Goal: Task Accomplishment & Management: Manage account settings

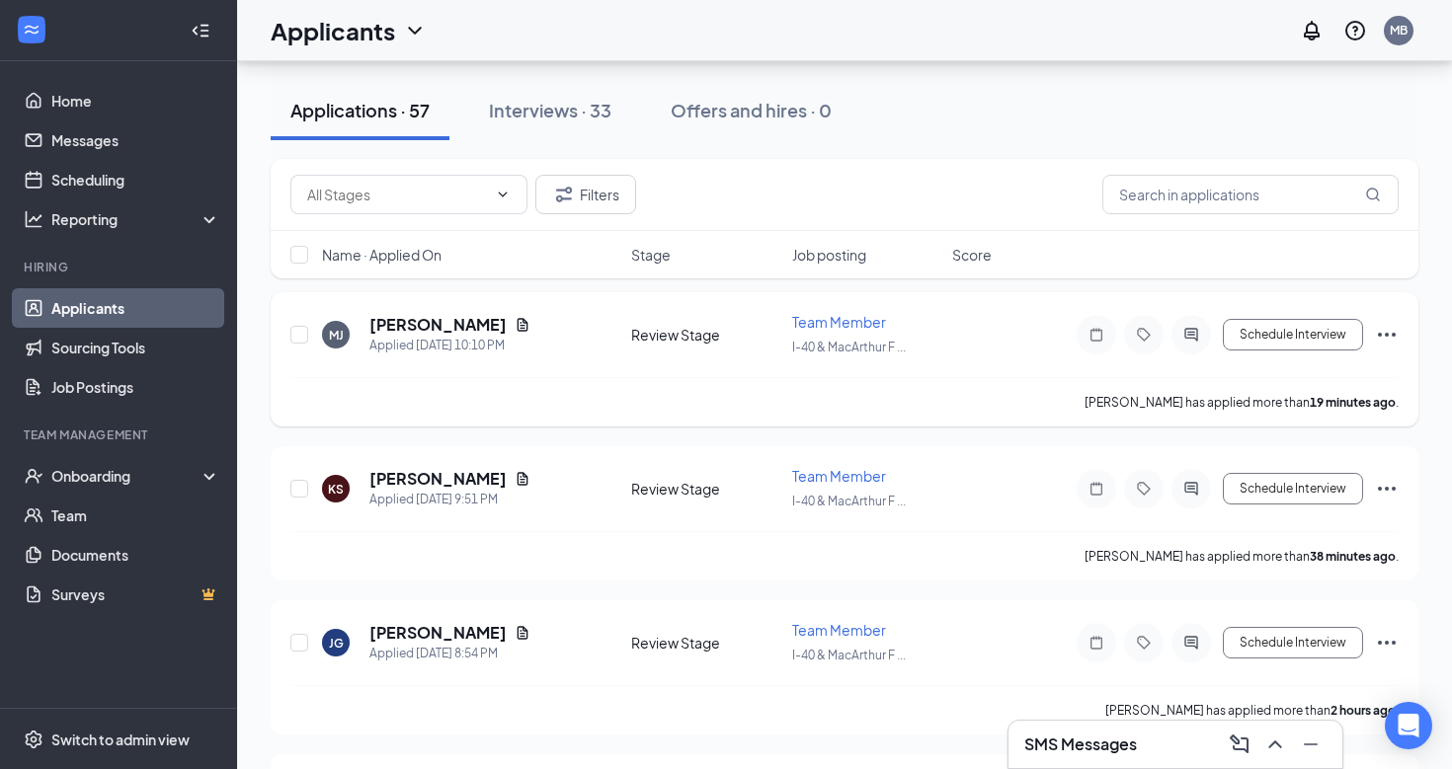
scroll to position [90, 0]
click at [427, 324] on h5 "[PERSON_NAME]" at bounding box center [437, 325] width 137 height 22
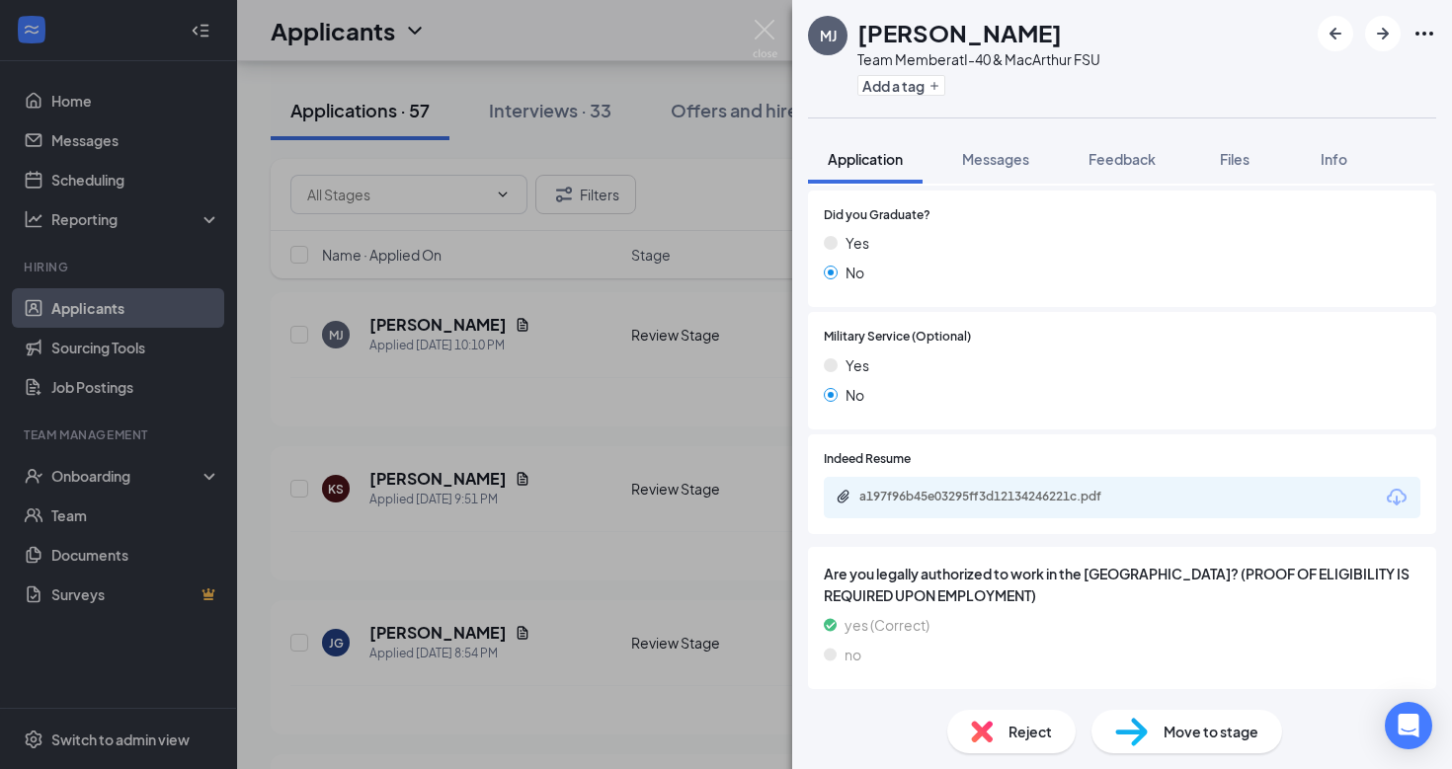
scroll to position [1796, 0]
click at [1385, 30] on icon "ArrowRight" at bounding box center [1383, 34] width 12 height 12
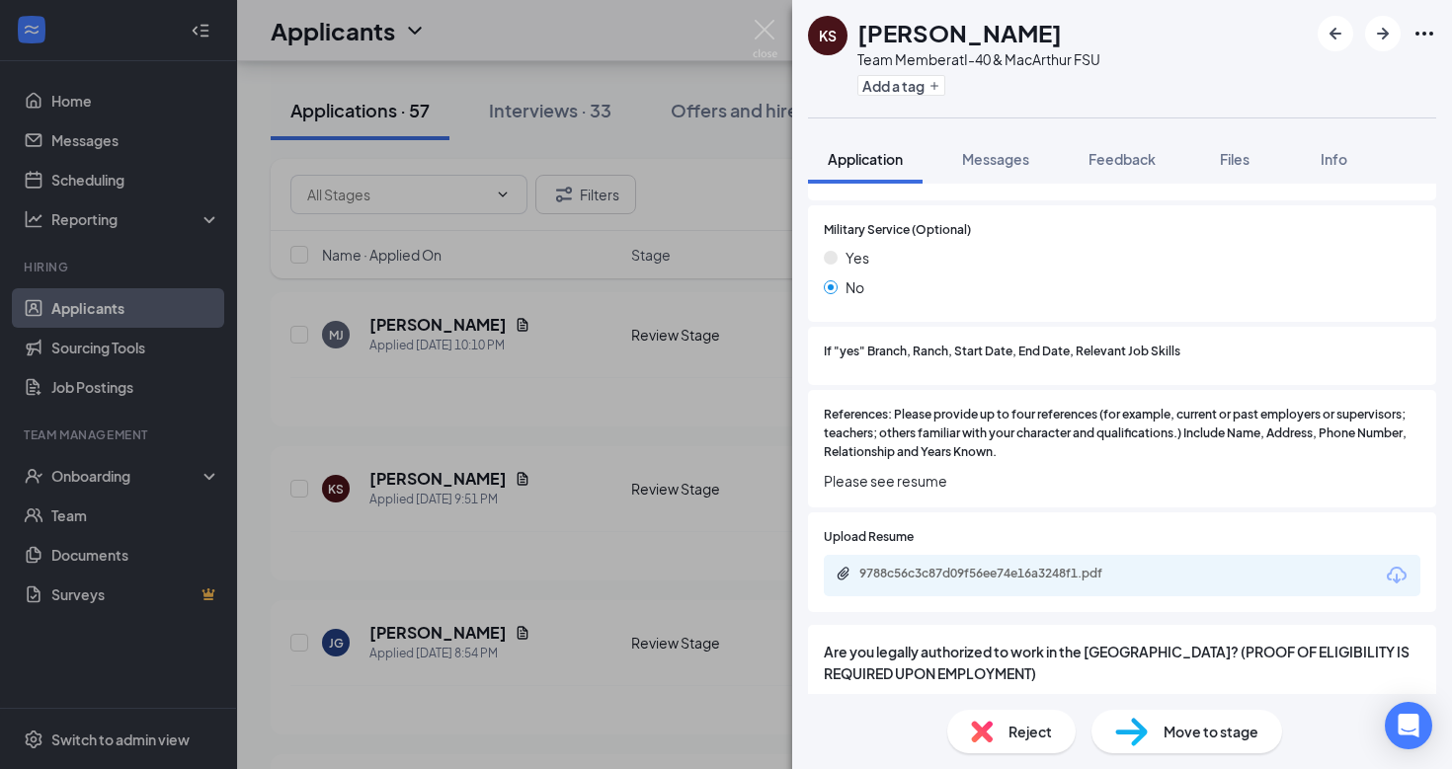
scroll to position [2364, 0]
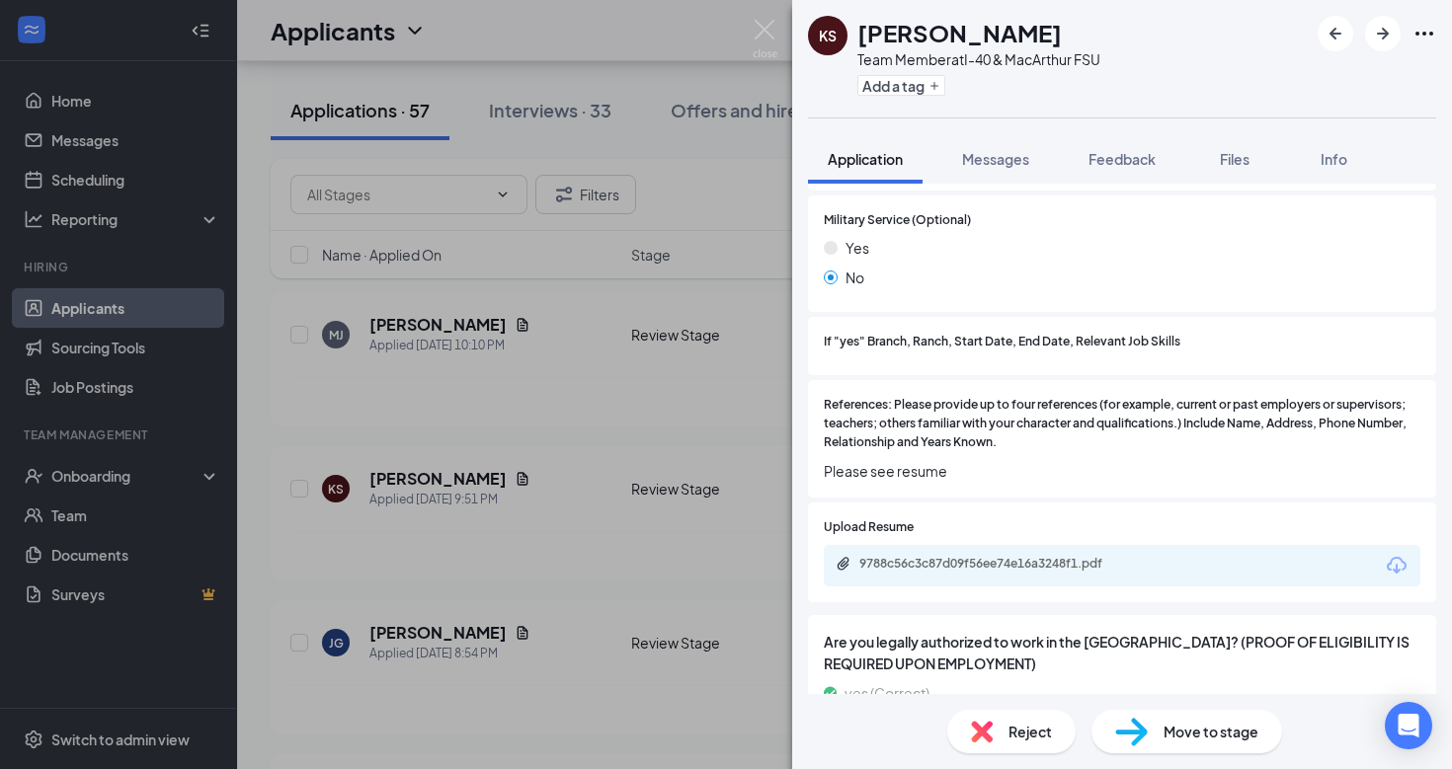
click at [1397, 557] on icon "Download" at bounding box center [1397, 565] width 20 height 17
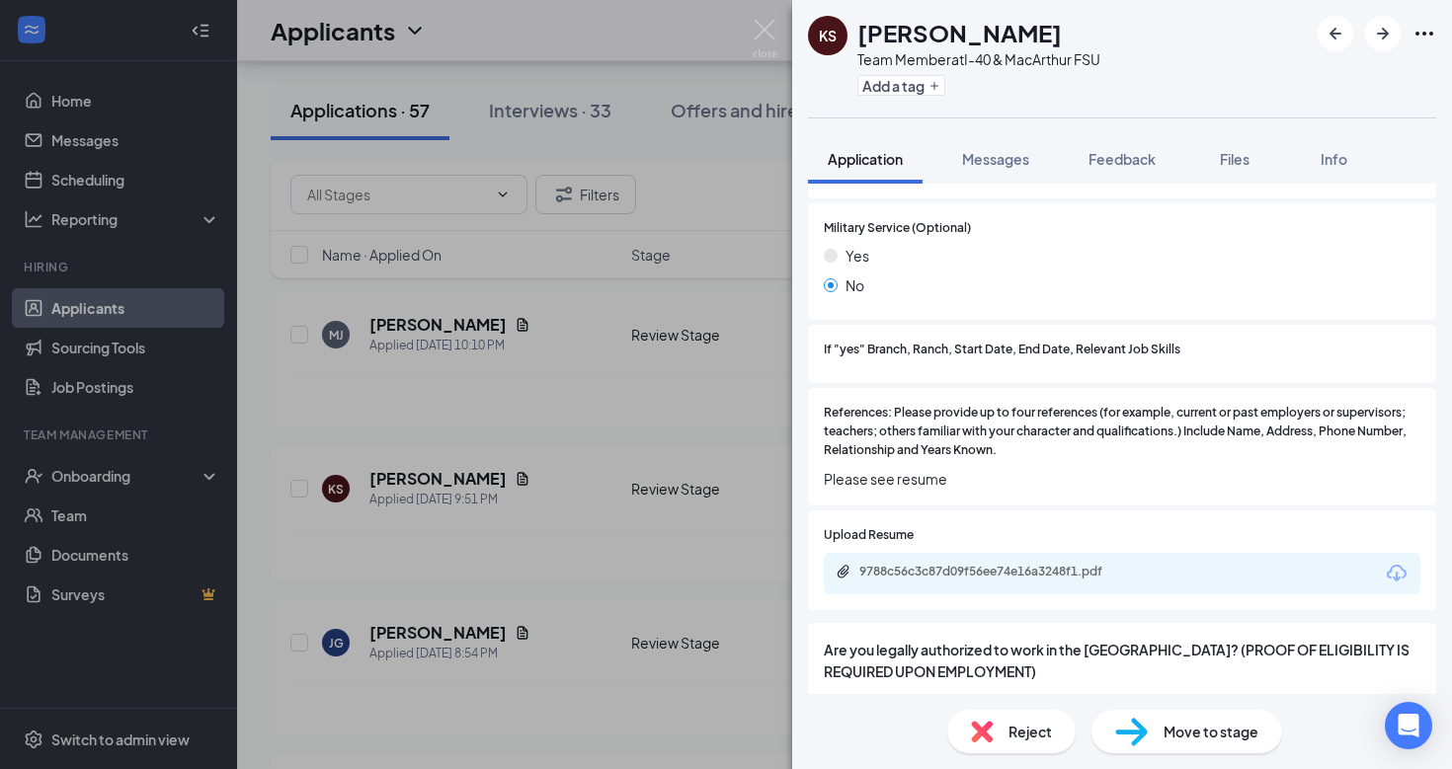
click at [1170, 732] on span "Move to stage" at bounding box center [1210, 732] width 95 height 22
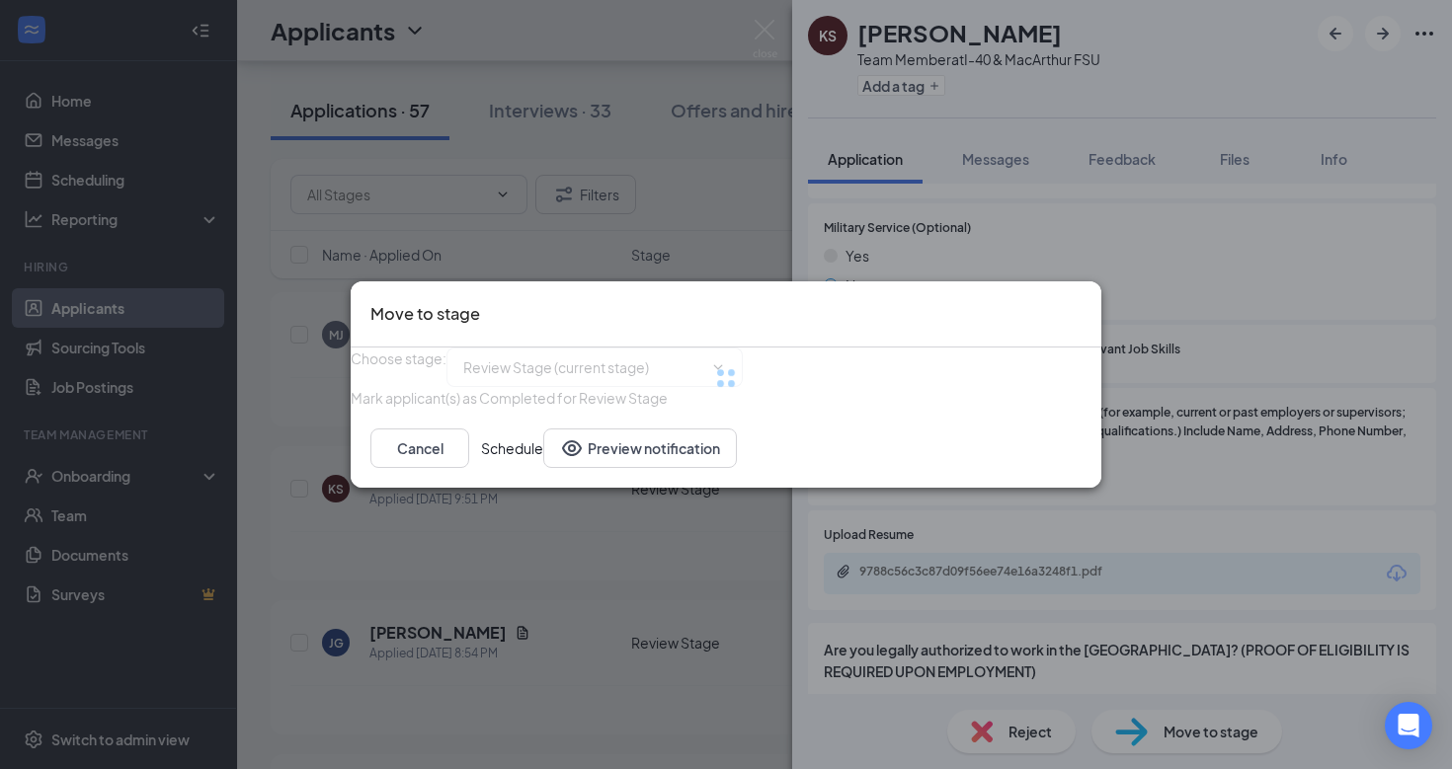
type input "Interview (next stage)"
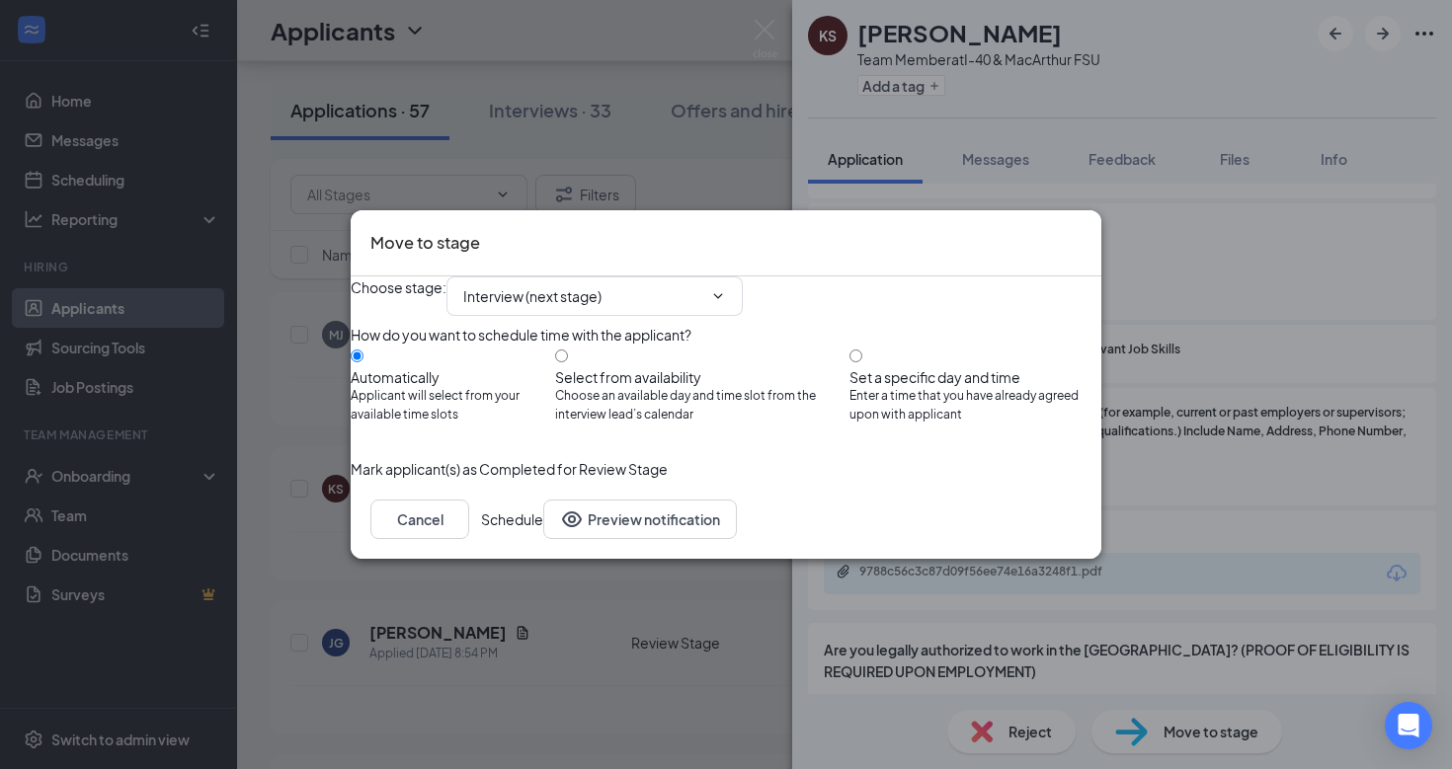
click at [543, 539] on button "Schedule" at bounding box center [512, 520] width 62 height 40
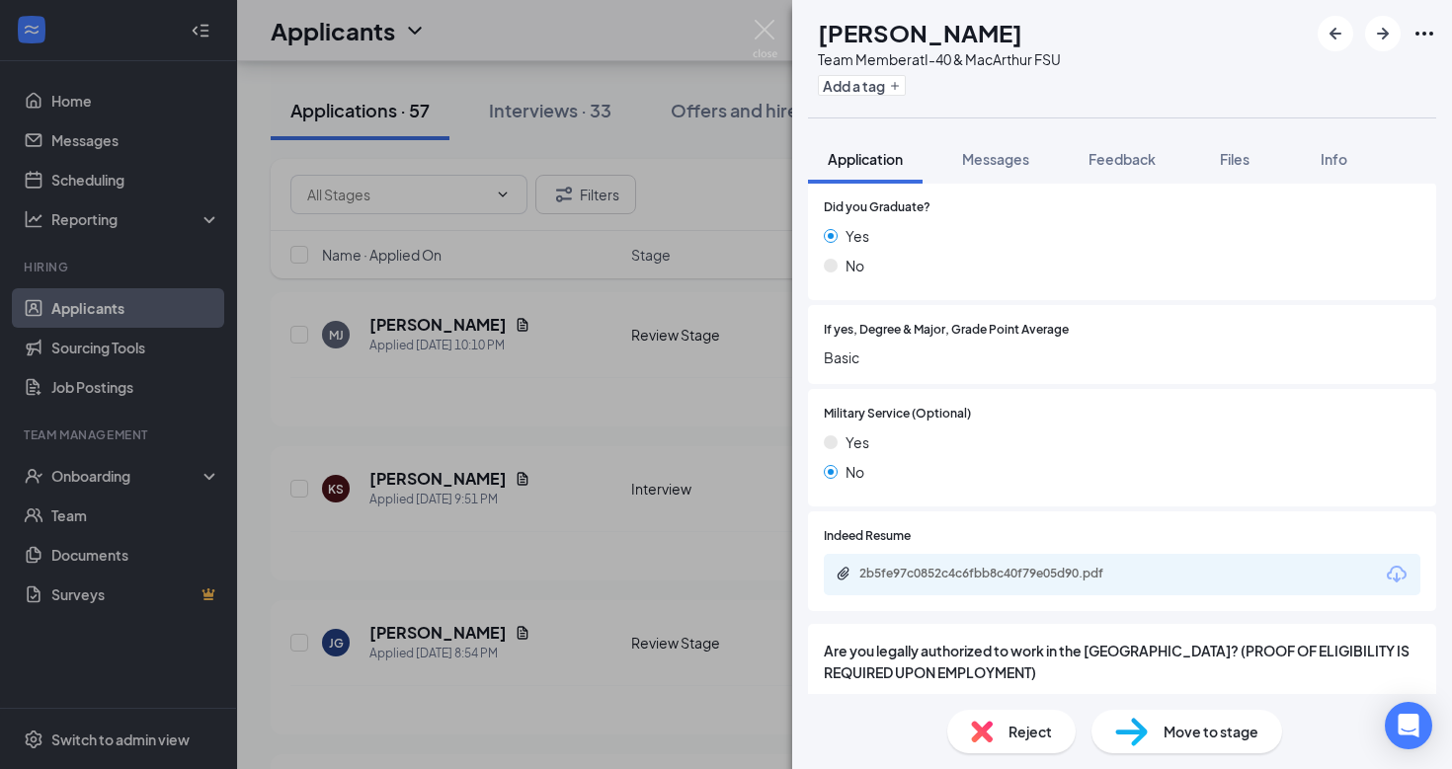
scroll to position [2064, 0]
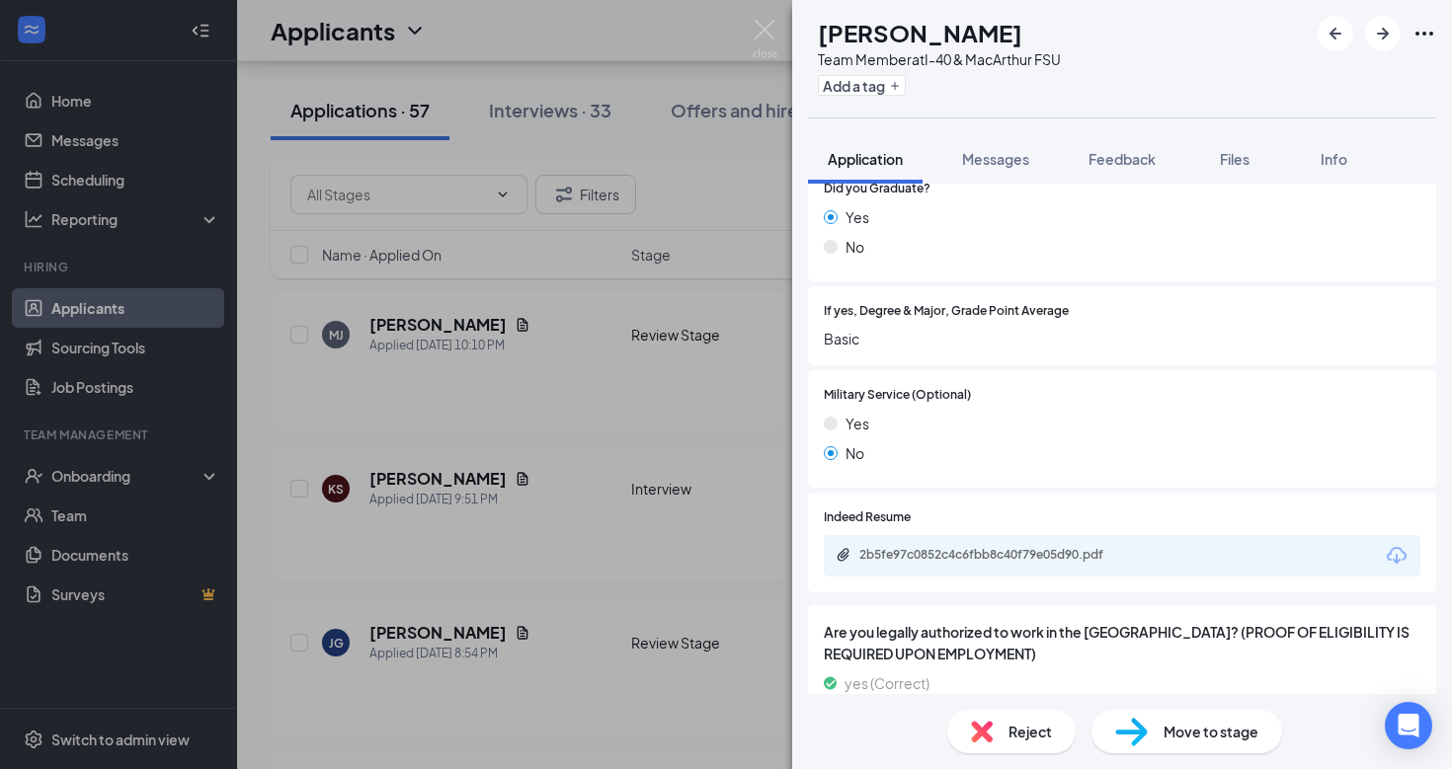
click at [1393, 544] on icon "Download" at bounding box center [1397, 556] width 24 height 24
click at [1222, 722] on span "Move to stage" at bounding box center [1210, 732] width 95 height 22
type input "Interview (next stage)"
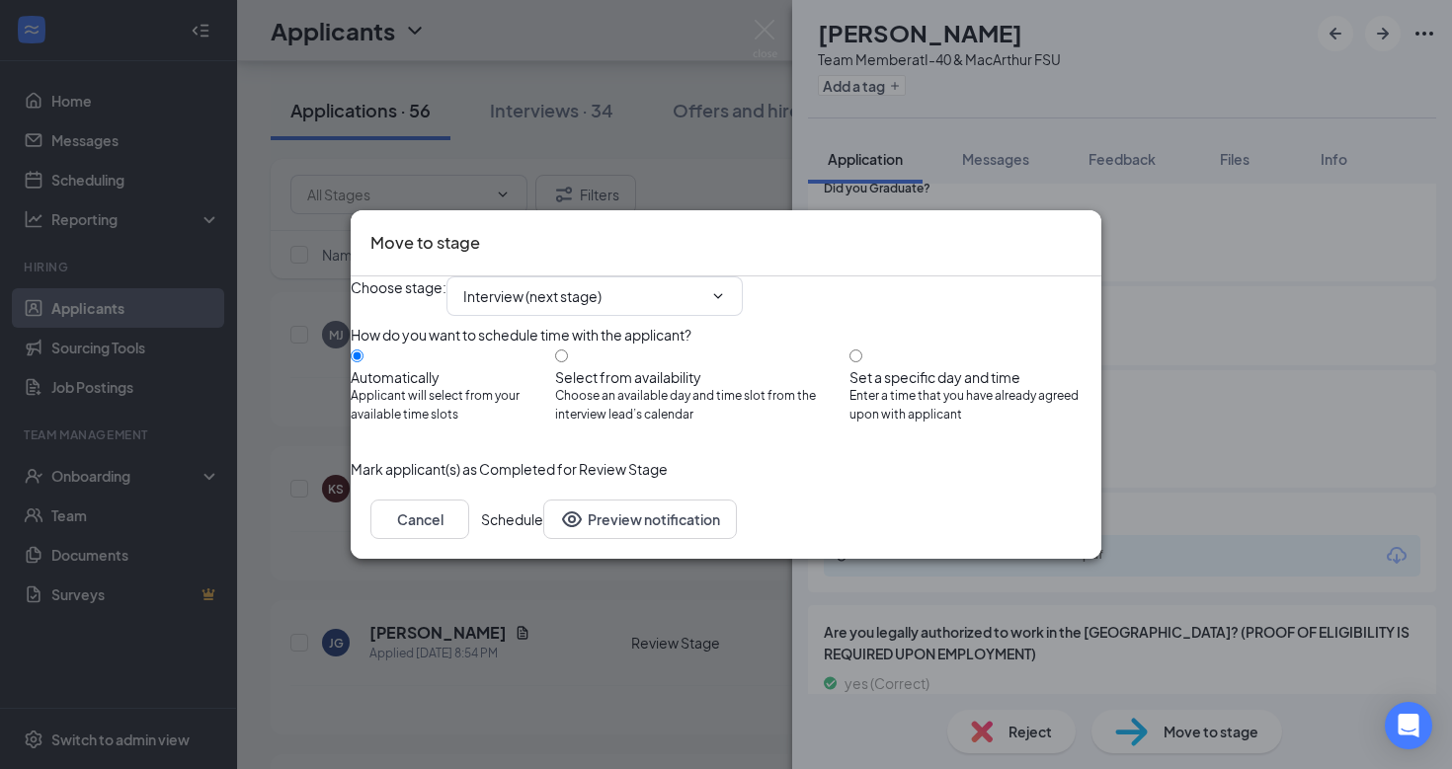
click at [543, 539] on button "Schedule" at bounding box center [512, 520] width 62 height 40
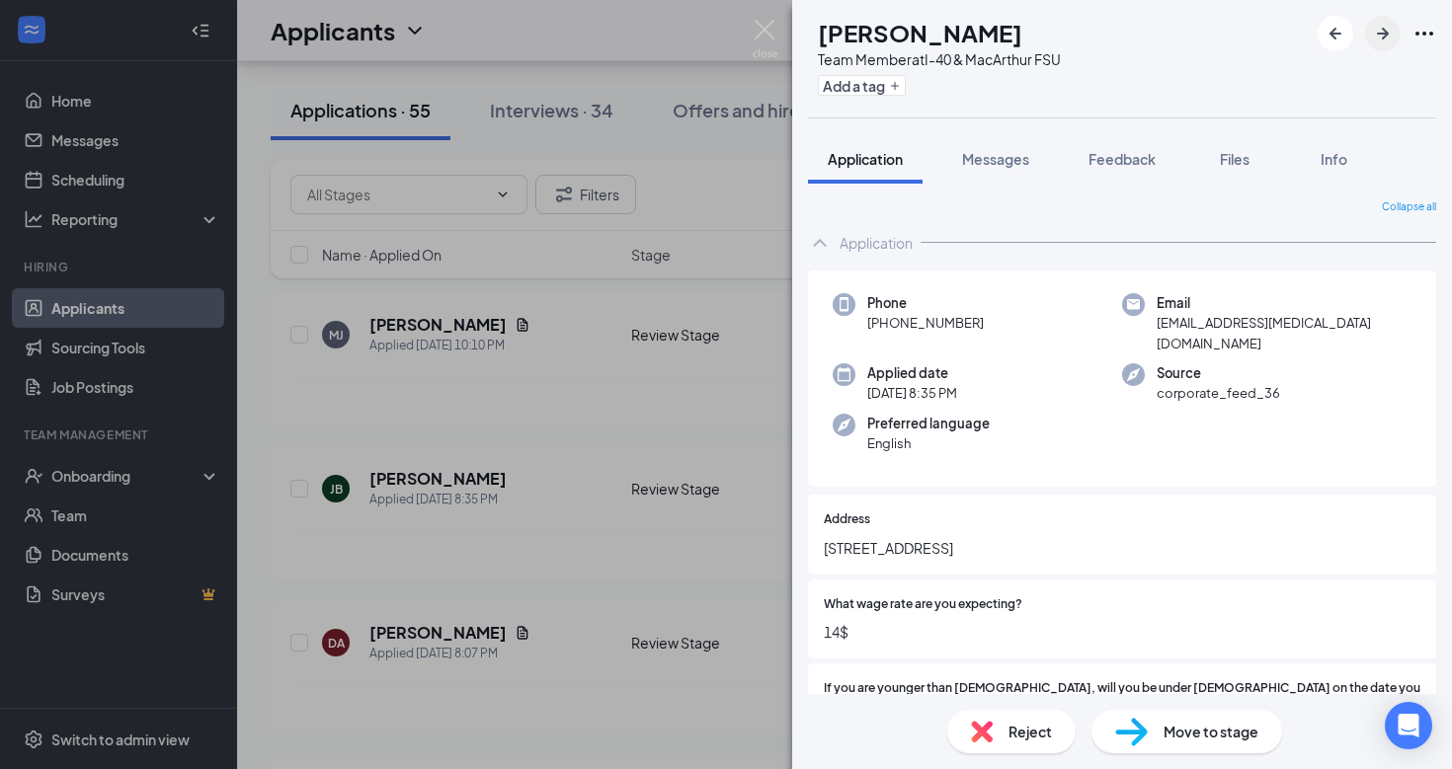
click at [1375, 38] on icon "ArrowRight" at bounding box center [1383, 34] width 24 height 24
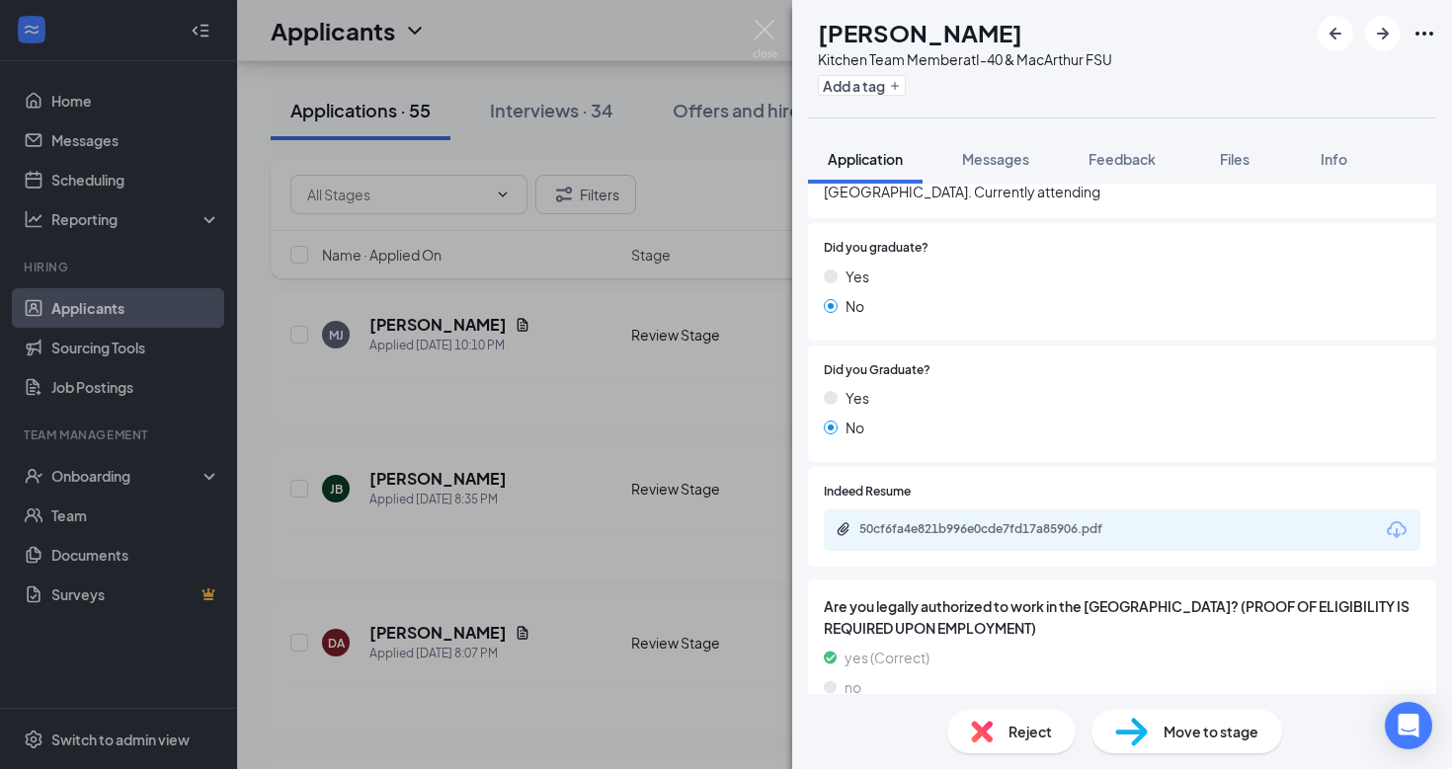
scroll to position [1587, 0]
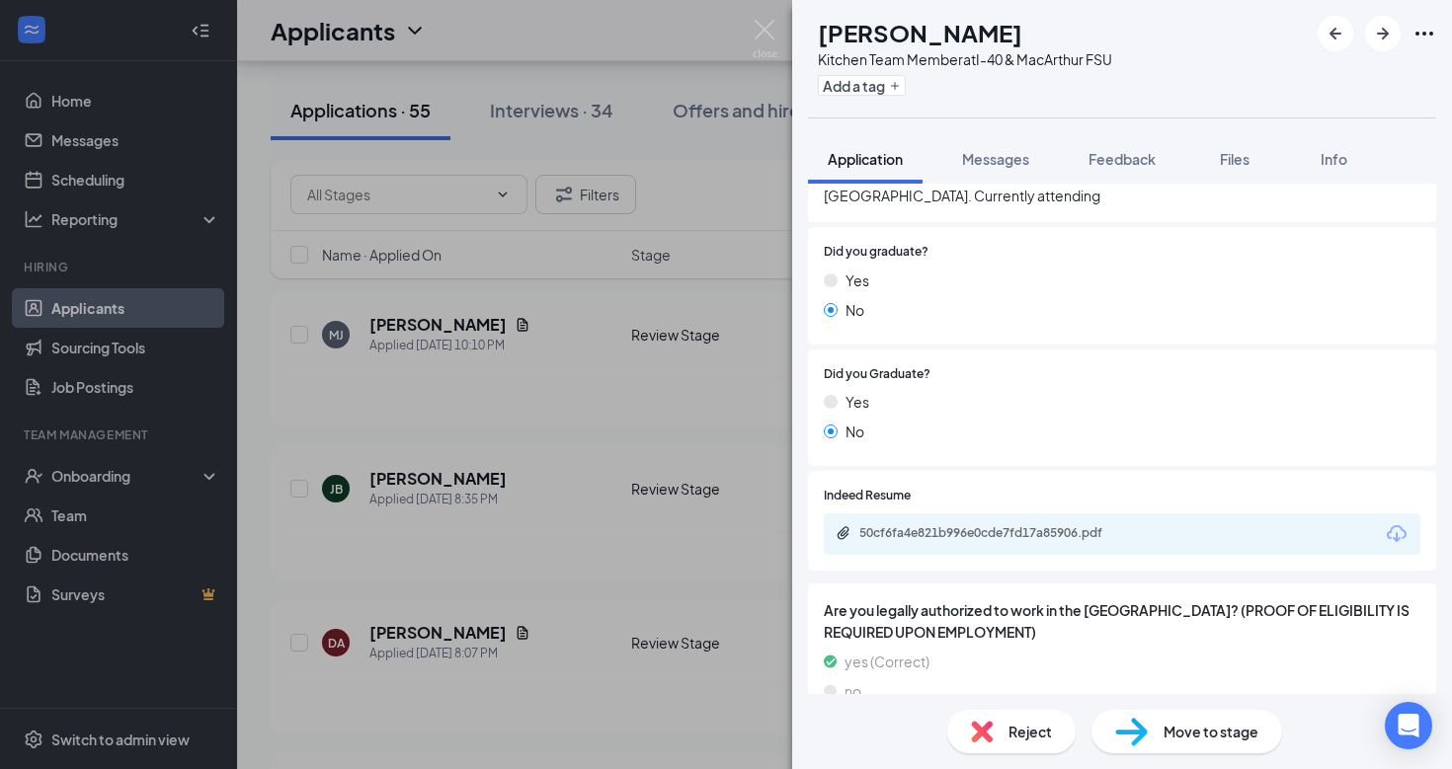
click at [1391, 522] on icon "Download" at bounding box center [1397, 534] width 24 height 24
click at [1386, 29] on icon "ArrowRight" at bounding box center [1383, 34] width 24 height 24
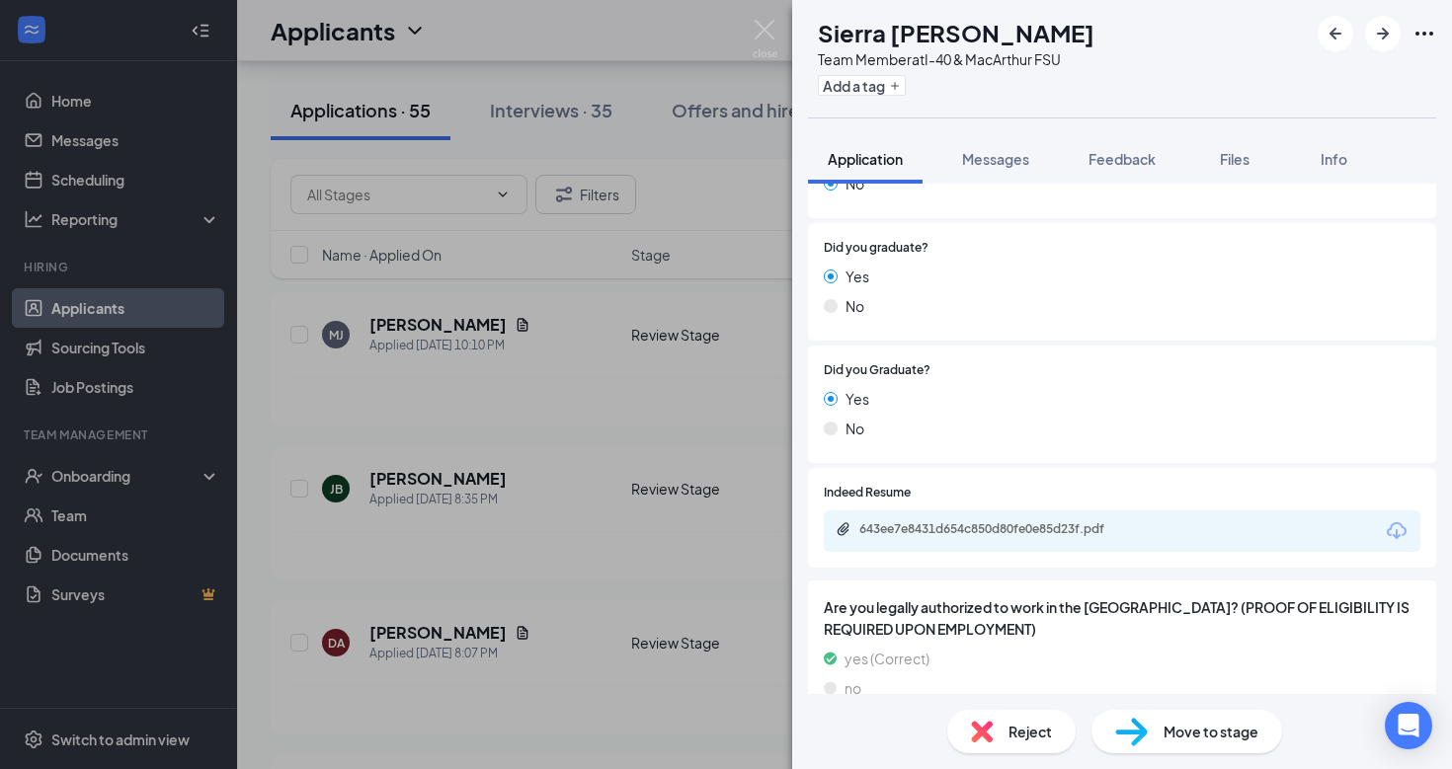
scroll to position [1401, 0]
click at [1397, 523] on icon "Download" at bounding box center [1397, 531] width 20 height 17
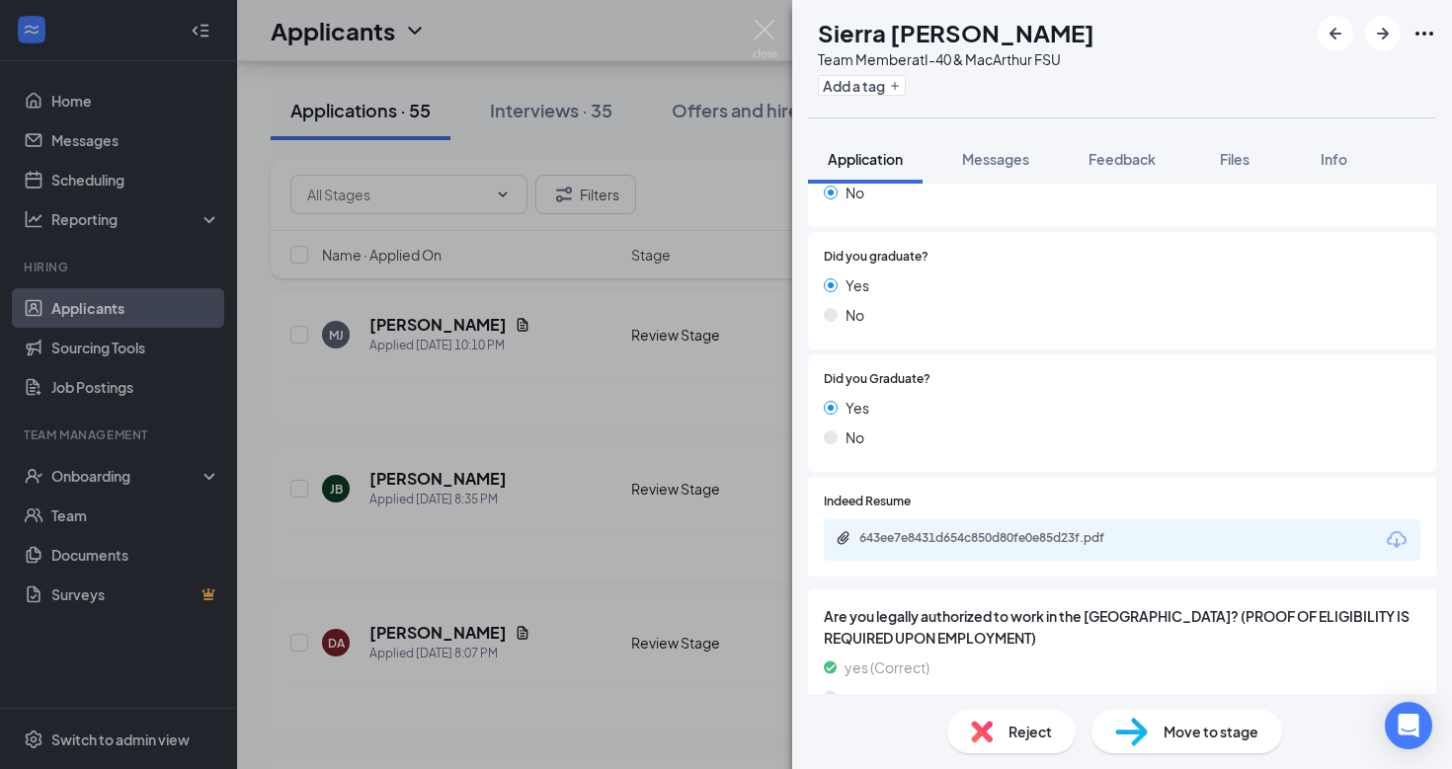
click at [1195, 727] on span "Move to stage" at bounding box center [1210, 732] width 95 height 22
type input "Interview (next stage)"
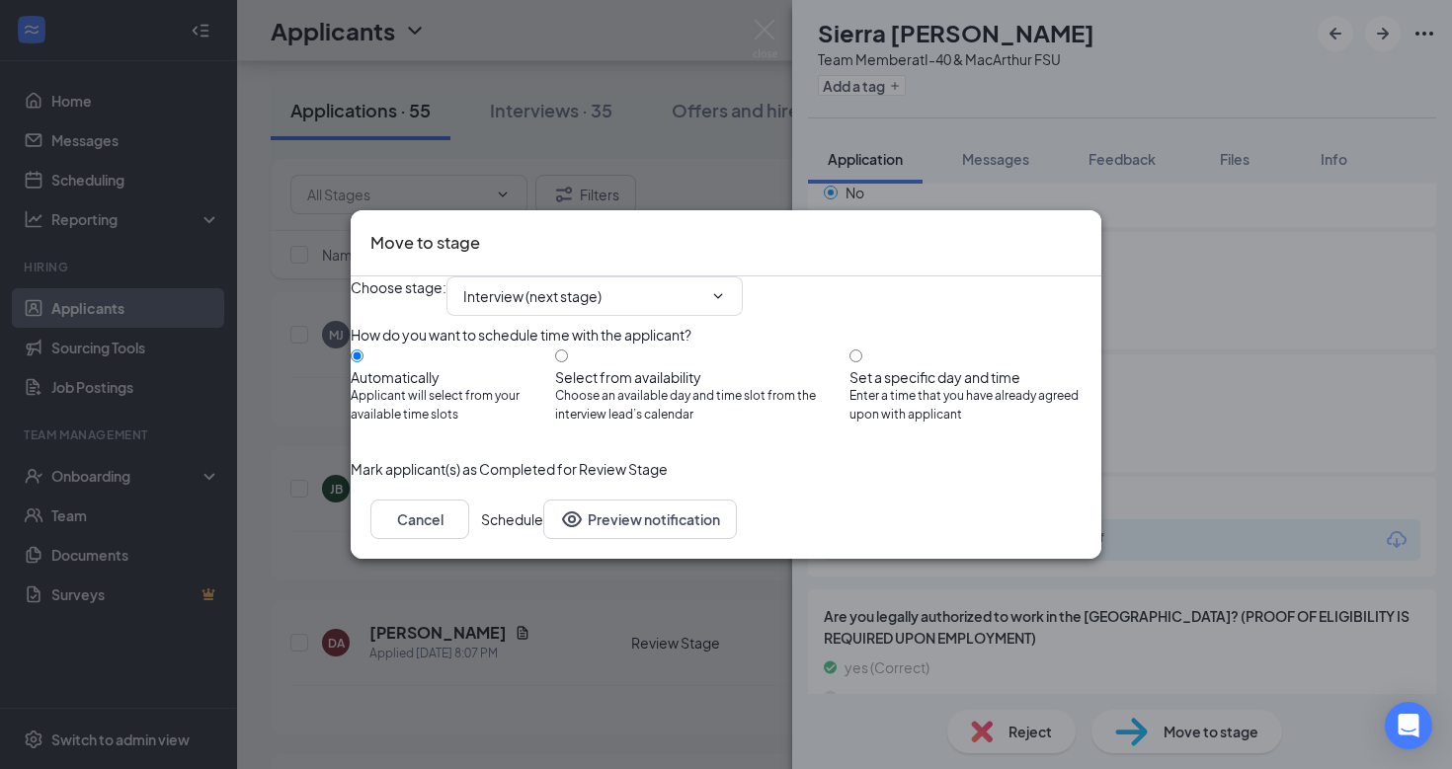
click at [543, 539] on button "Schedule" at bounding box center [512, 520] width 62 height 40
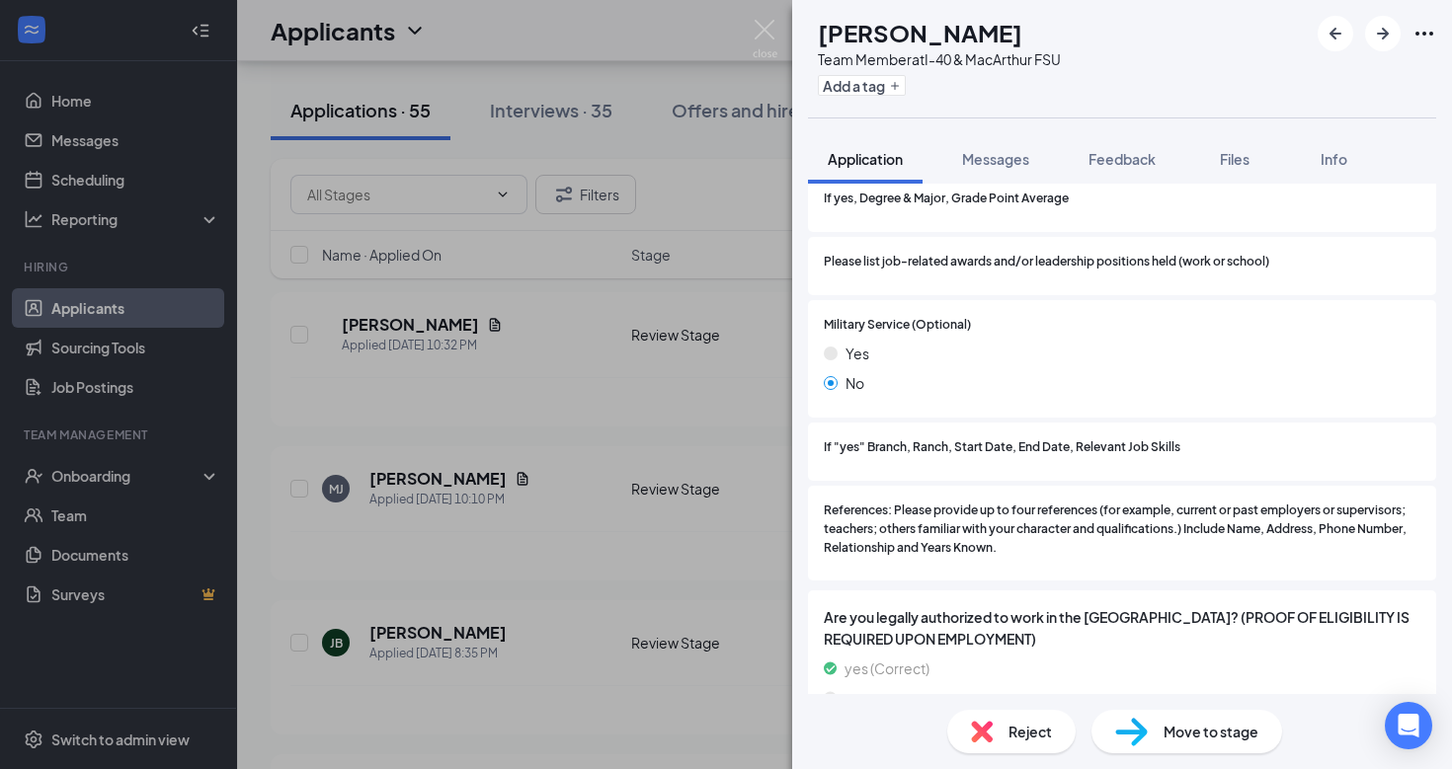
scroll to position [2193, 0]
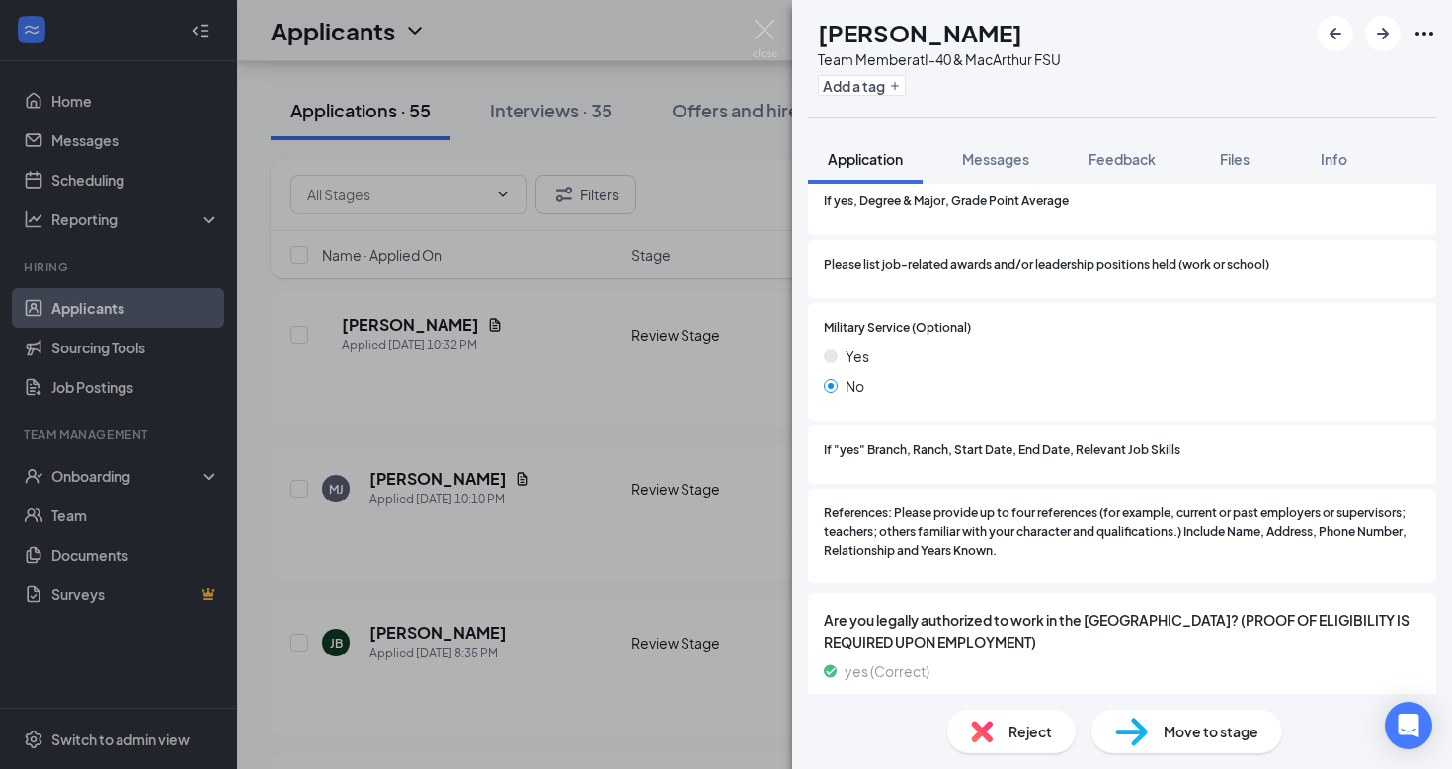
click at [1187, 726] on span "Move to stage" at bounding box center [1210, 732] width 95 height 22
type input "Interview (next stage)"
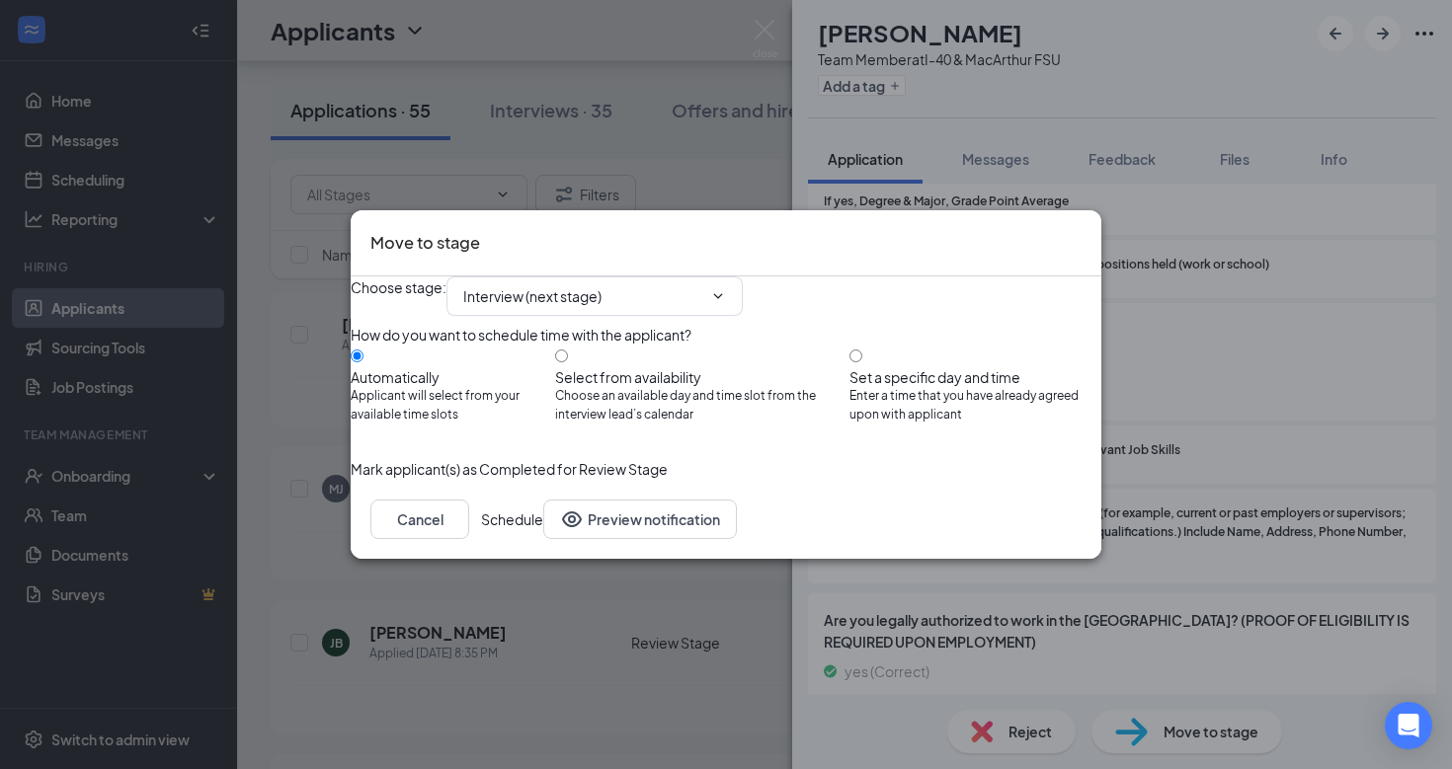
click at [543, 539] on button "Schedule" at bounding box center [512, 520] width 62 height 40
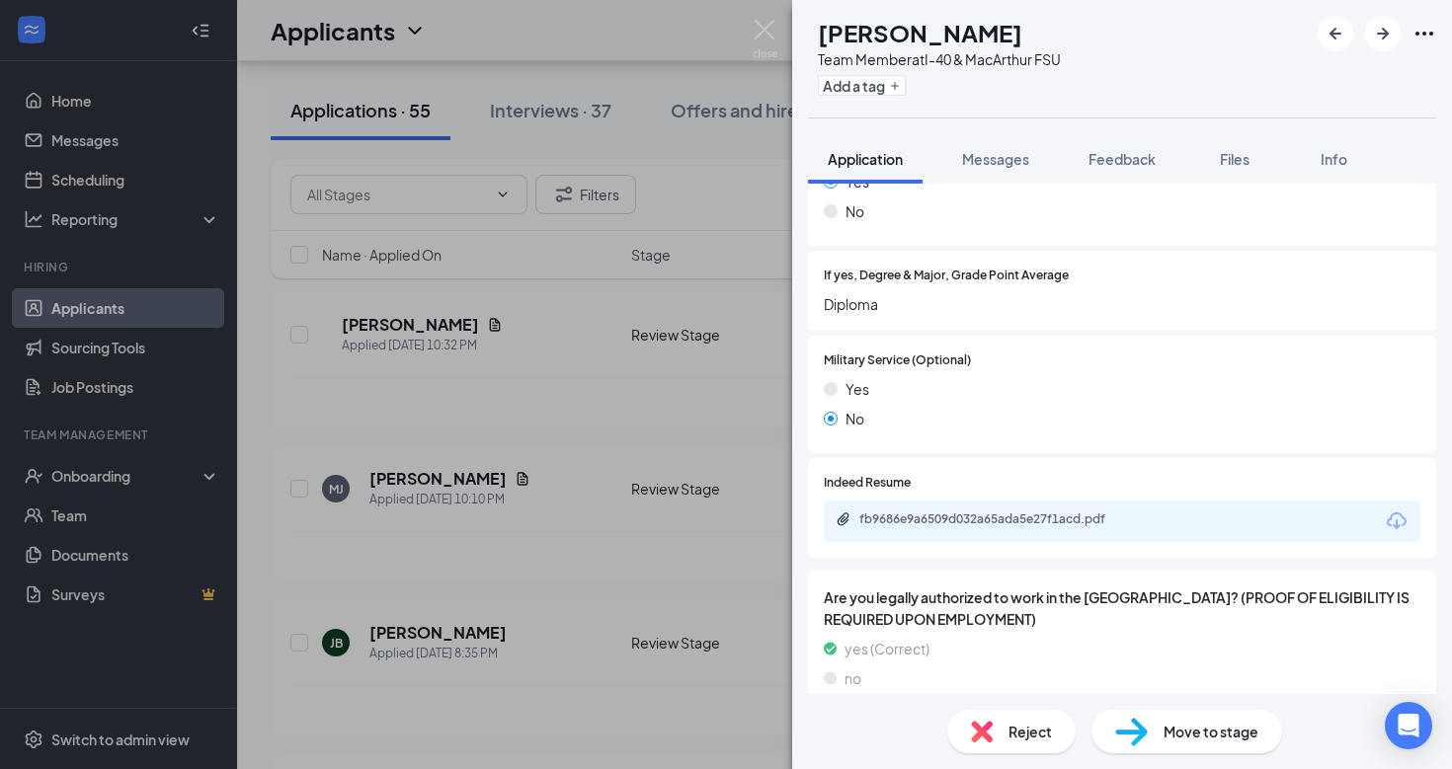
scroll to position [1485, 0]
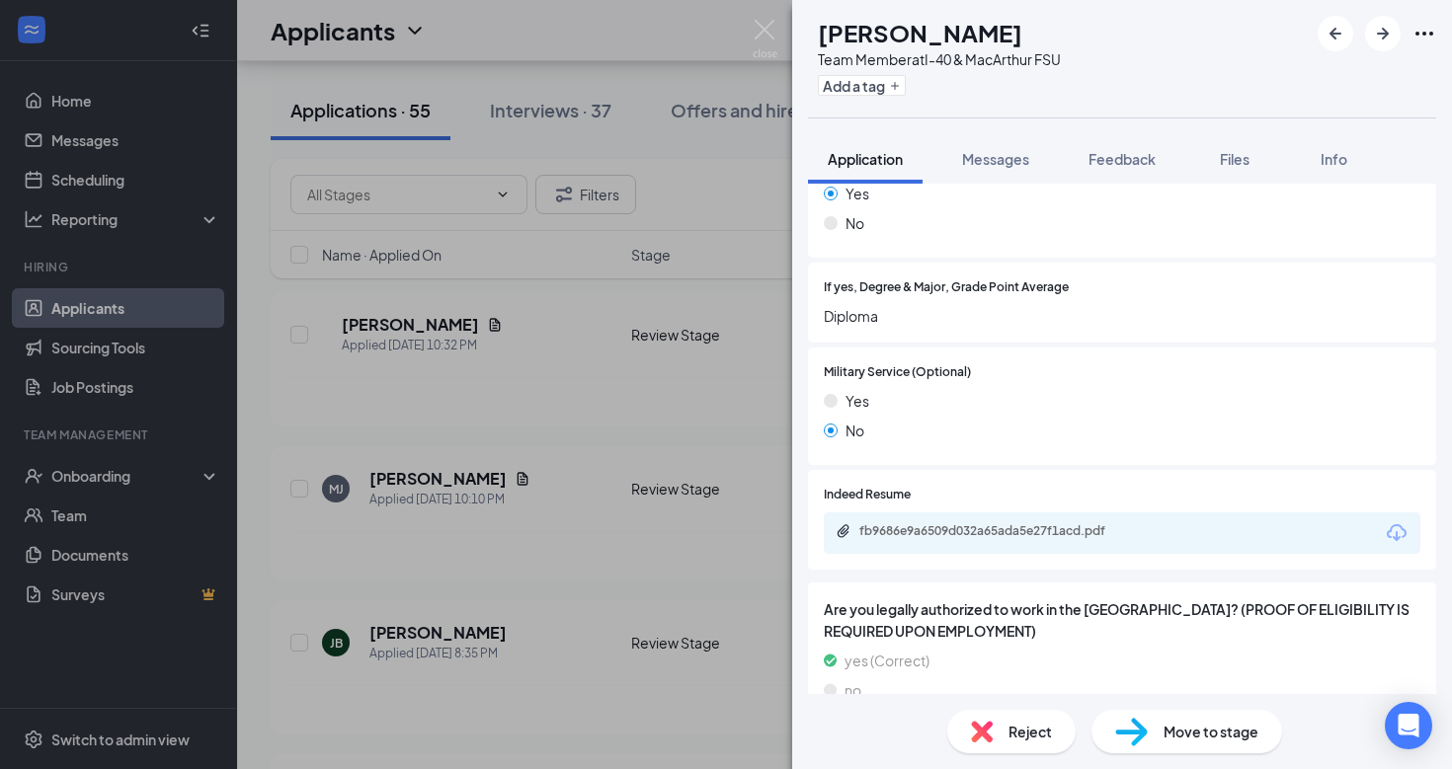
click at [1397, 521] on icon "Download" at bounding box center [1397, 533] width 24 height 24
click at [1388, 22] on icon "ArrowRight" at bounding box center [1383, 34] width 24 height 24
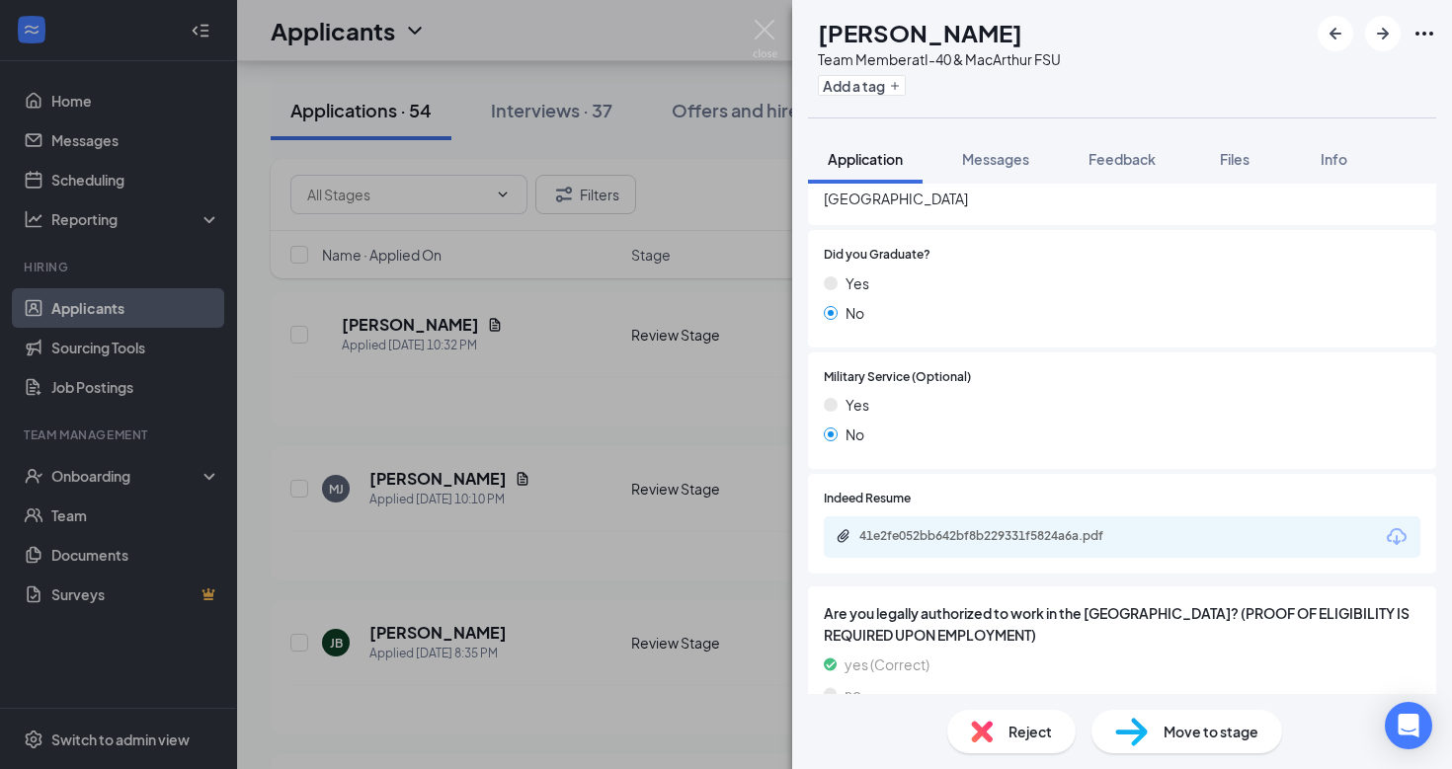
scroll to position [1996, 0]
click at [1398, 527] on icon "Download" at bounding box center [1397, 539] width 24 height 24
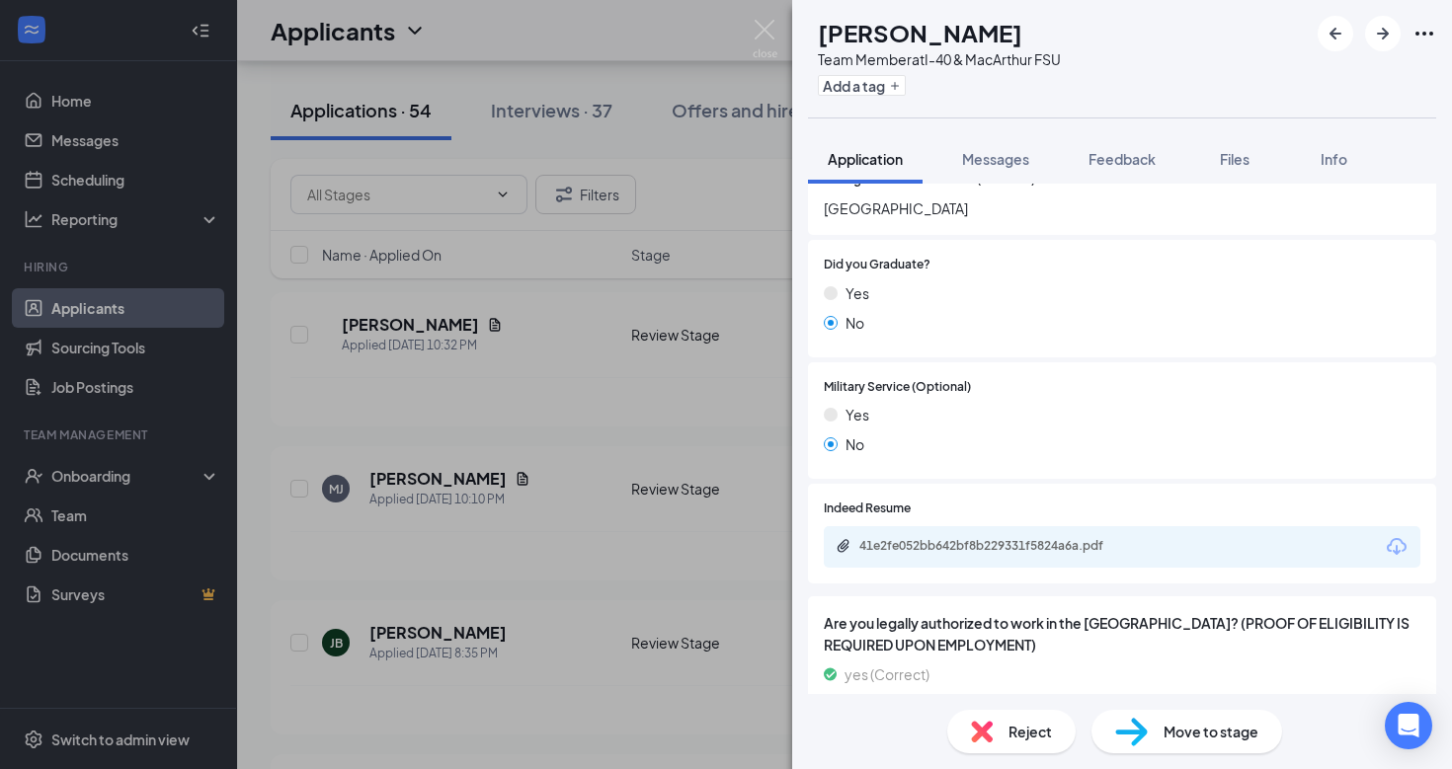
click at [1152, 728] on div "Move to stage" at bounding box center [1186, 731] width 191 height 43
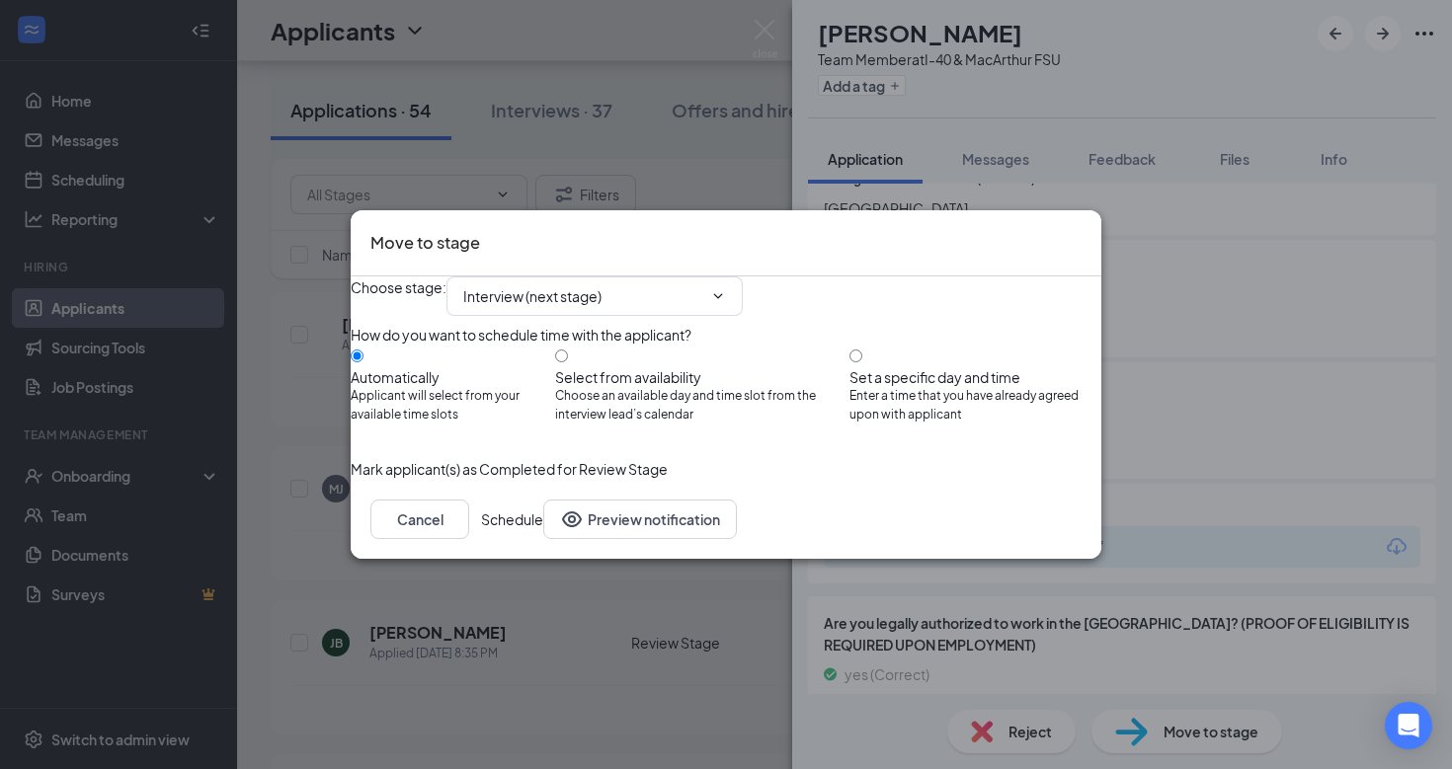
click at [543, 539] on button "Schedule" at bounding box center [512, 520] width 62 height 40
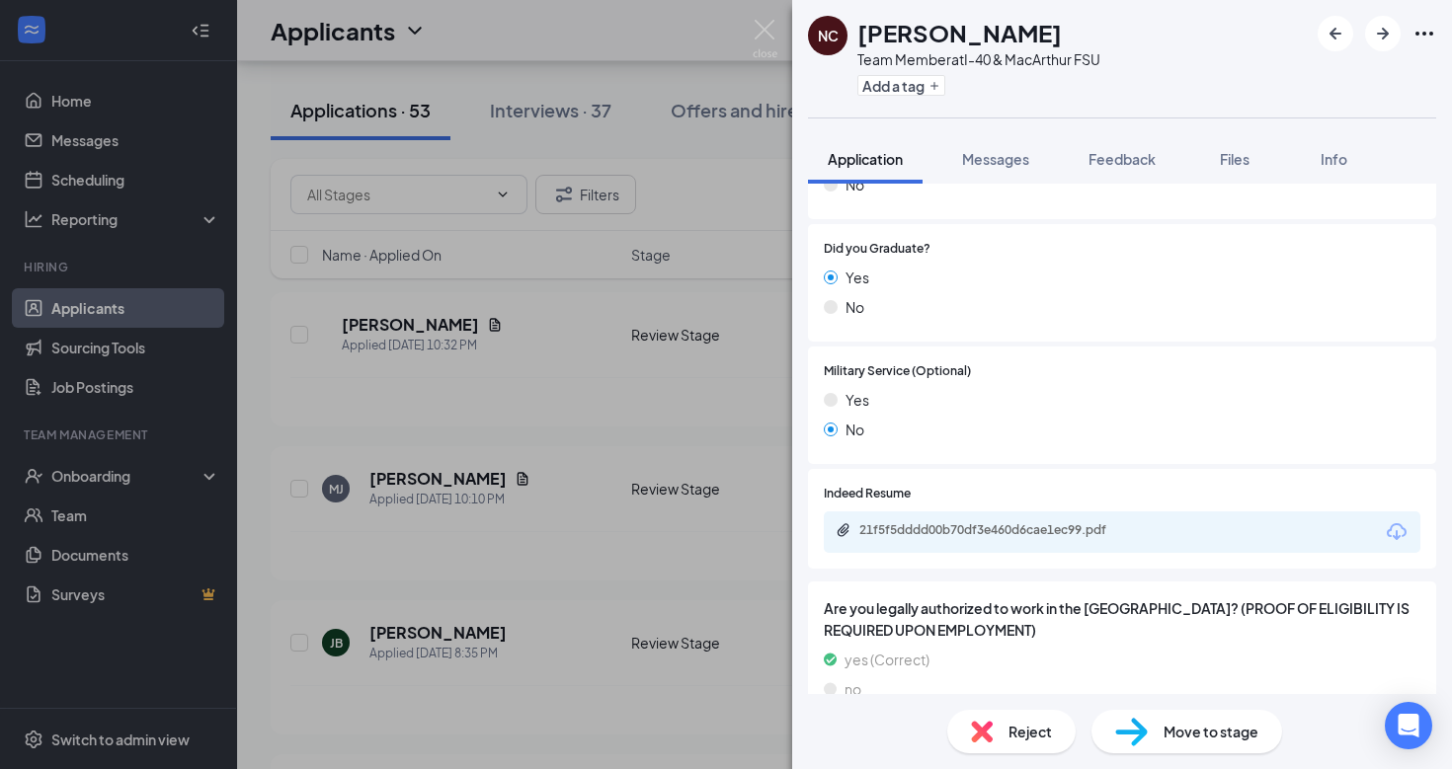
scroll to position [1523, 0]
click at [1397, 521] on icon "Download" at bounding box center [1397, 533] width 24 height 24
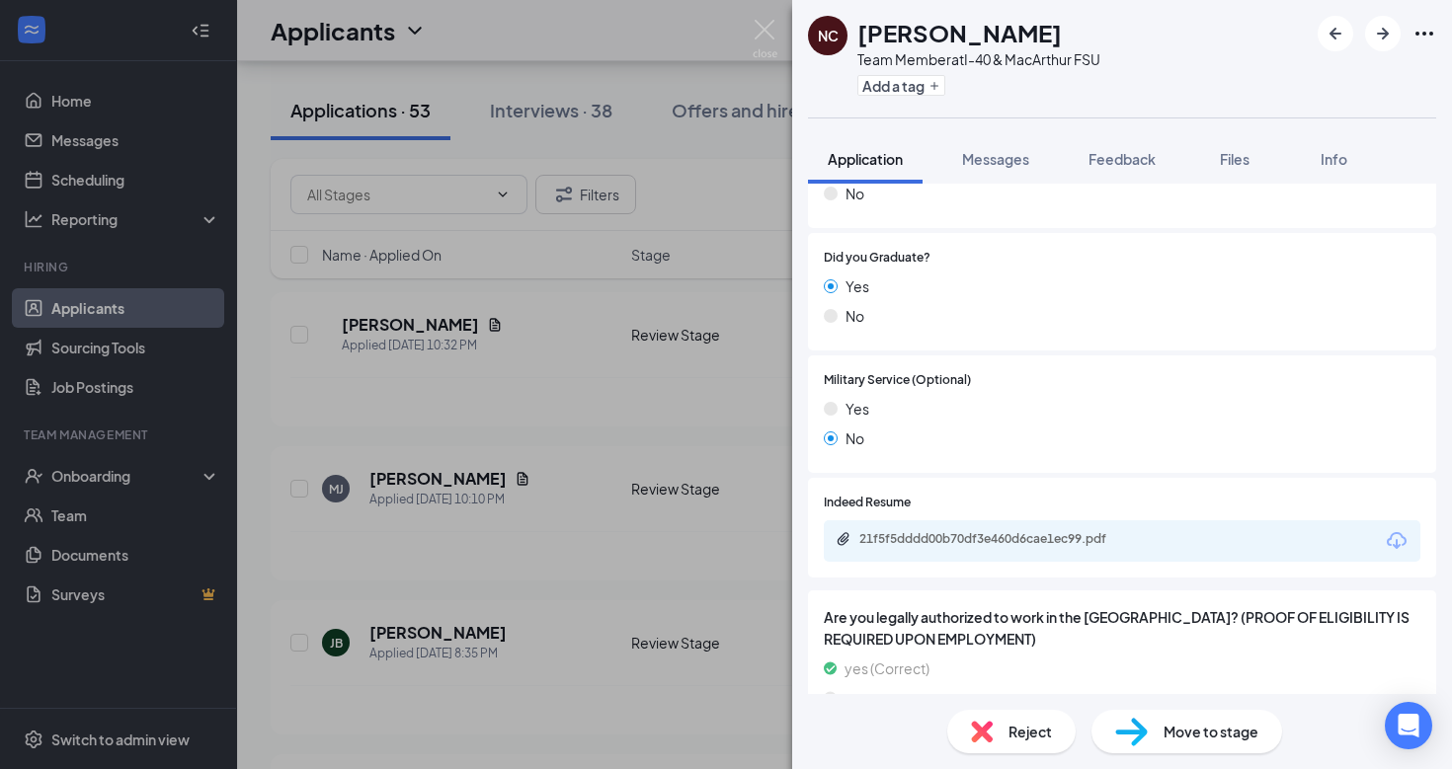
click at [1128, 720] on img at bounding box center [1131, 732] width 33 height 29
type input "Interview (next stage)"
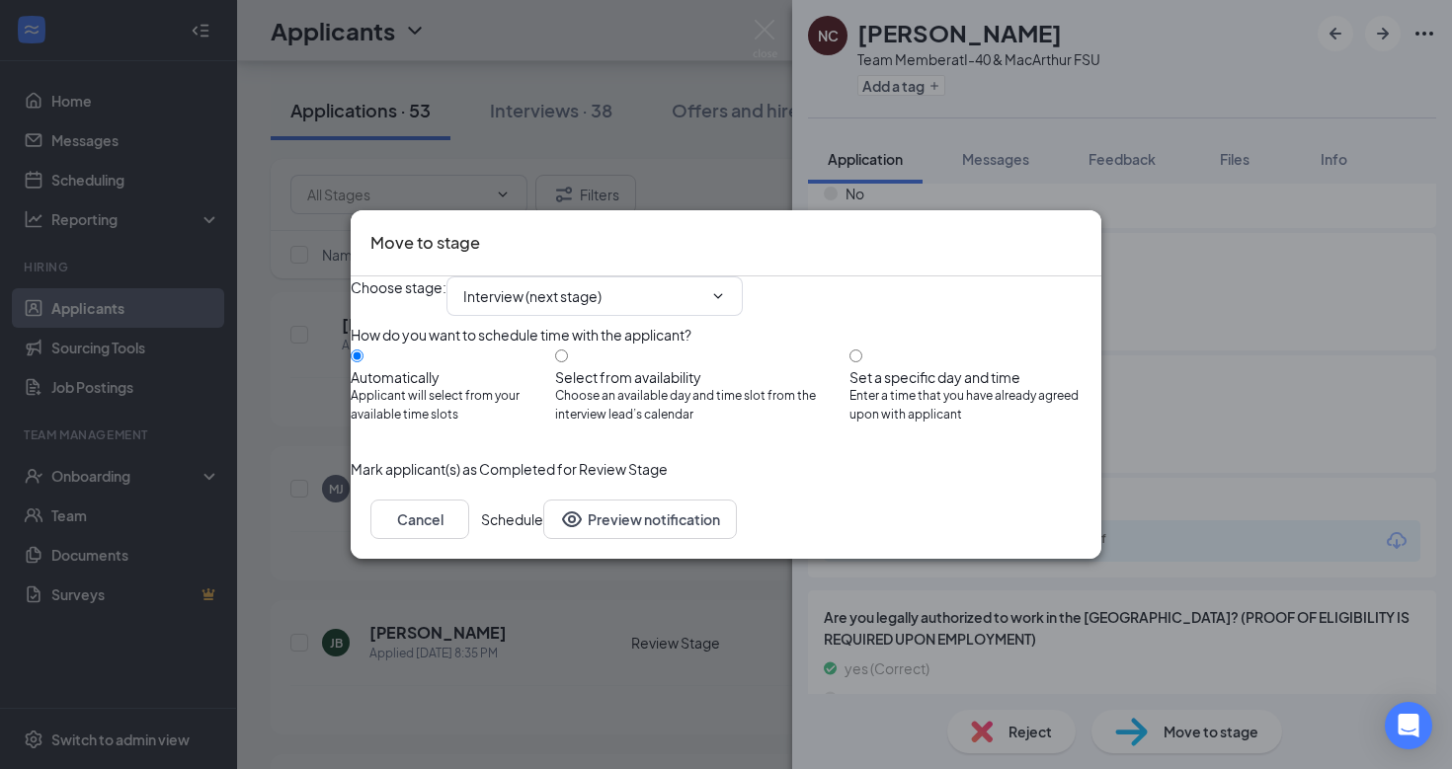
click at [543, 539] on button "Schedule" at bounding box center [512, 520] width 62 height 40
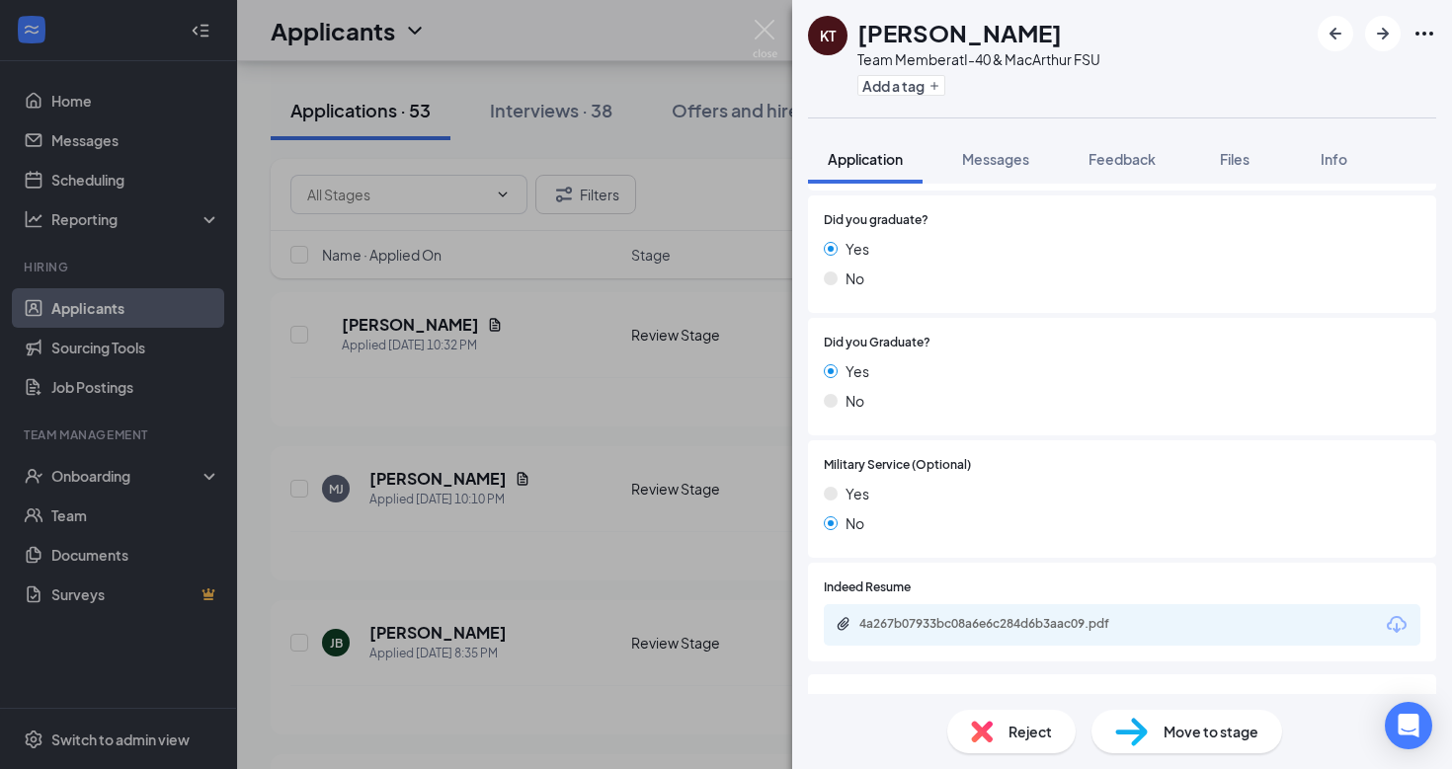
scroll to position [1517, 0]
click at [1395, 614] on icon "Download" at bounding box center [1397, 622] width 20 height 17
click at [1385, 34] on icon "ArrowRight" at bounding box center [1383, 34] width 12 height 12
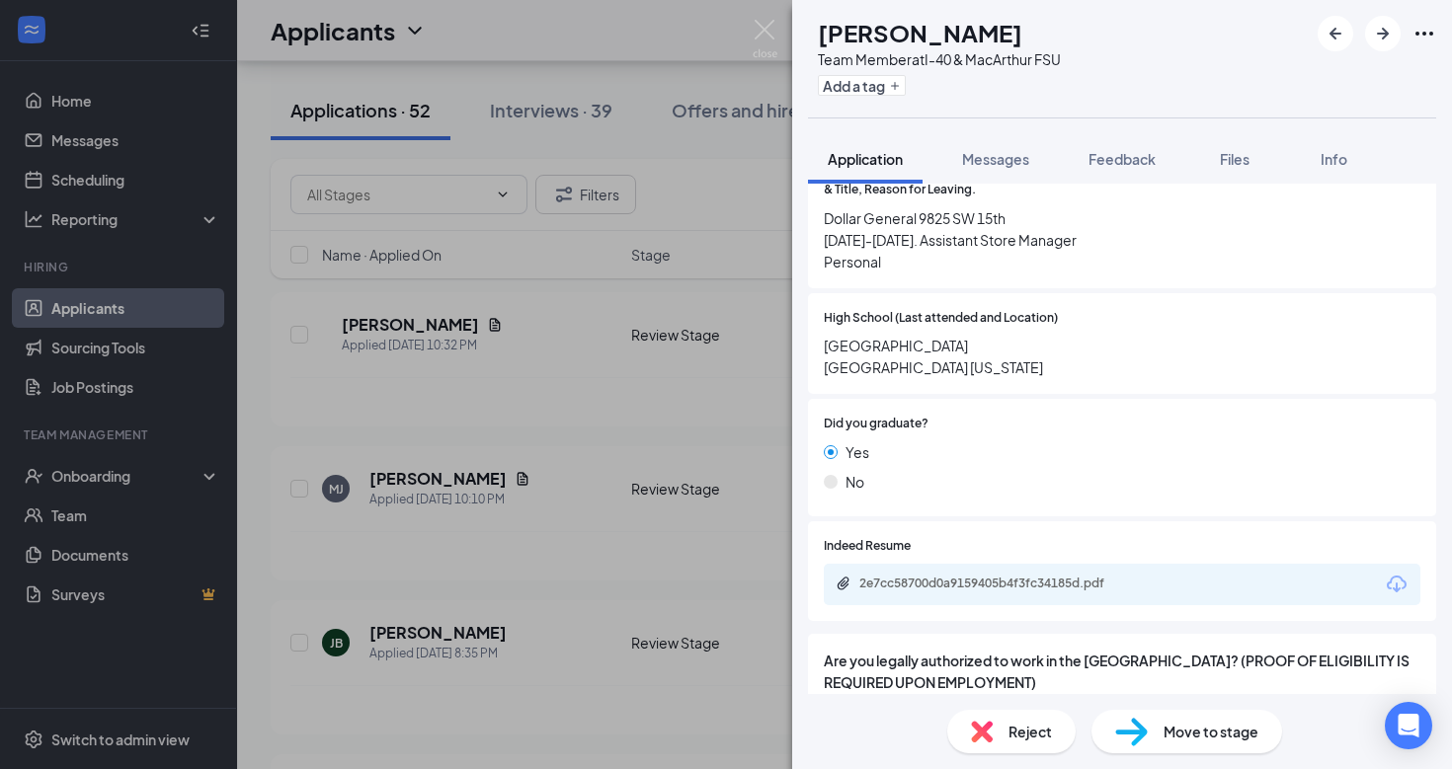
scroll to position [1632, 0]
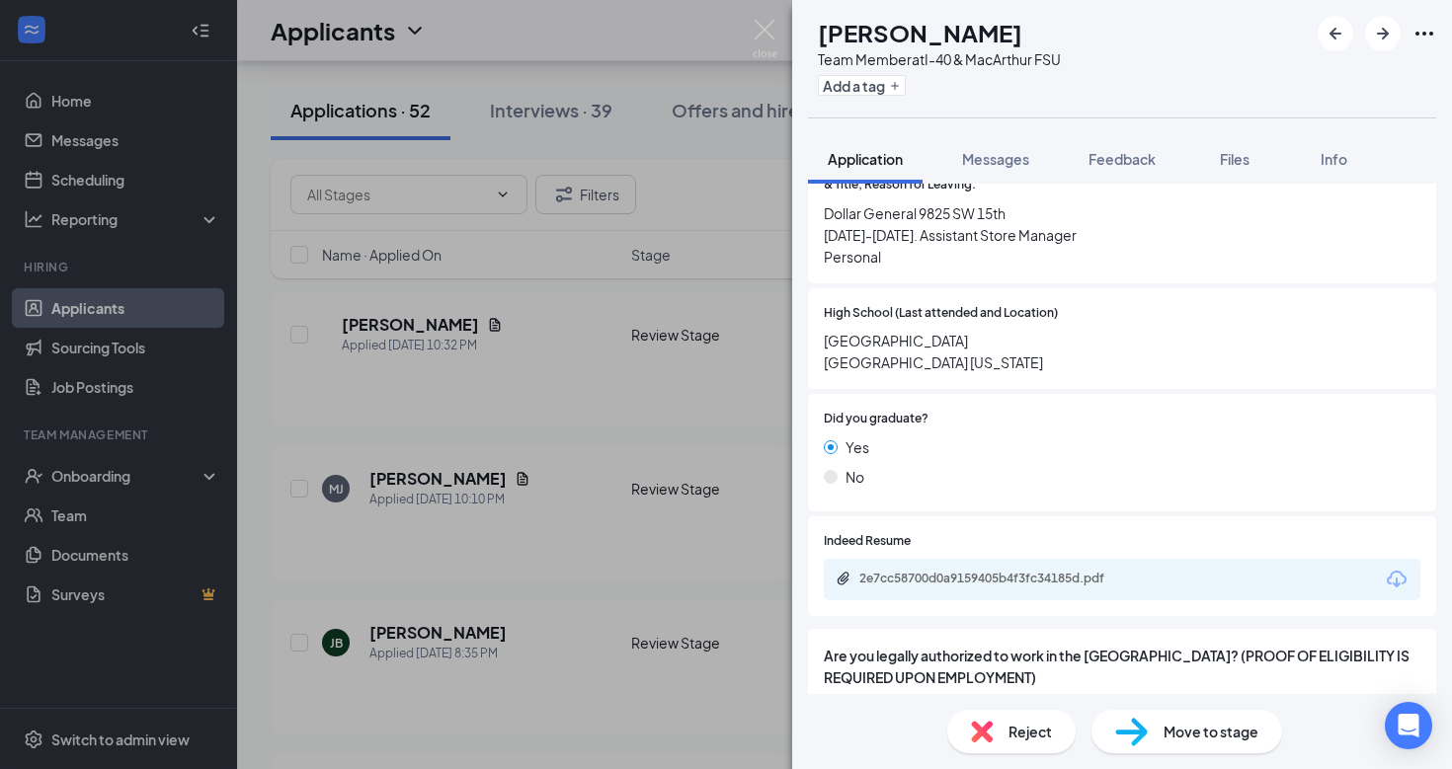
click at [1400, 568] on icon "Download" at bounding box center [1397, 580] width 24 height 24
click at [1152, 731] on div "Move to stage" at bounding box center [1186, 731] width 191 height 43
type input "Interview (next stage)"
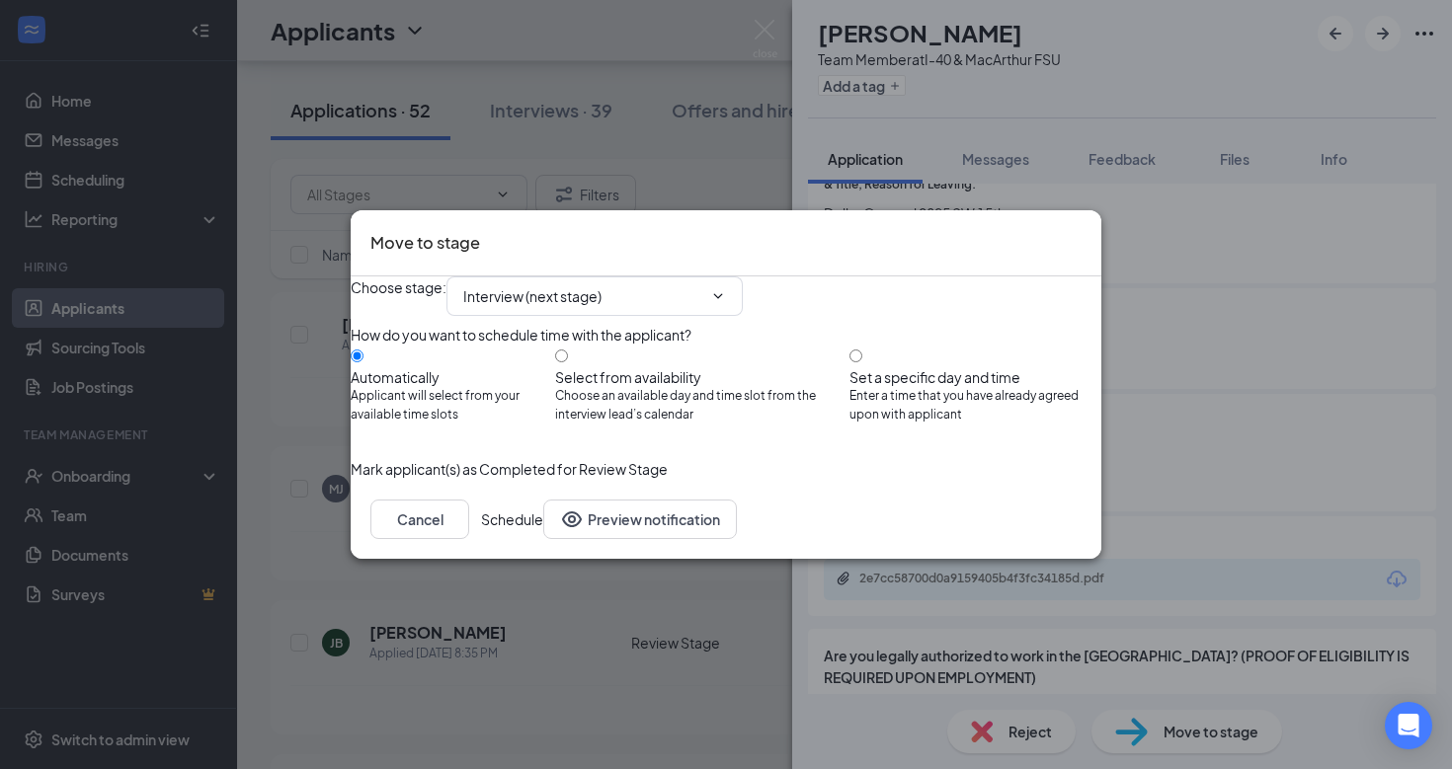
click at [543, 539] on button "Schedule" at bounding box center [512, 520] width 62 height 40
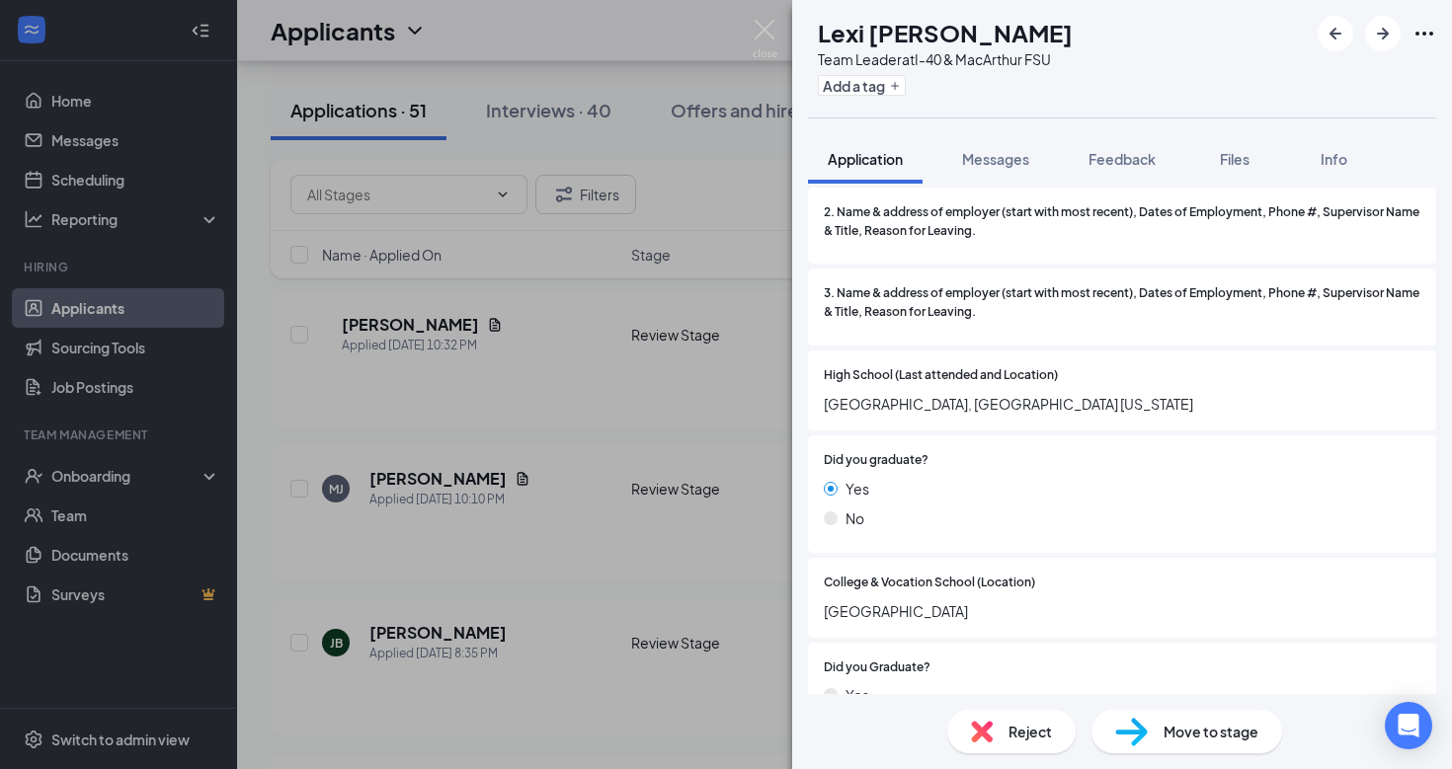
scroll to position [1717, 0]
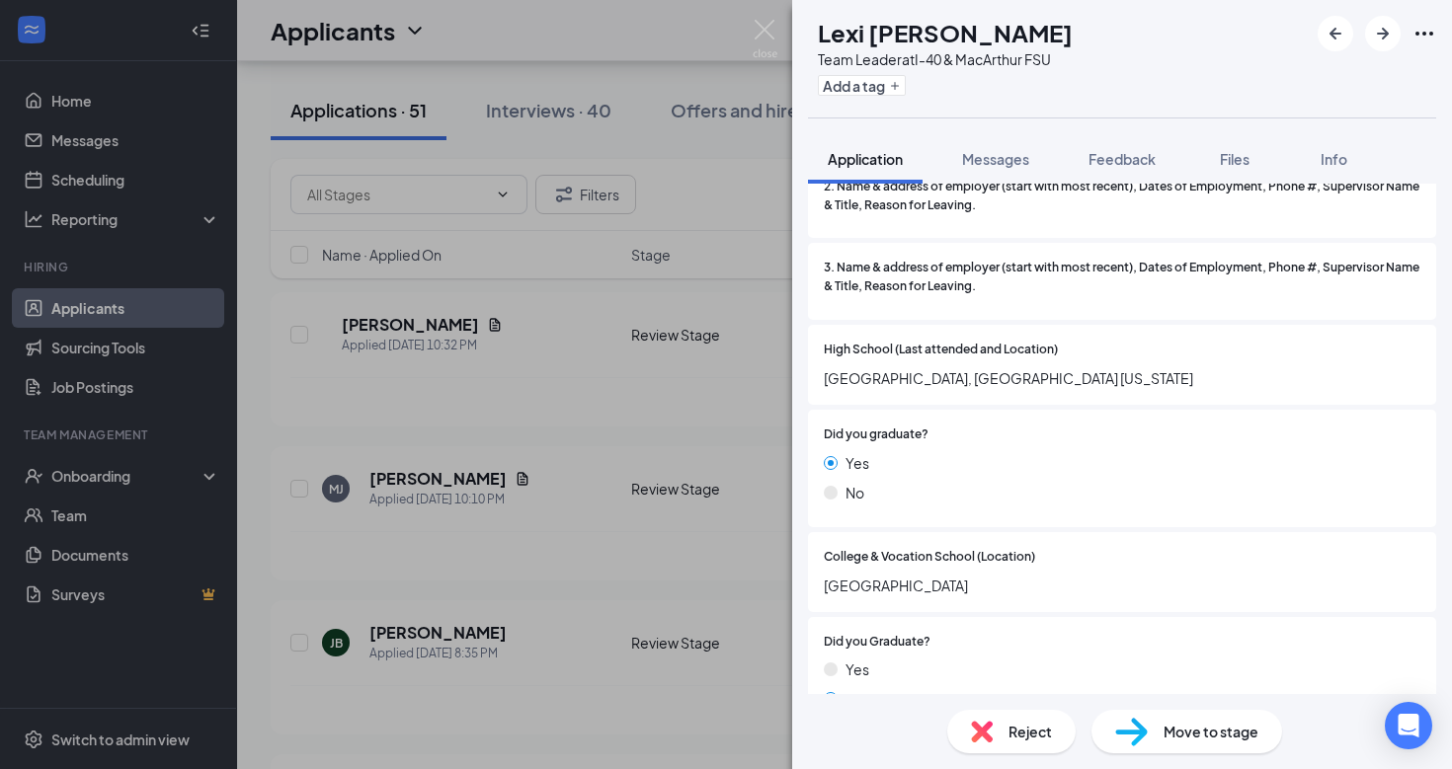
click at [1153, 726] on div "Move to stage" at bounding box center [1186, 731] width 191 height 43
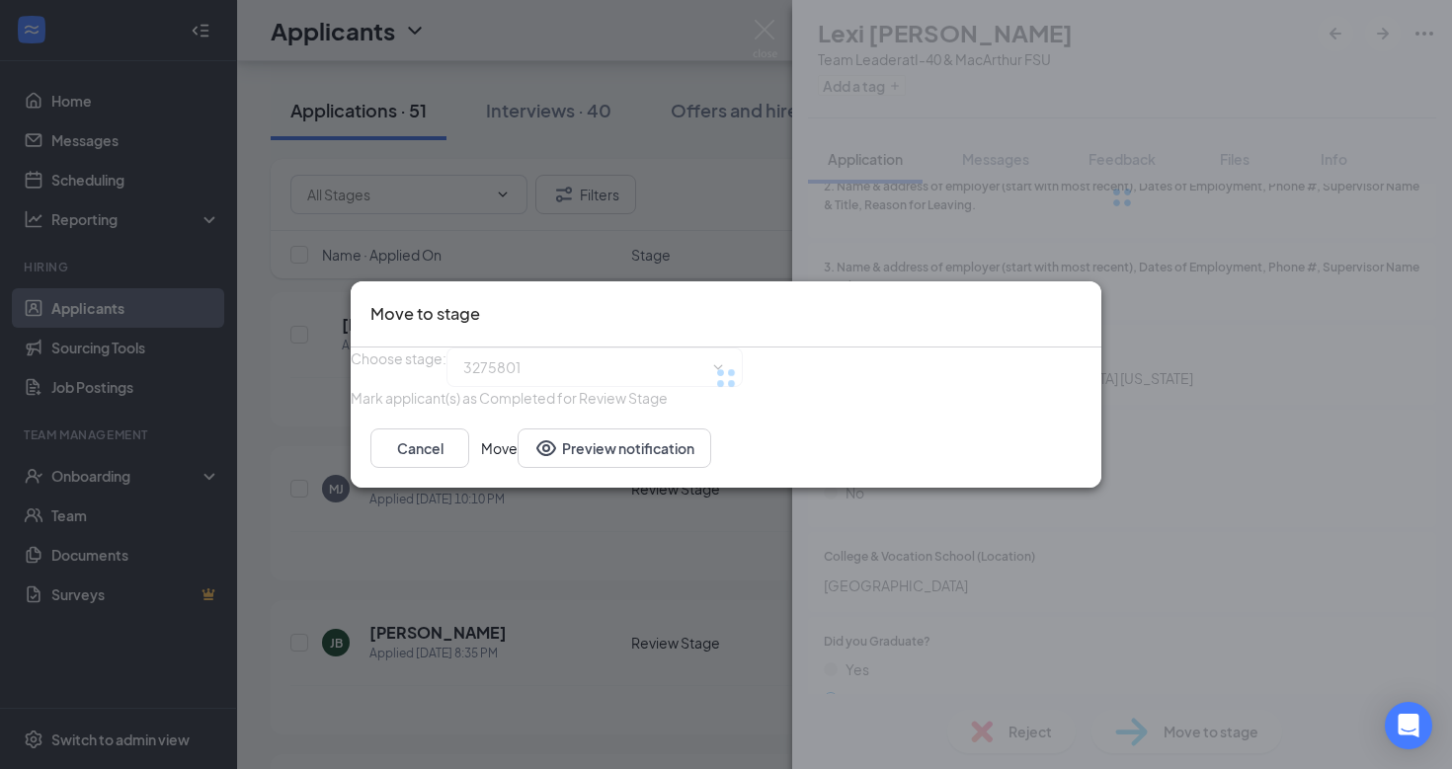
type input "Interview (next stage)"
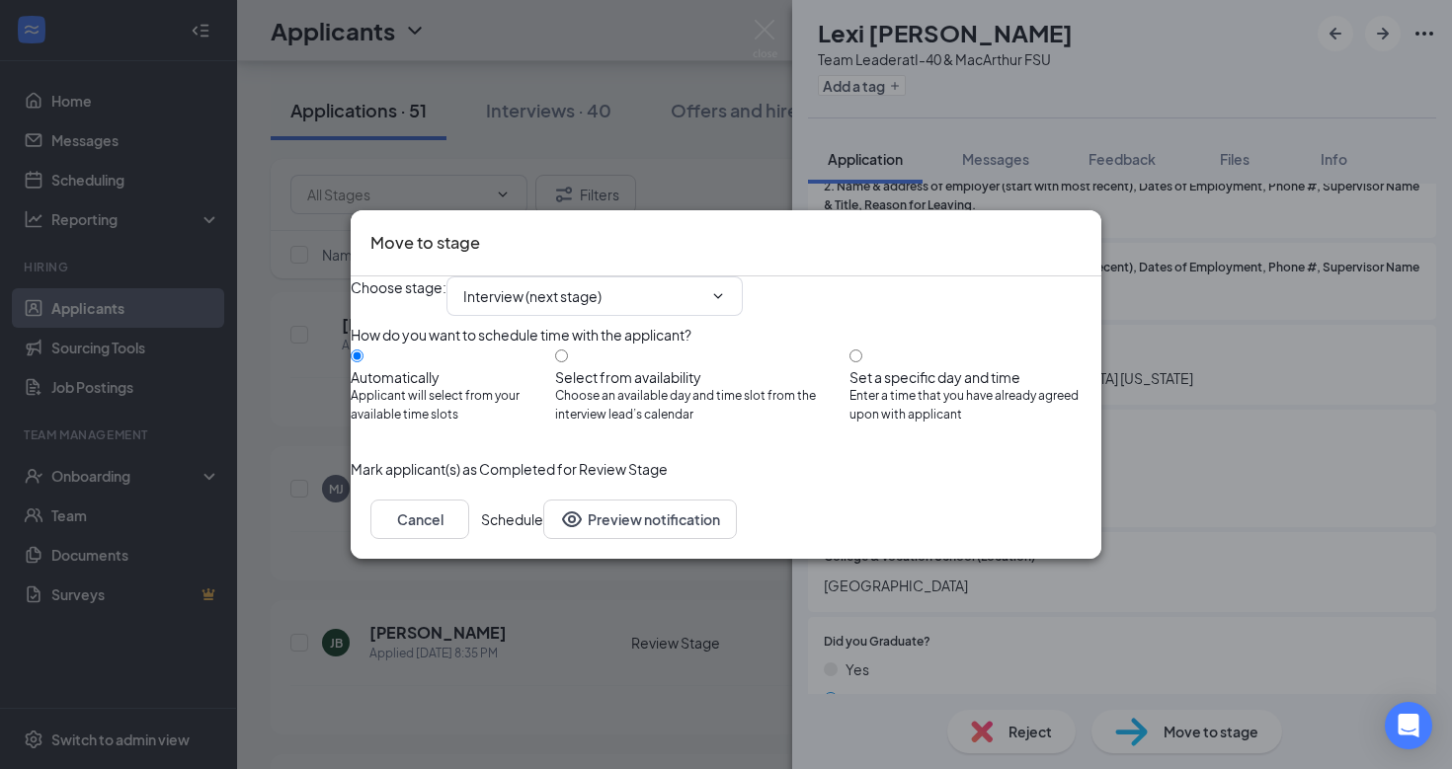
click at [543, 539] on button "Schedule" at bounding box center [512, 520] width 62 height 40
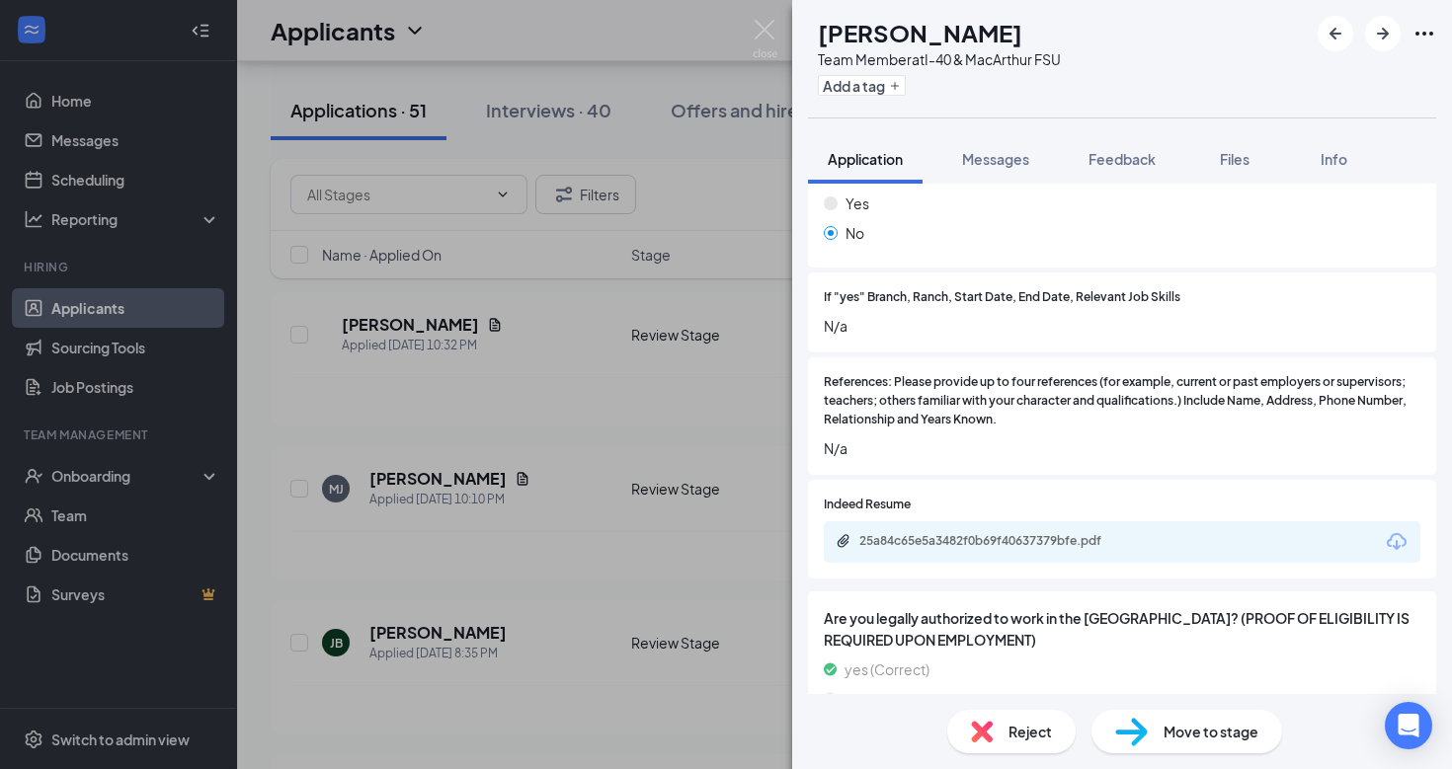
scroll to position [2367, 0]
click at [1403, 532] on icon "Download" at bounding box center [1397, 544] width 24 height 24
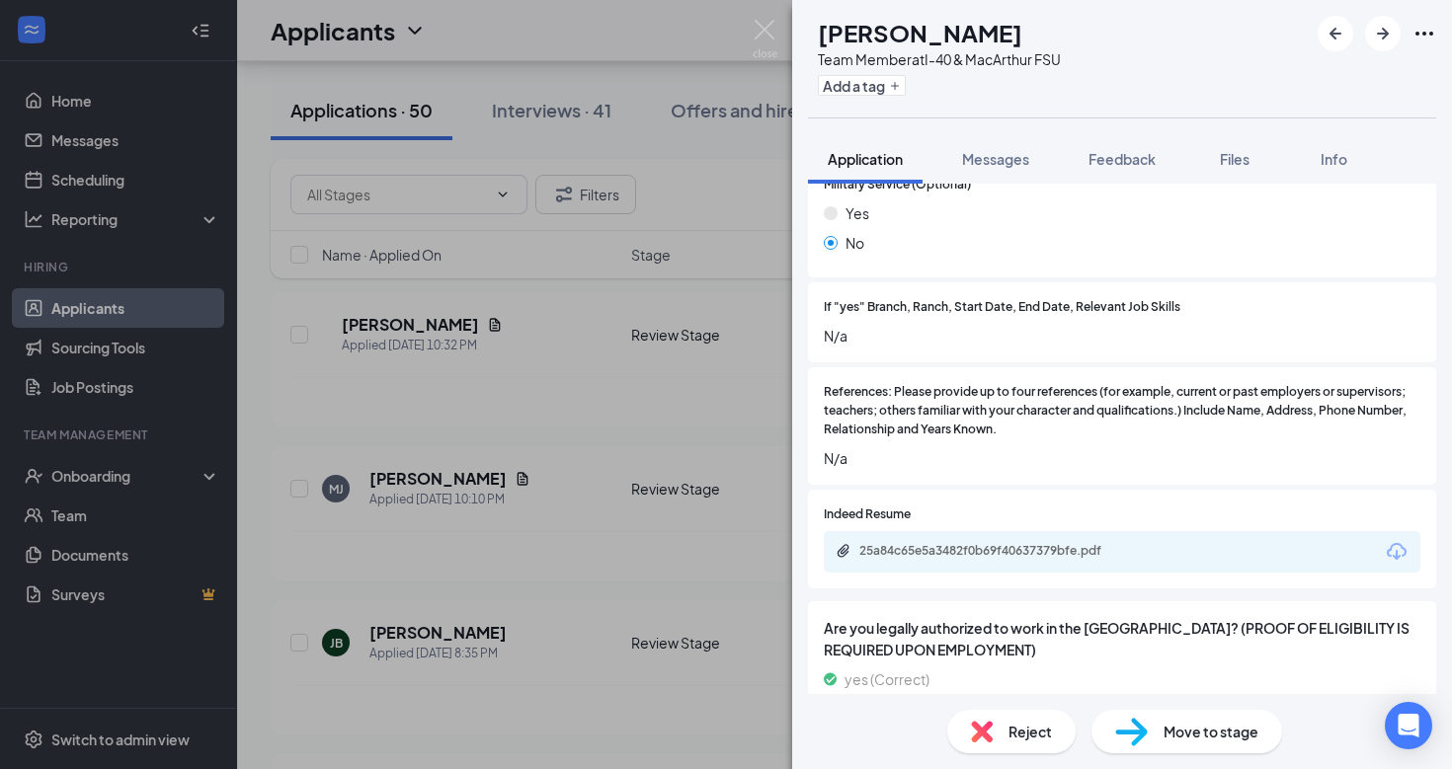
click at [1003, 725] on div "Reject" at bounding box center [1011, 731] width 128 height 43
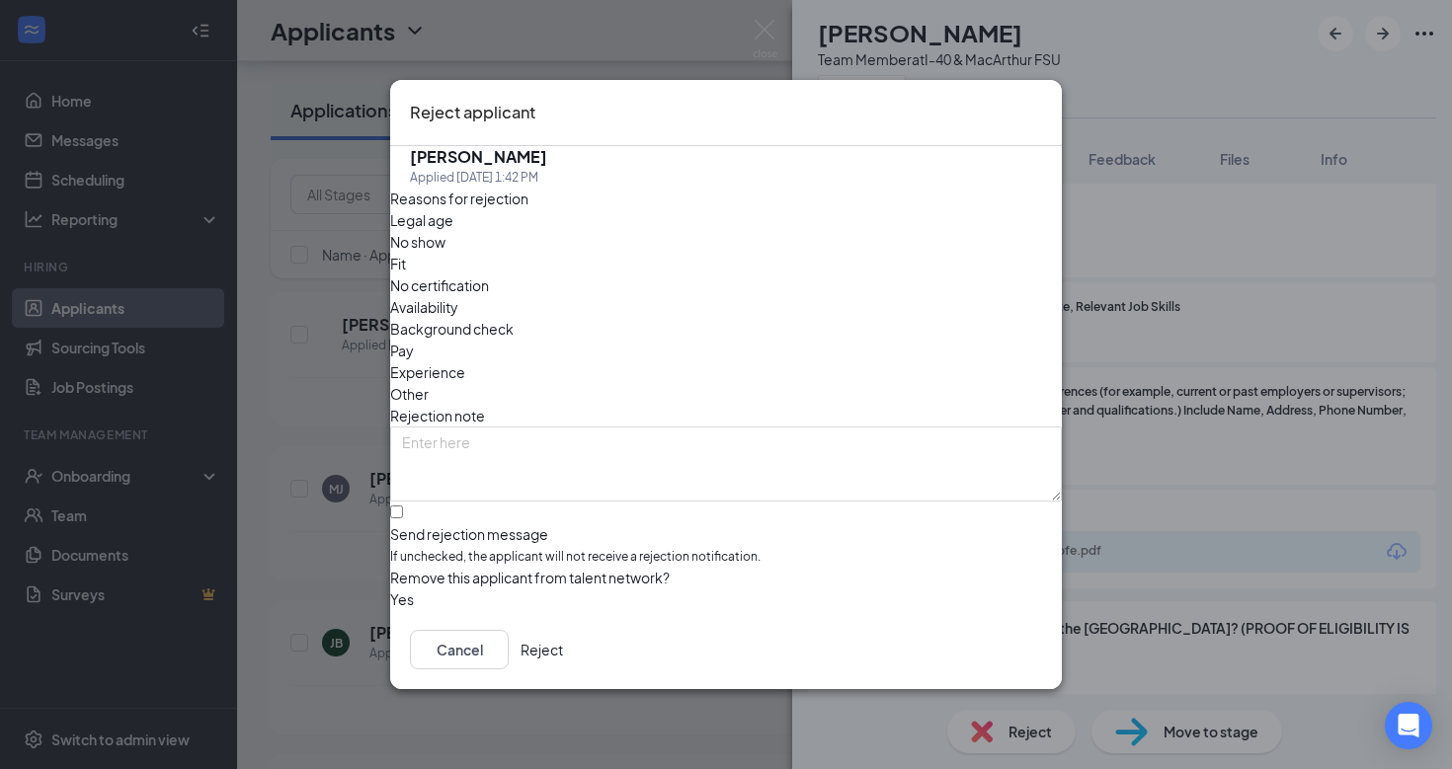
click at [415, 524] on div at bounding box center [726, 524] width 672 height 0
click at [403, 506] on input "Send rejection message If unchecked, the applicant will not receive a rejection…" at bounding box center [396, 512] width 13 height 13
checkbox input "true"
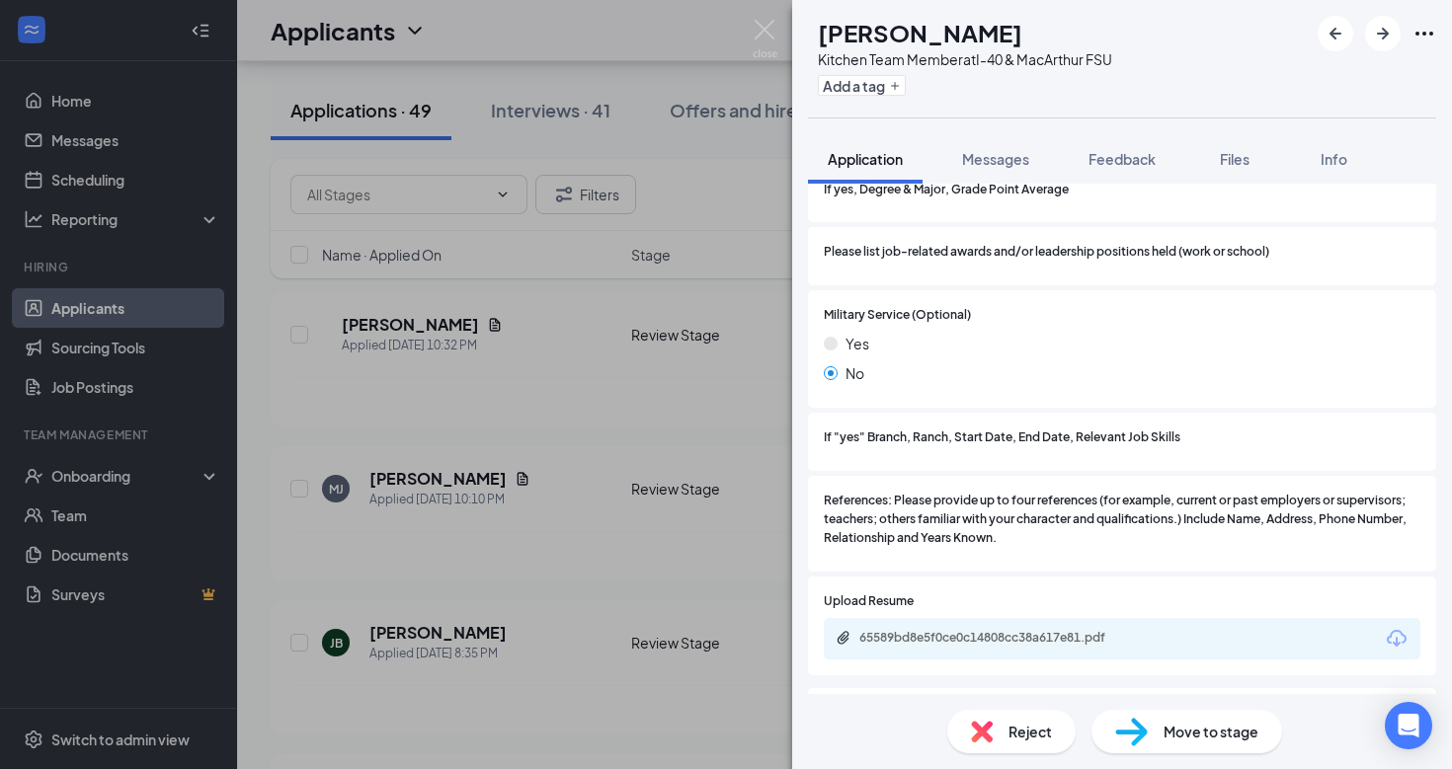
scroll to position [2162, 0]
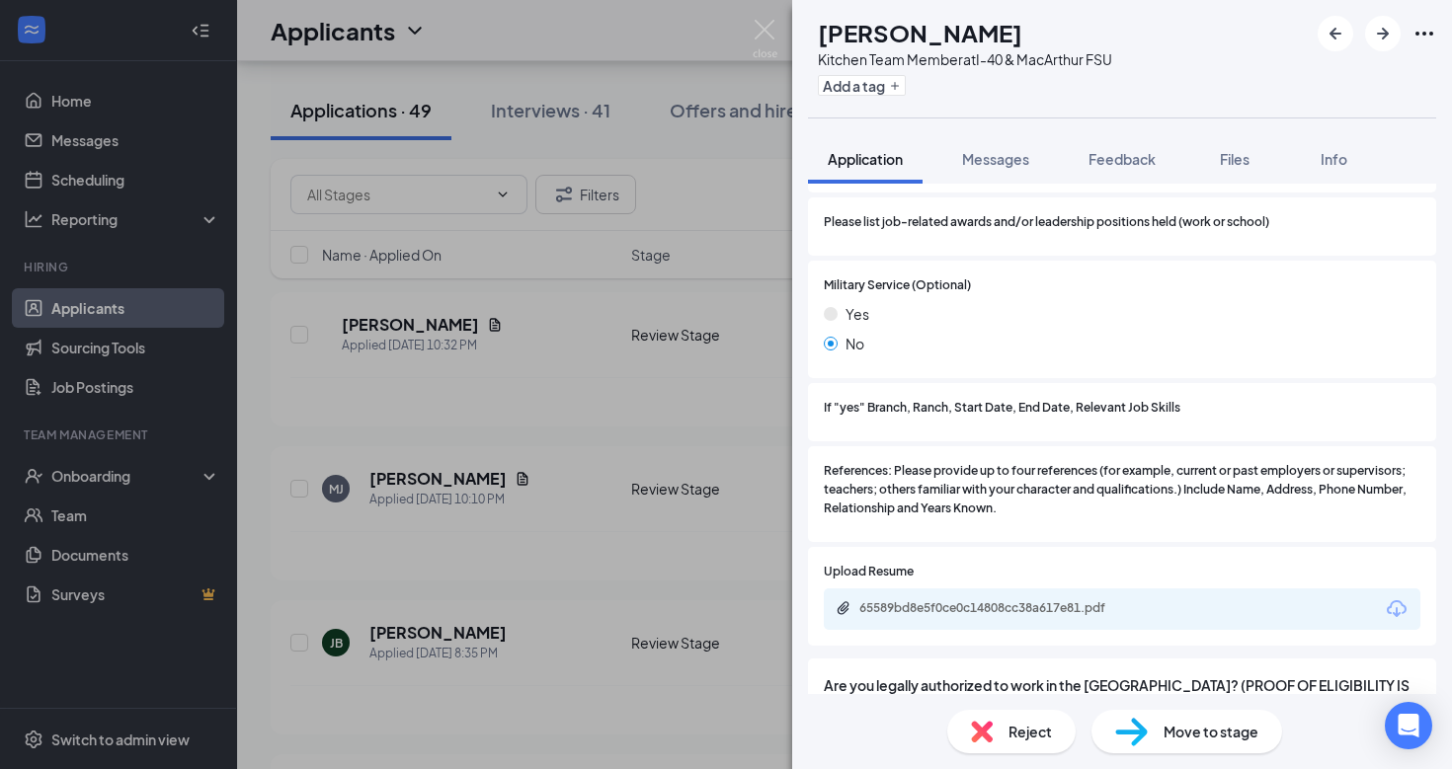
click at [1397, 598] on icon "Download" at bounding box center [1397, 610] width 24 height 24
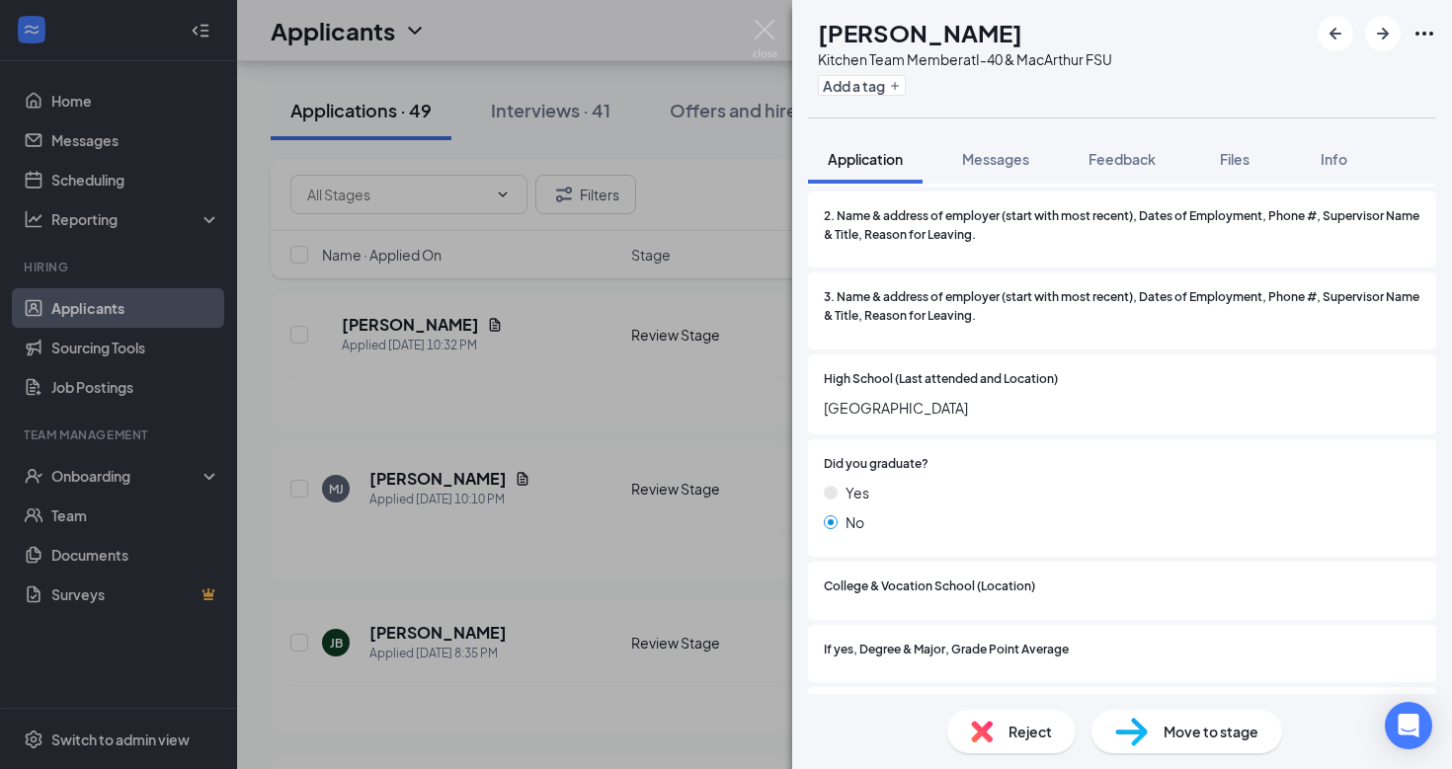
scroll to position [2056, 0]
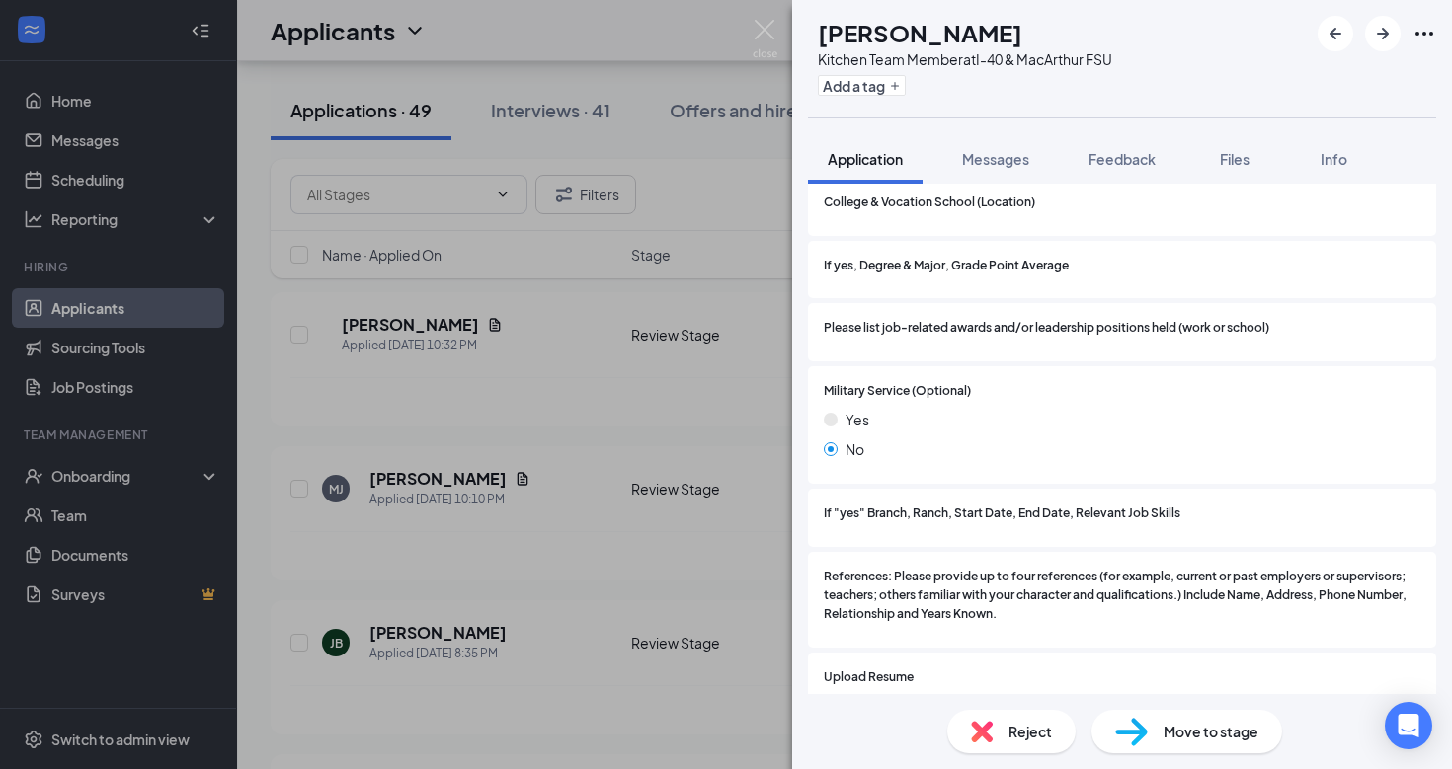
click at [1167, 725] on span "Move to stage" at bounding box center [1210, 732] width 95 height 22
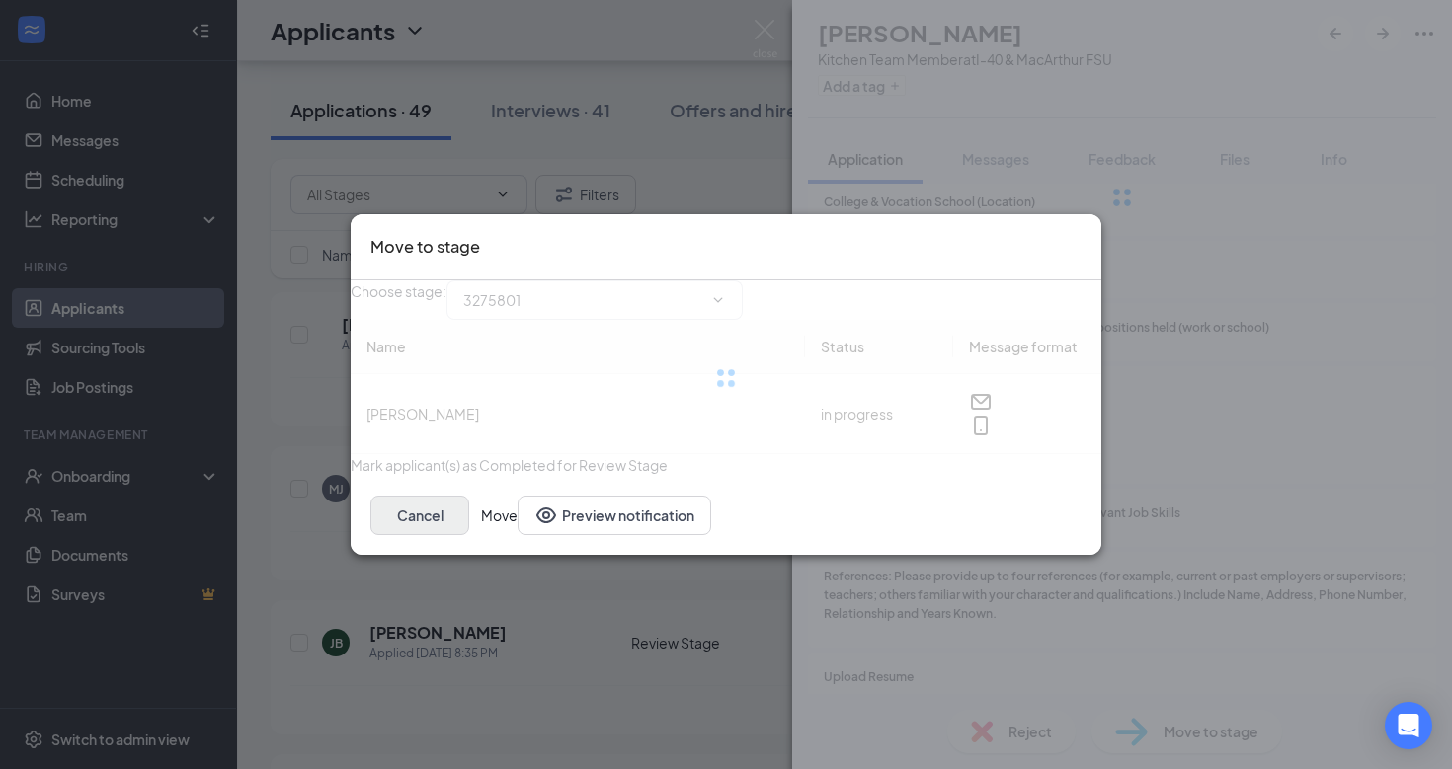
type input "Interview (next stage)"
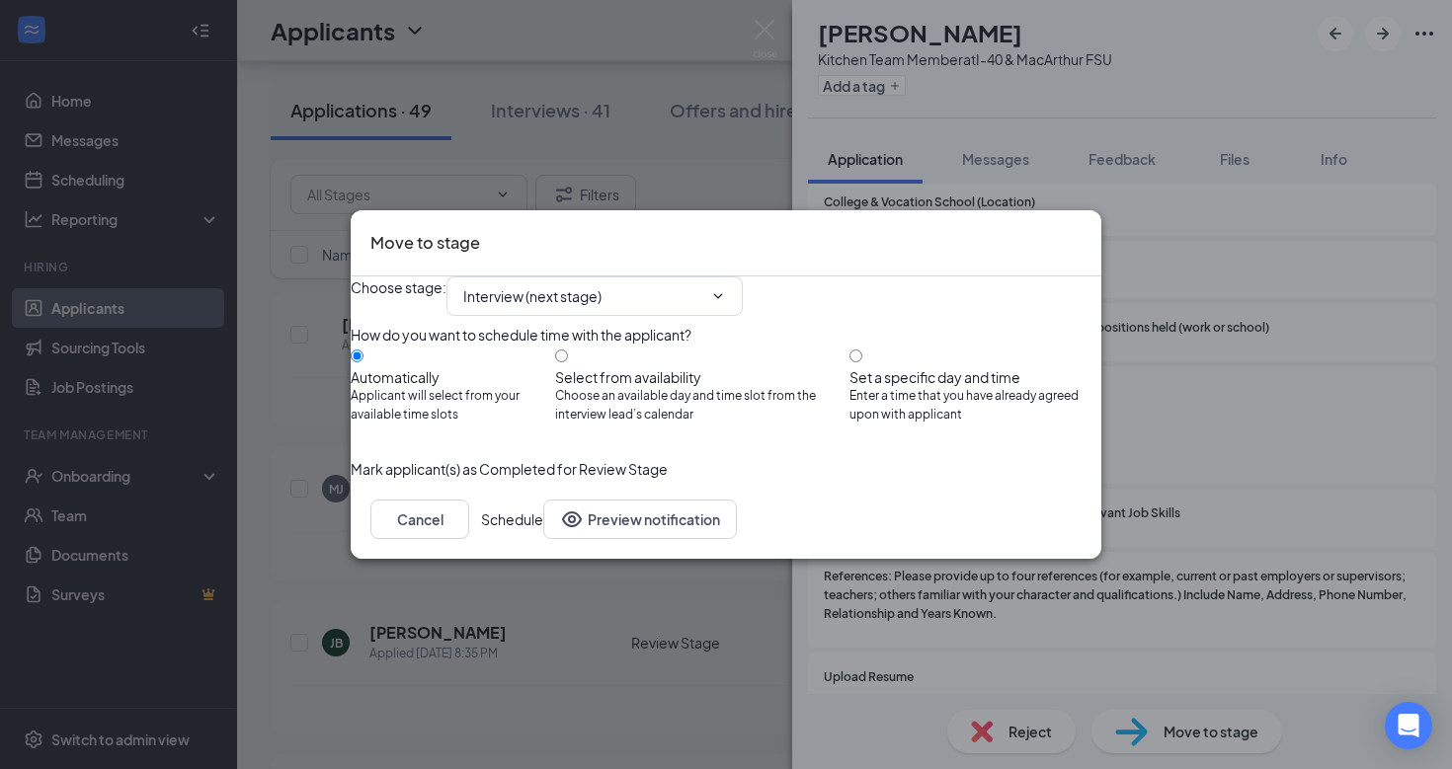
click at [543, 539] on button "Schedule" at bounding box center [512, 520] width 62 height 40
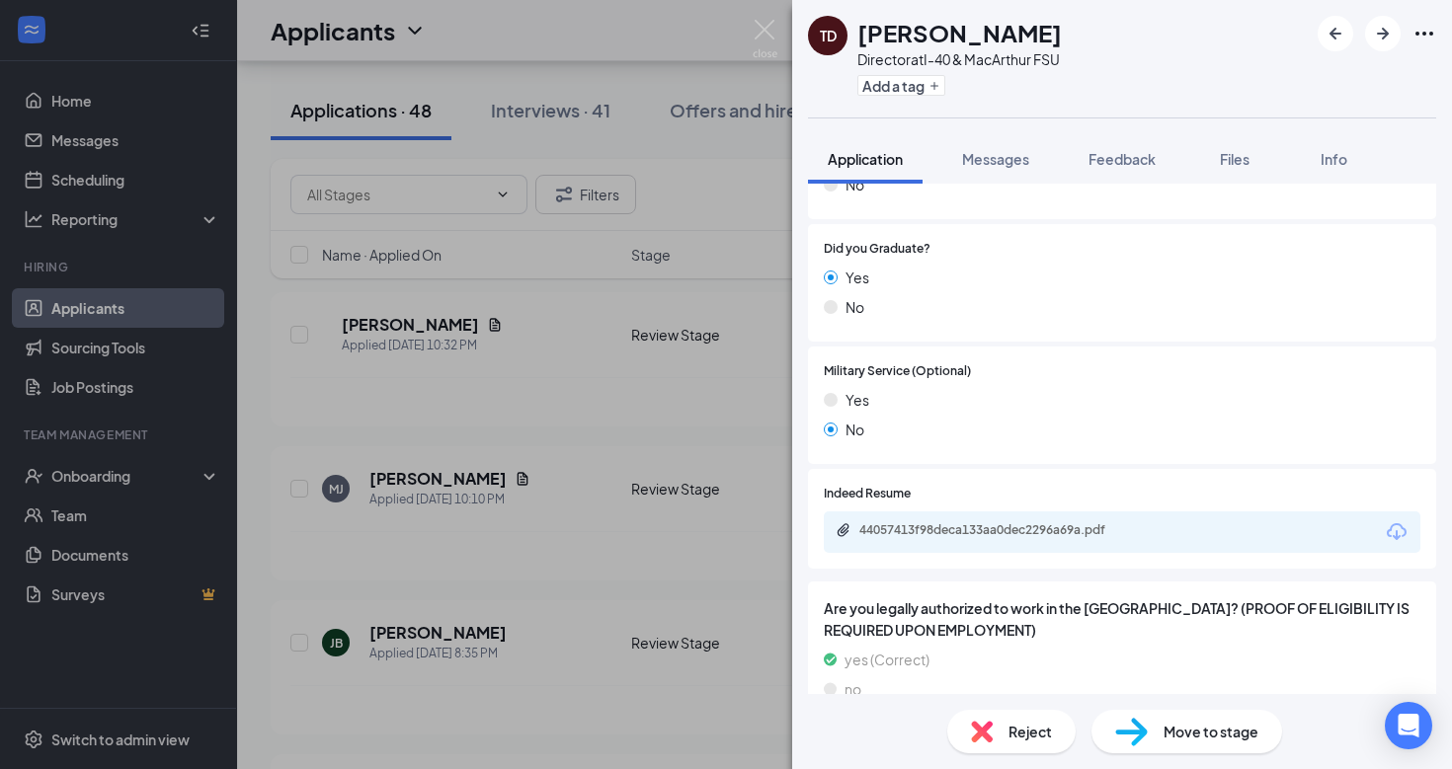
scroll to position [1523, 0]
click at [1396, 524] on icon "Download" at bounding box center [1397, 532] width 20 height 17
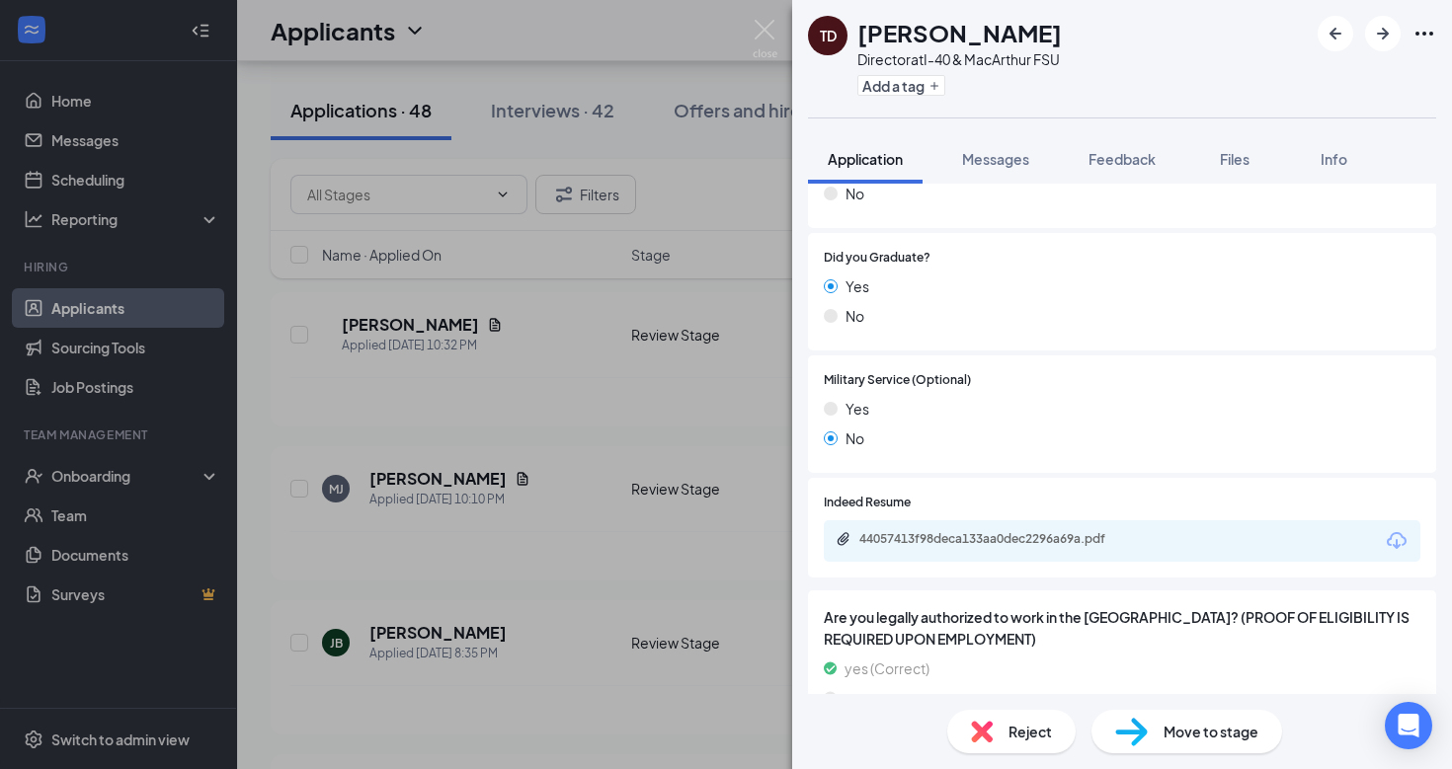
click at [1167, 738] on span "Move to stage" at bounding box center [1210, 732] width 95 height 22
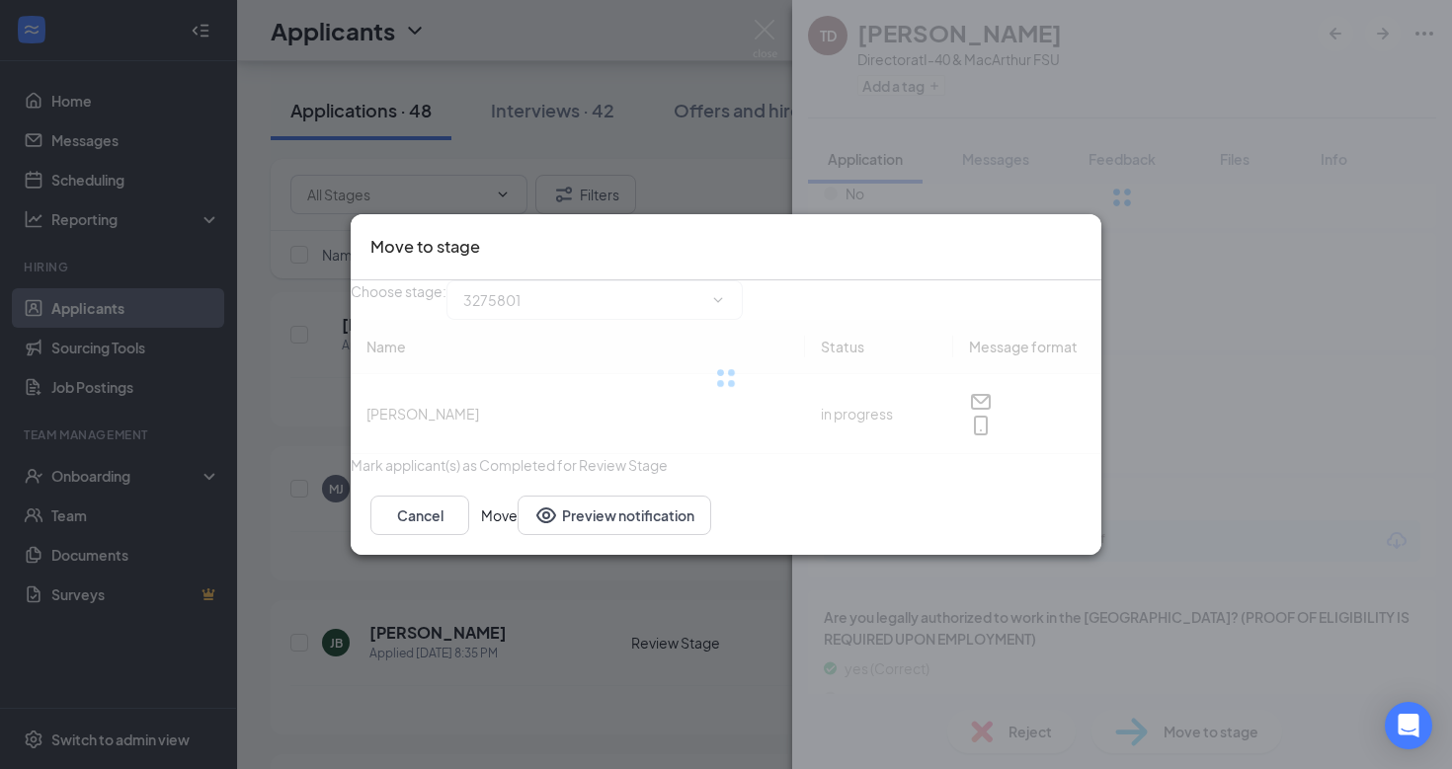
type input "Interview (next stage)"
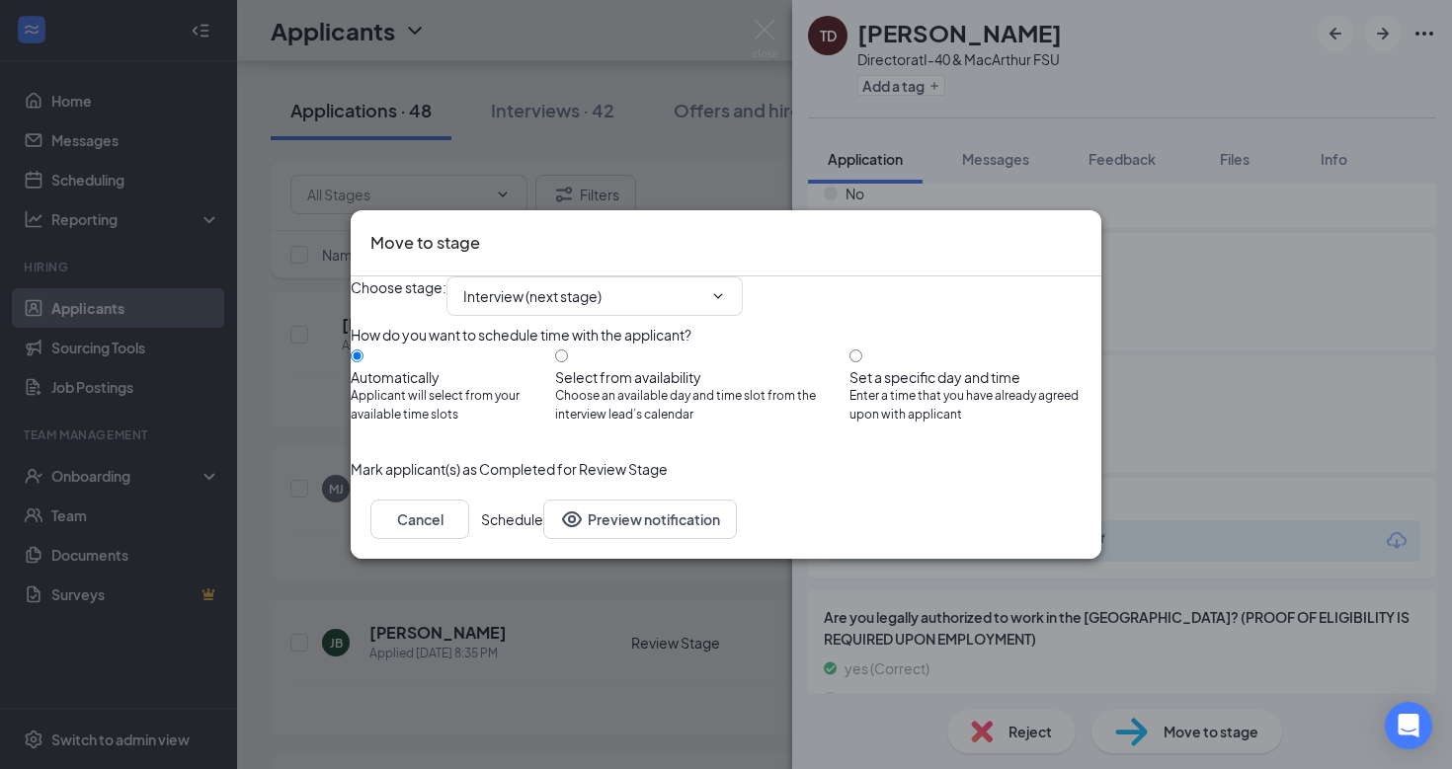
click at [543, 539] on button "Schedule" at bounding box center [512, 520] width 62 height 40
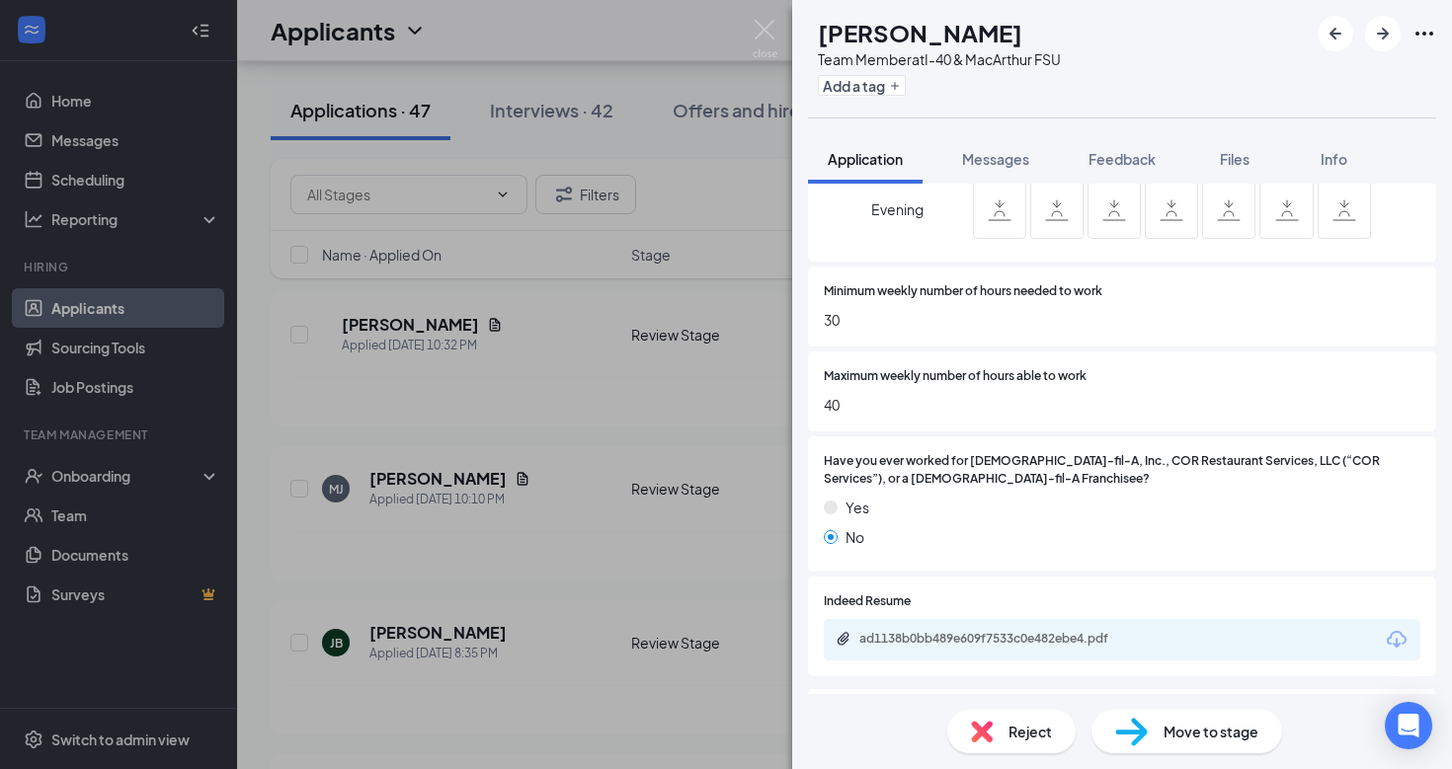
scroll to position [1050, 0]
click at [1395, 627] on icon "Download" at bounding box center [1397, 639] width 24 height 24
click at [1233, 743] on div "Move to stage" at bounding box center [1186, 731] width 191 height 43
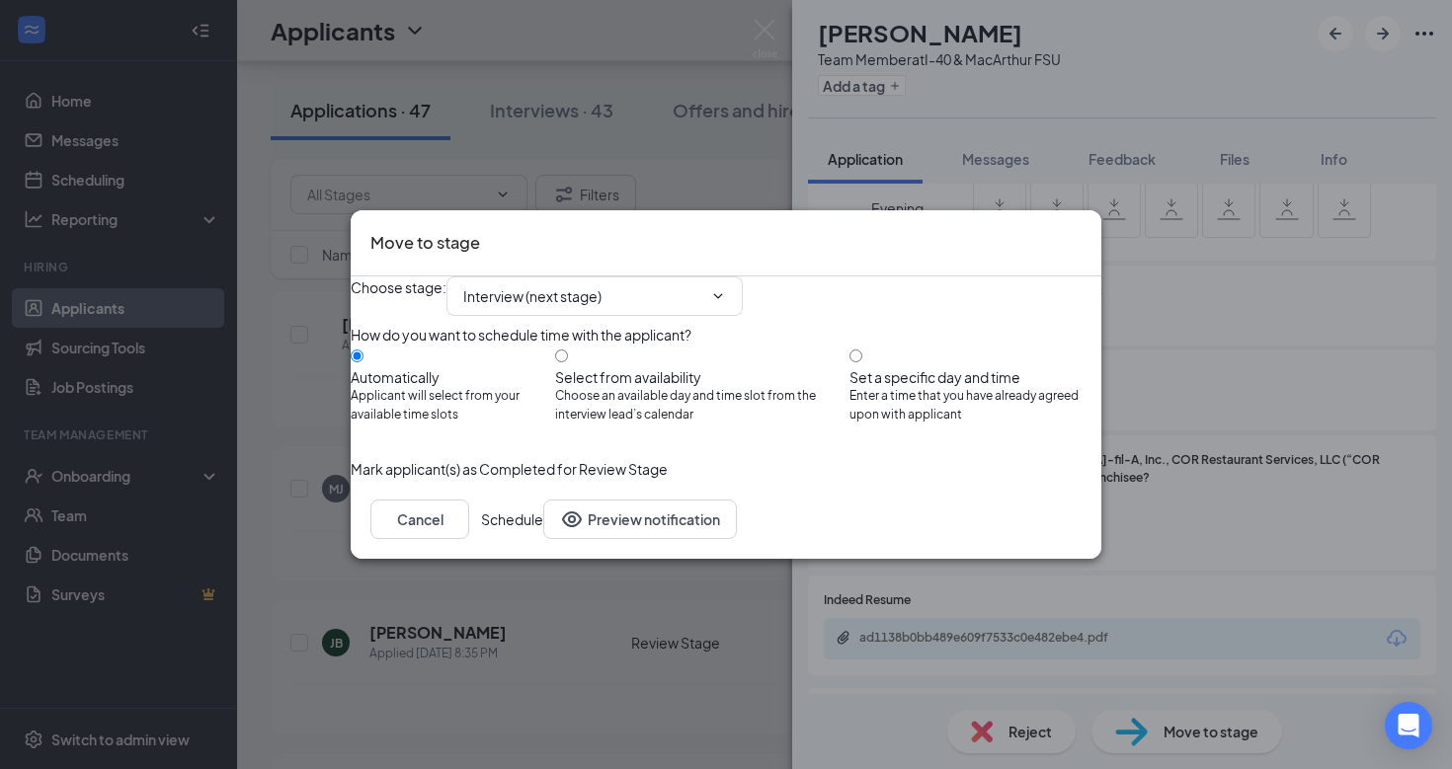
click at [543, 539] on button "Schedule" at bounding box center [512, 520] width 62 height 40
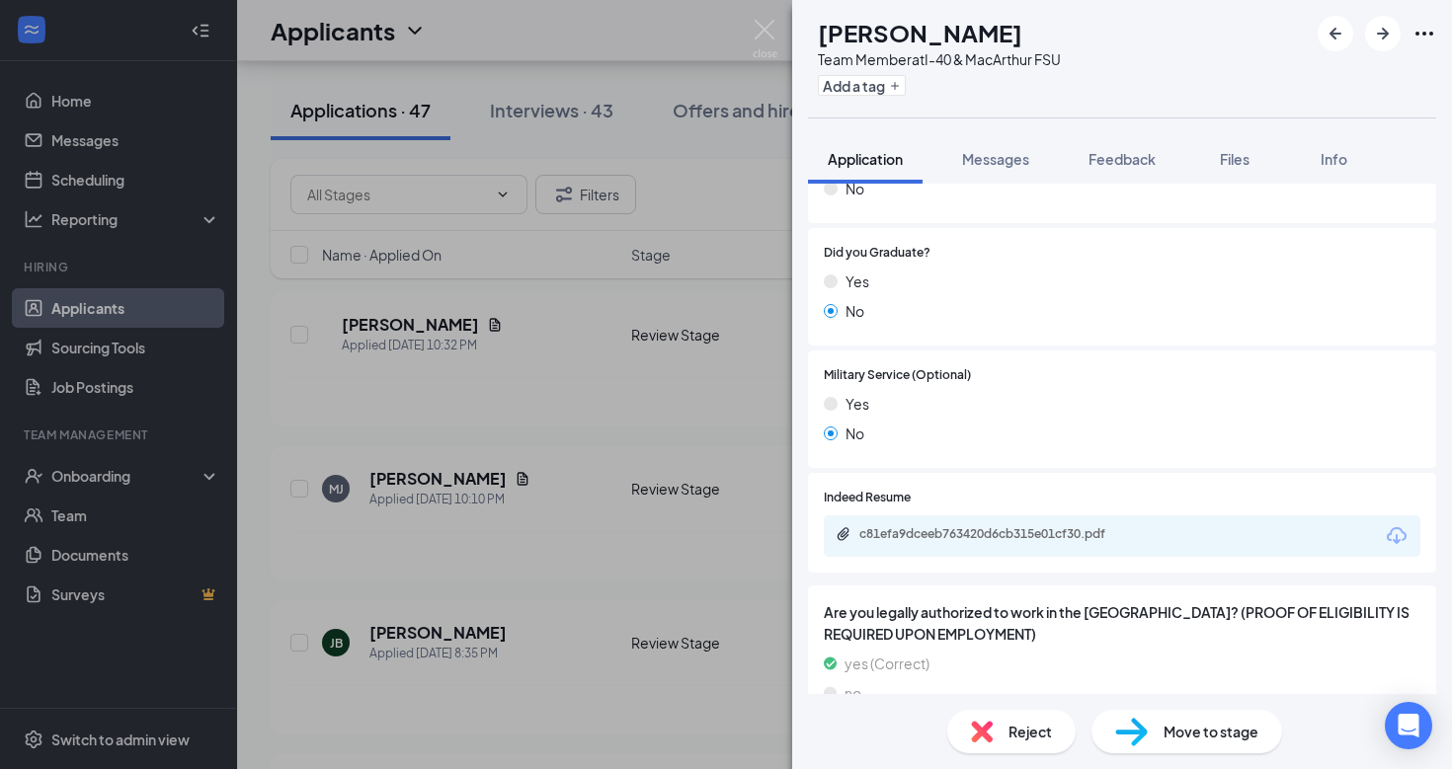
scroll to position [1813, 0]
click at [1401, 528] on icon "Download" at bounding box center [1397, 536] width 20 height 17
click at [1154, 715] on div "Move to stage" at bounding box center [1186, 731] width 191 height 43
type input "Interview (next stage)"
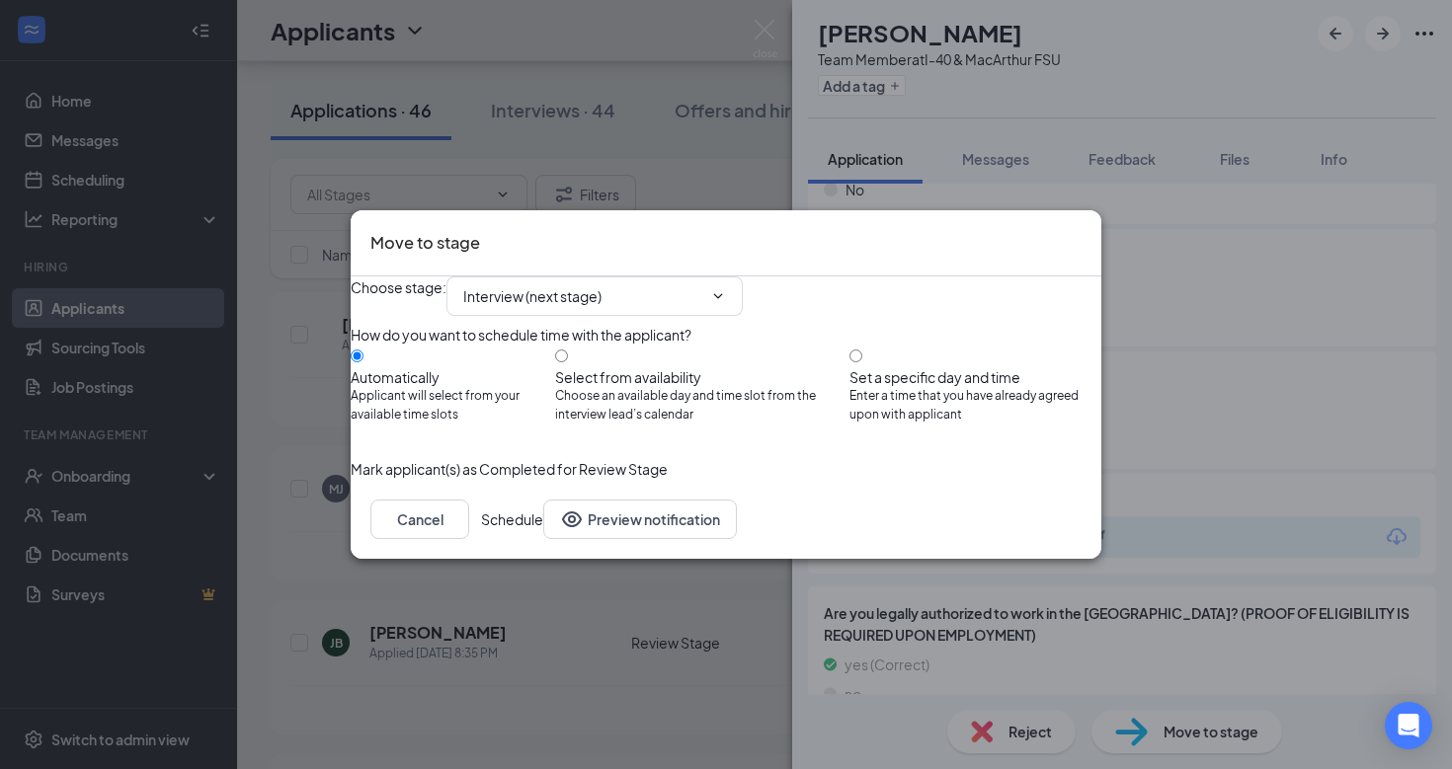
click at [543, 539] on button "Schedule" at bounding box center [512, 520] width 62 height 40
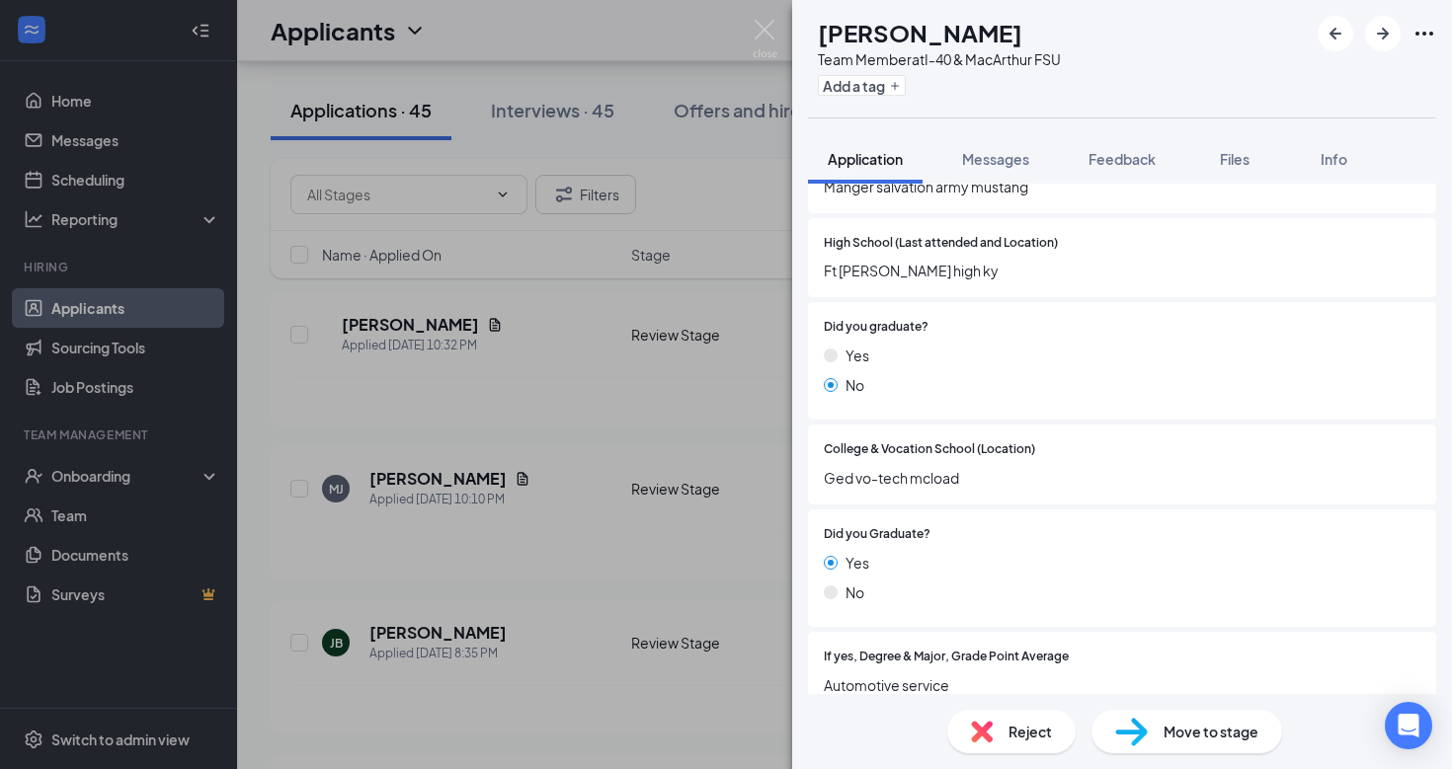
scroll to position [1643, 0]
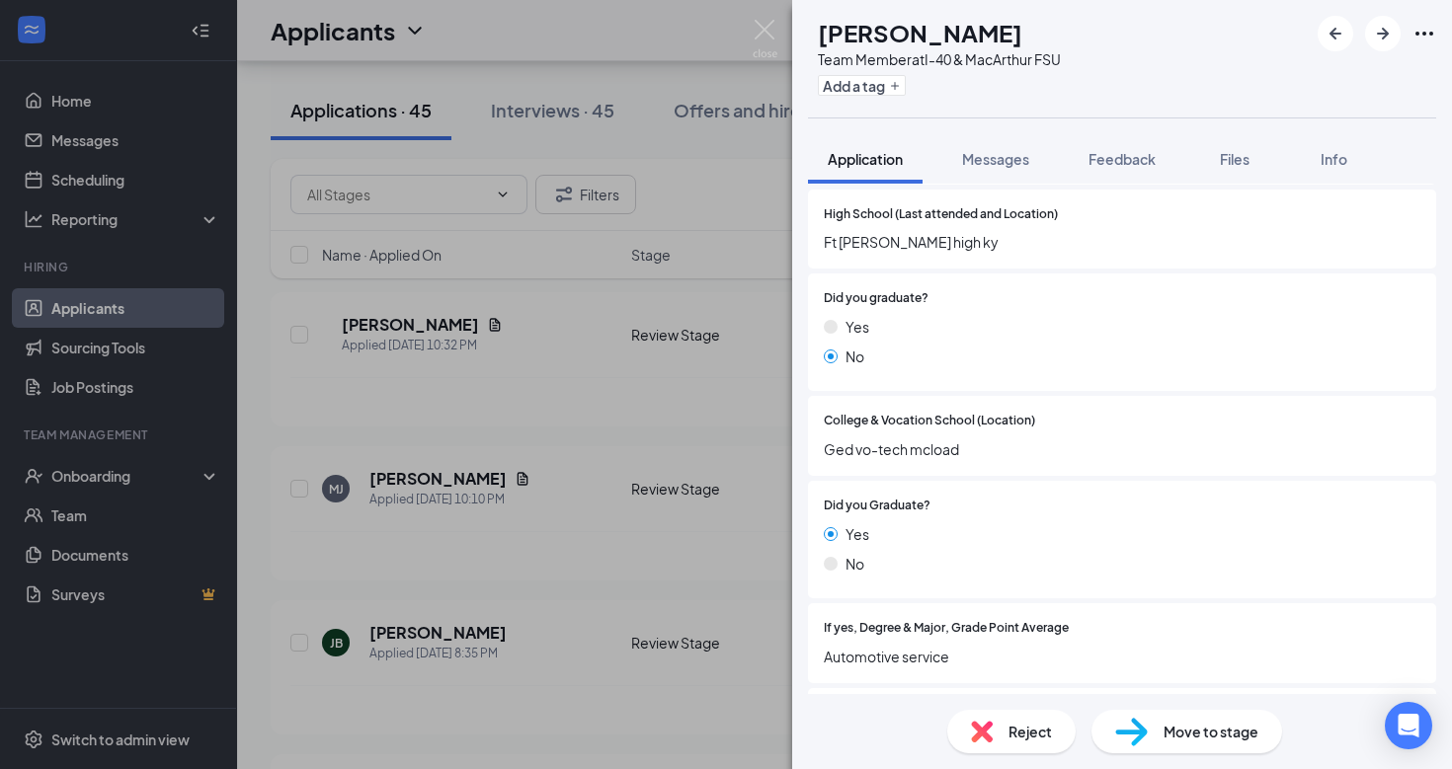
click at [1161, 728] on div "Move to stage" at bounding box center [1186, 731] width 191 height 43
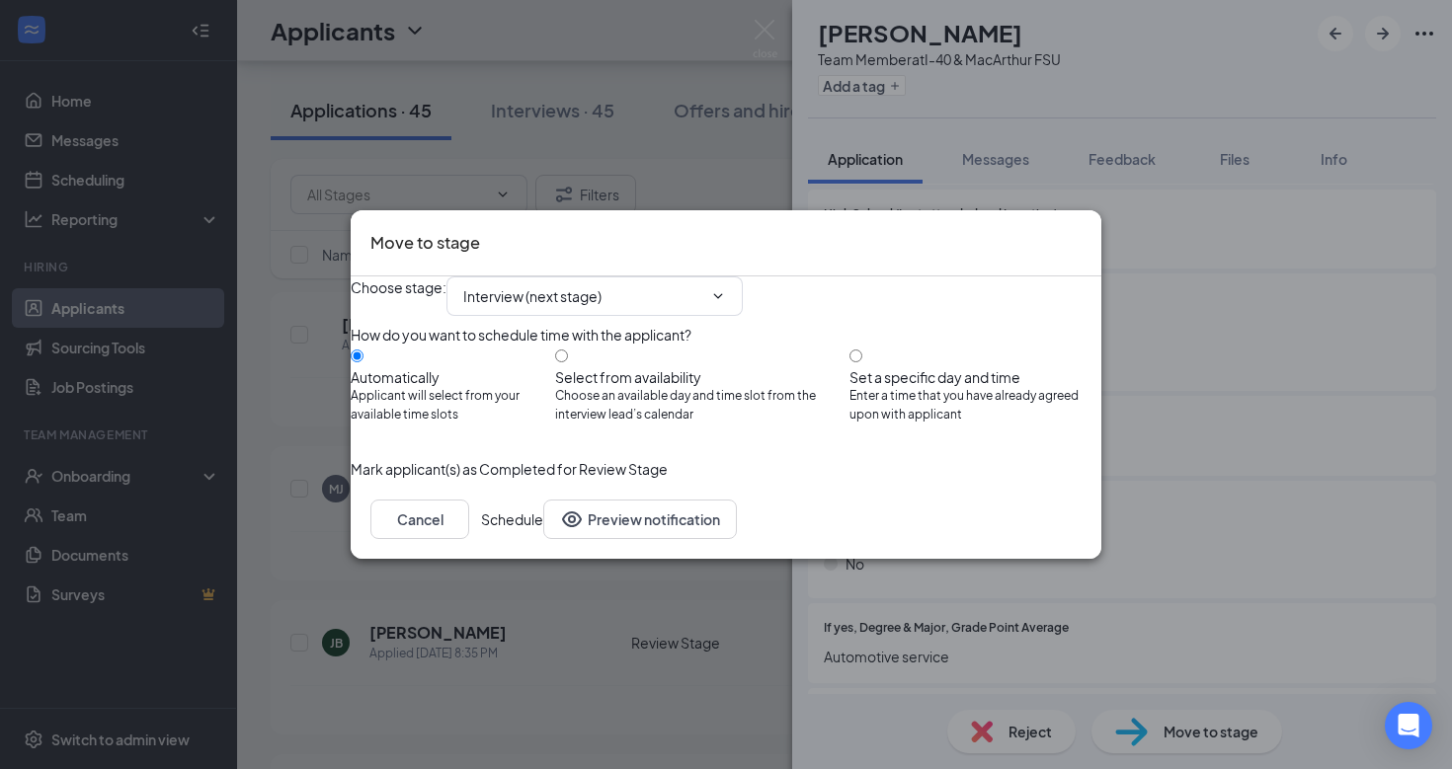
click at [1047, 533] on div "Cancel Schedule Preview notification" at bounding box center [726, 519] width 751 height 79
click at [543, 539] on button "Schedule" at bounding box center [512, 520] width 62 height 40
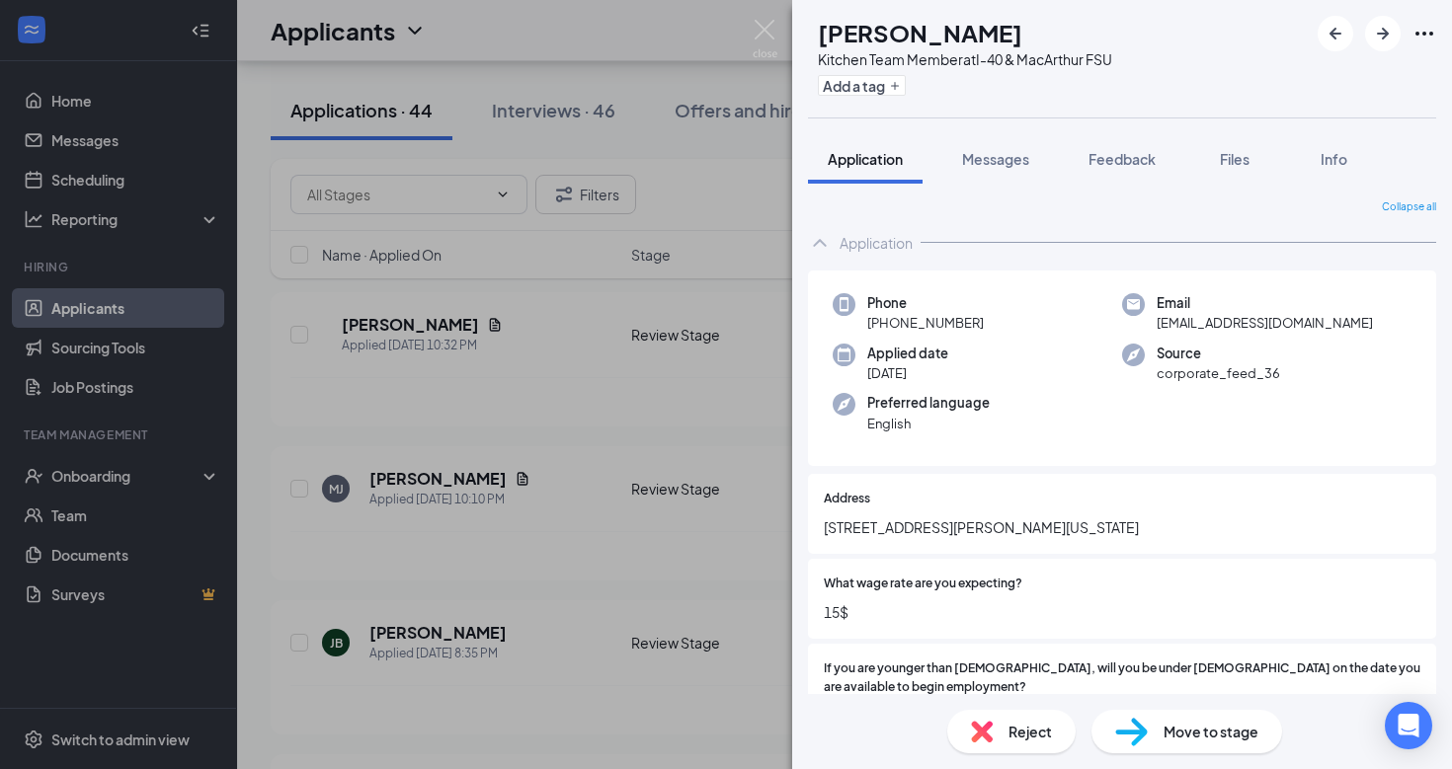
click at [1145, 731] on img at bounding box center [1131, 732] width 33 height 29
type input "Interview (next stage)"
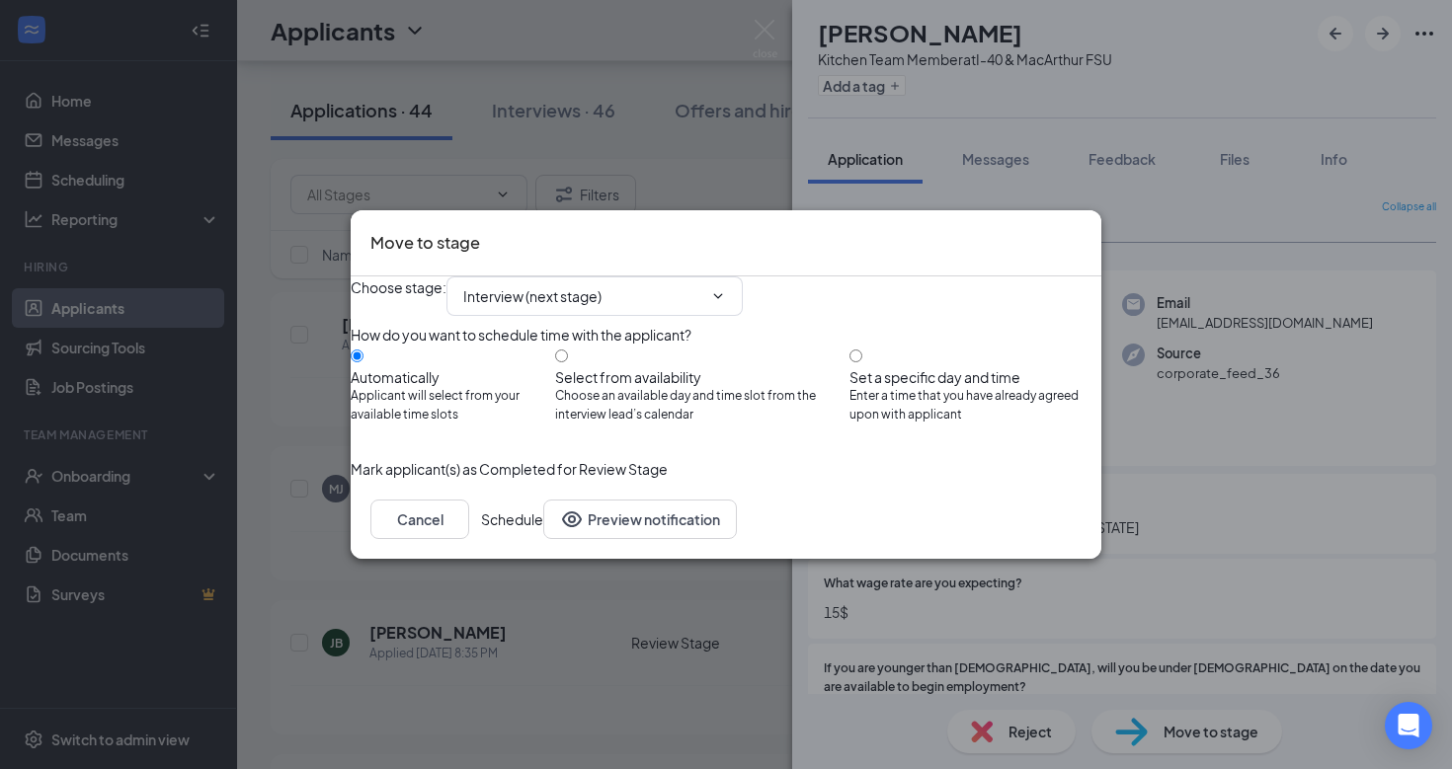
click at [543, 539] on button "Schedule" at bounding box center [512, 520] width 62 height 40
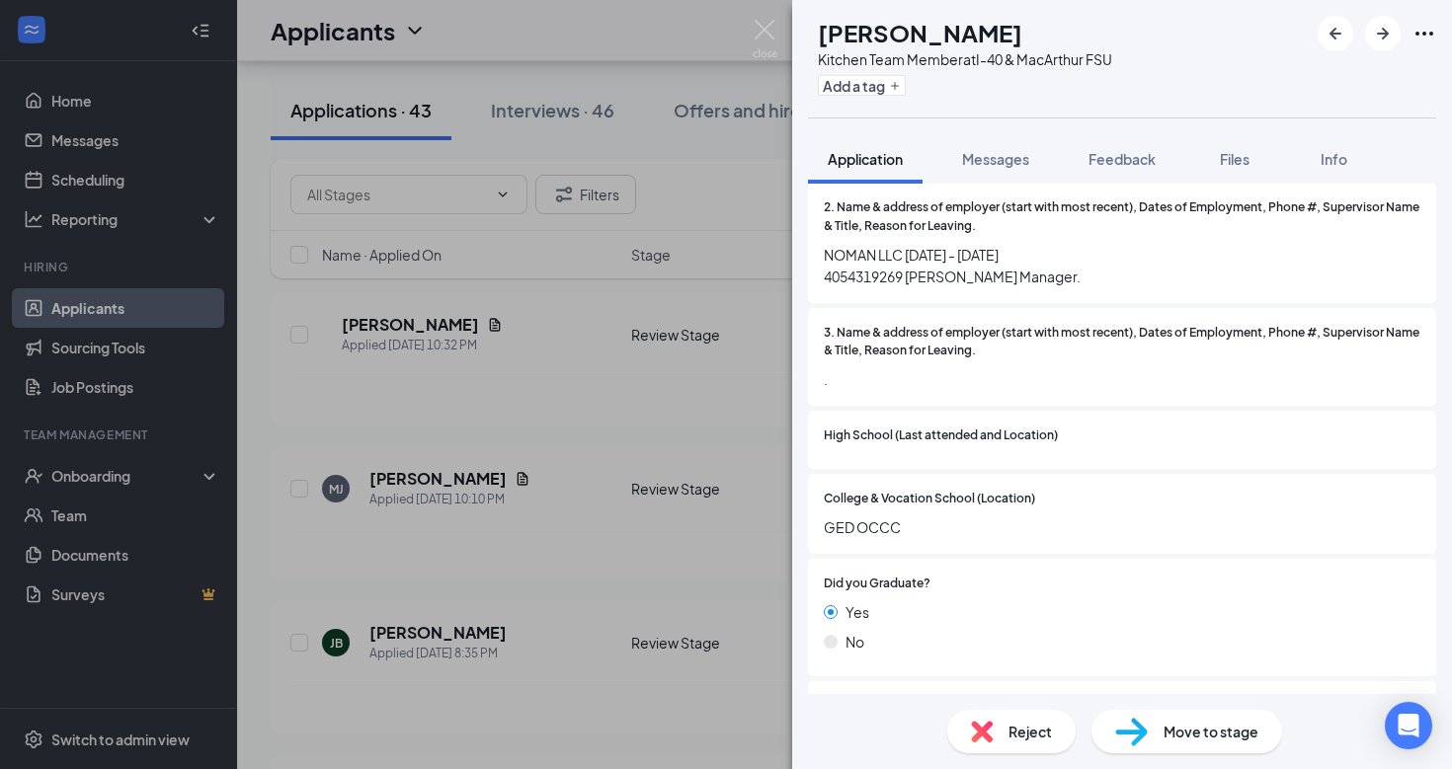
scroll to position [1597, 0]
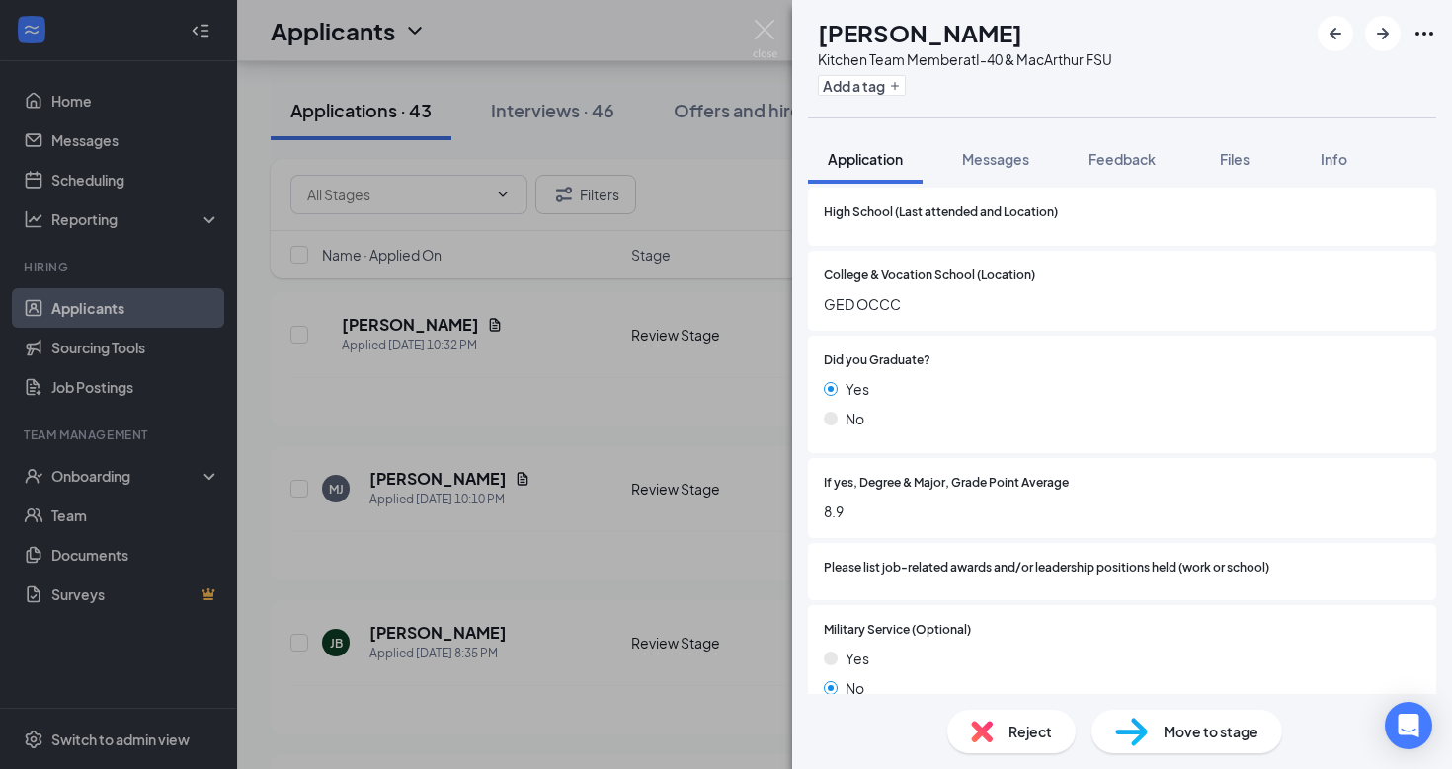
click at [1142, 724] on img at bounding box center [1131, 732] width 33 height 29
type input "Interview (next stage)"
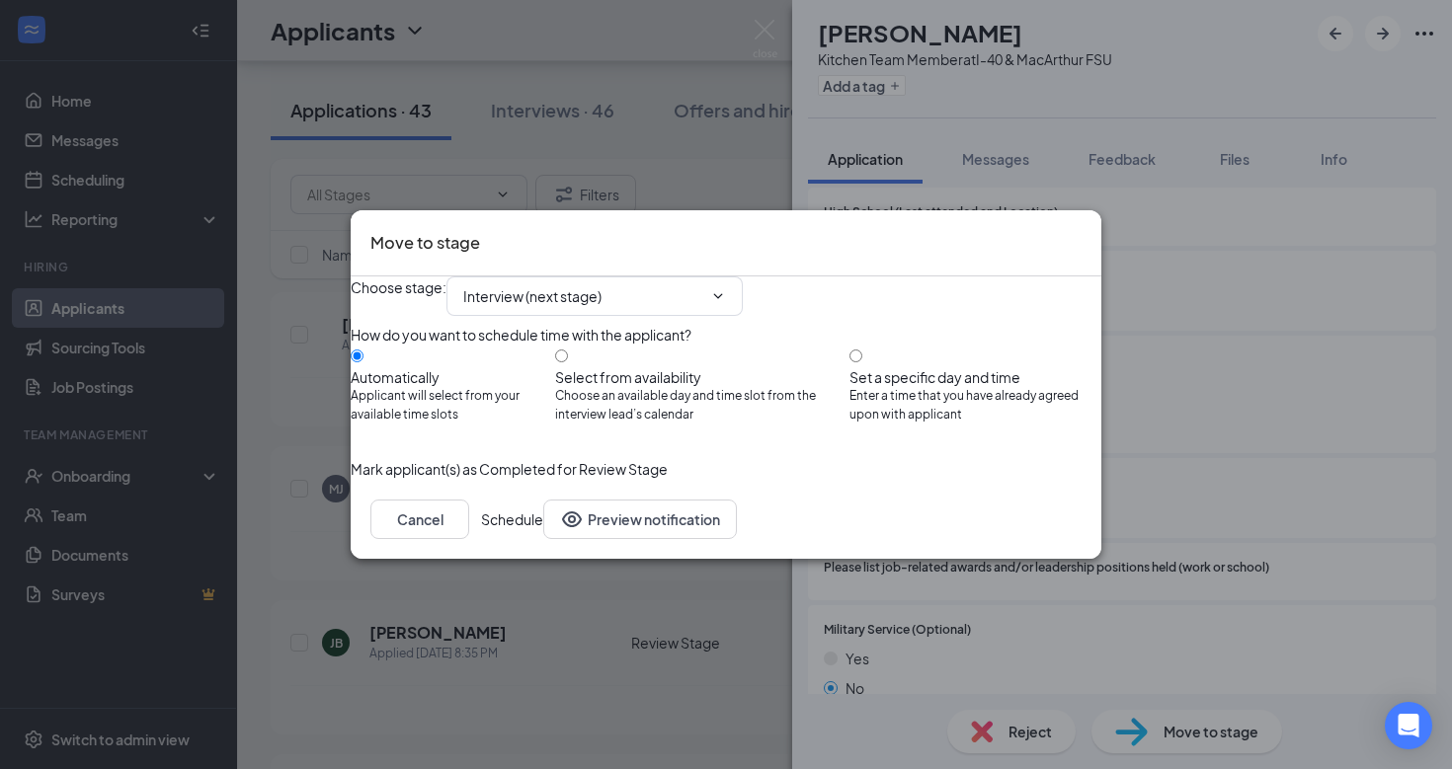
click at [543, 539] on button "Schedule" at bounding box center [512, 520] width 62 height 40
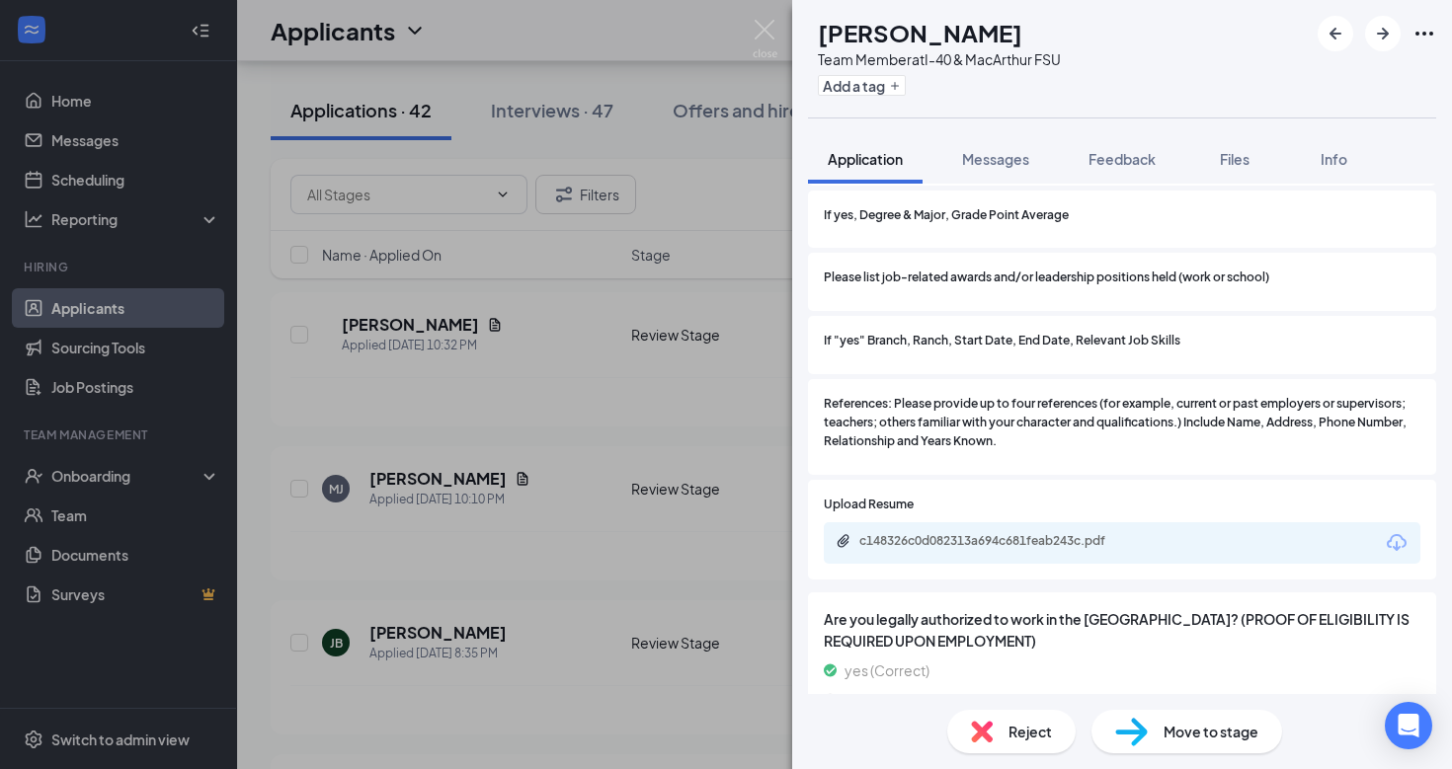
scroll to position [2165, 0]
click at [1398, 532] on icon "Download" at bounding box center [1397, 544] width 24 height 24
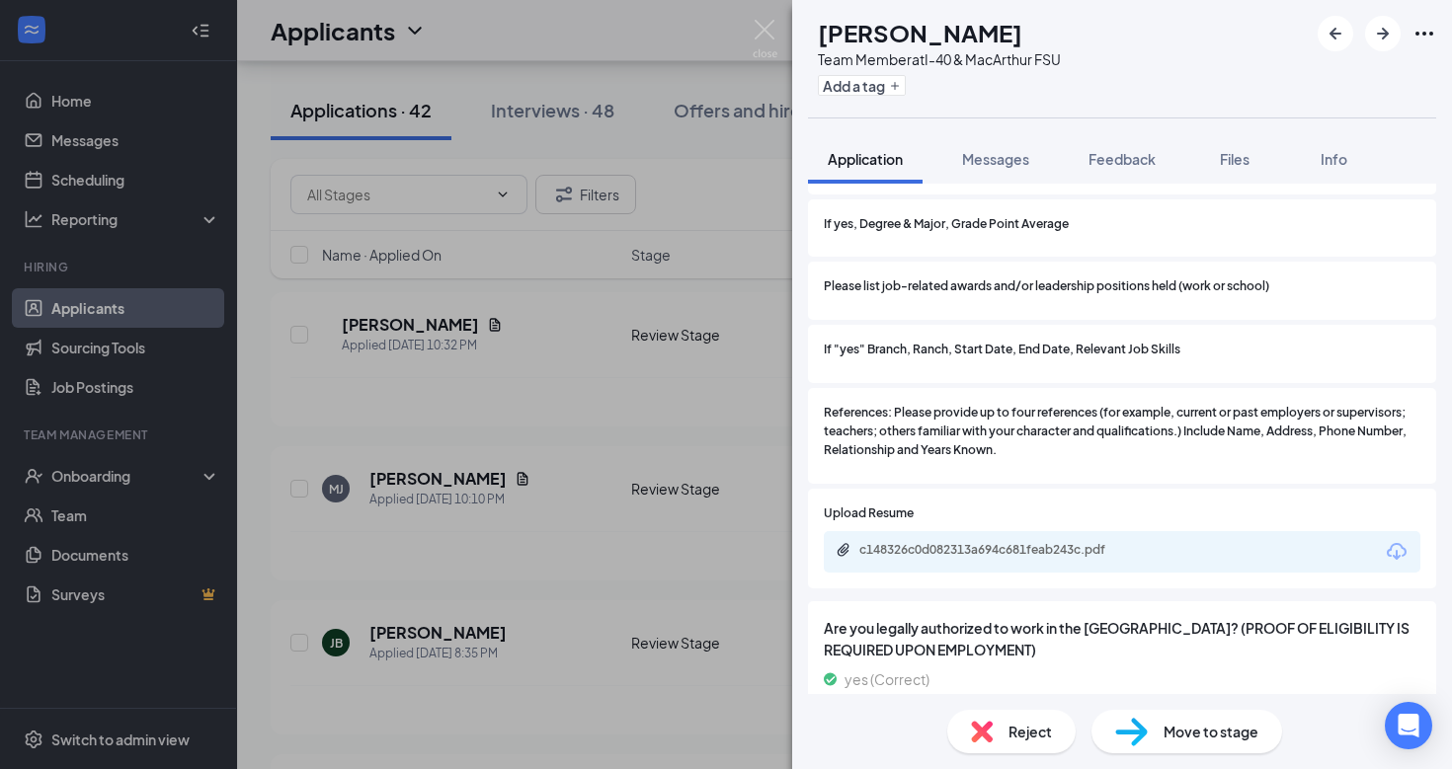
click at [1166, 746] on div "Move to stage" at bounding box center [1186, 731] width 191 height 43
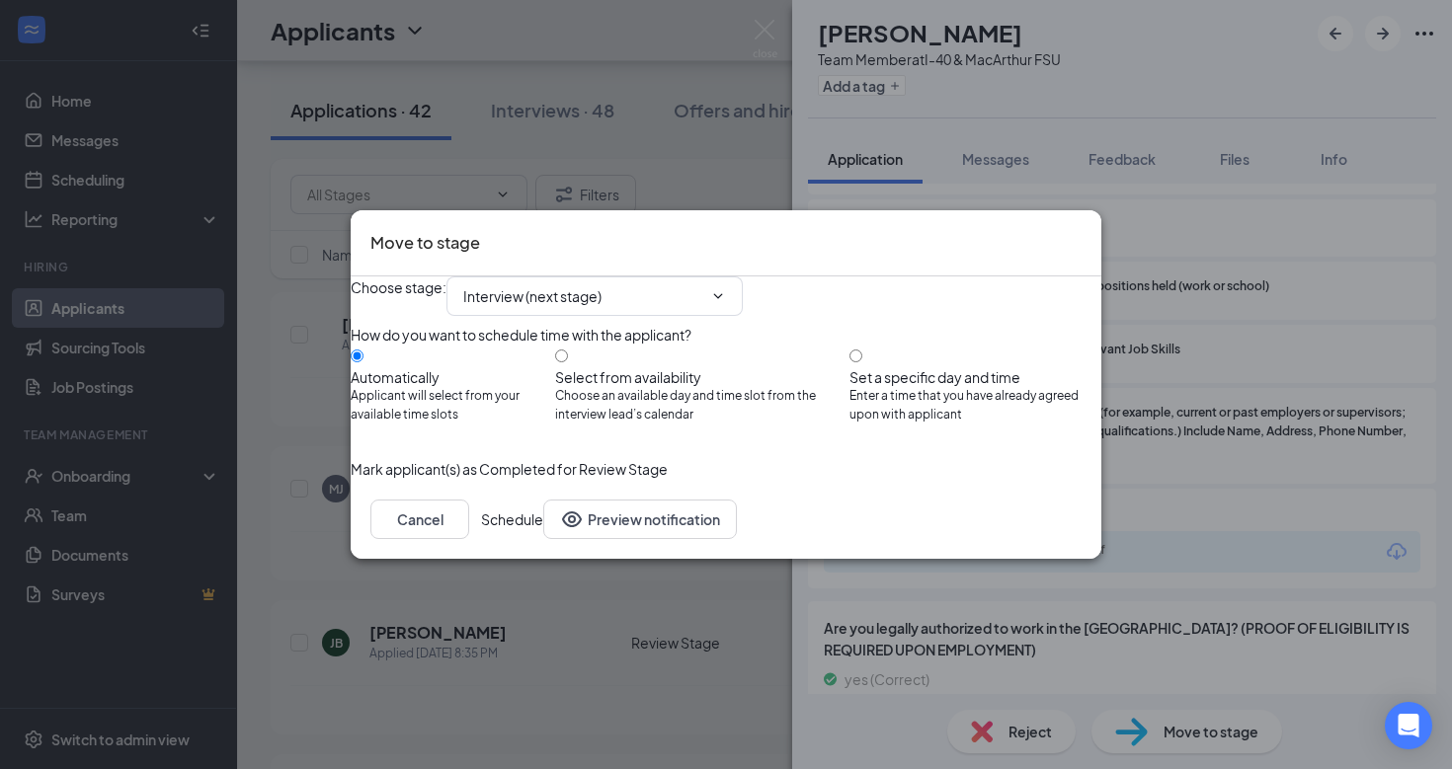
click at [543, 539] on button "Schedule" at bounding box center [512, 520] width 62 height 40
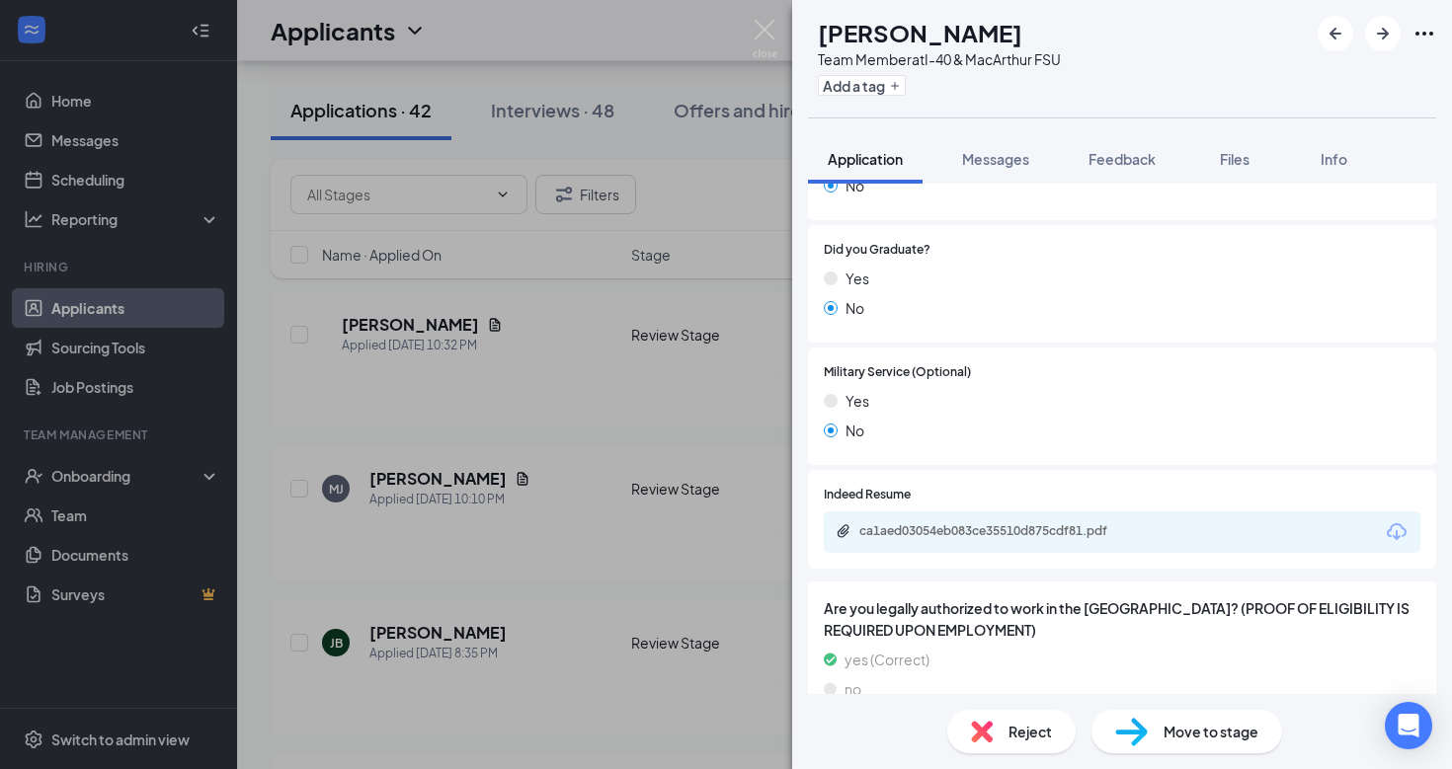
scroll to position [1607, 0]
click at [1399, 521] on icon "Download" at bounding box center [1397, 533] width 24 height 24
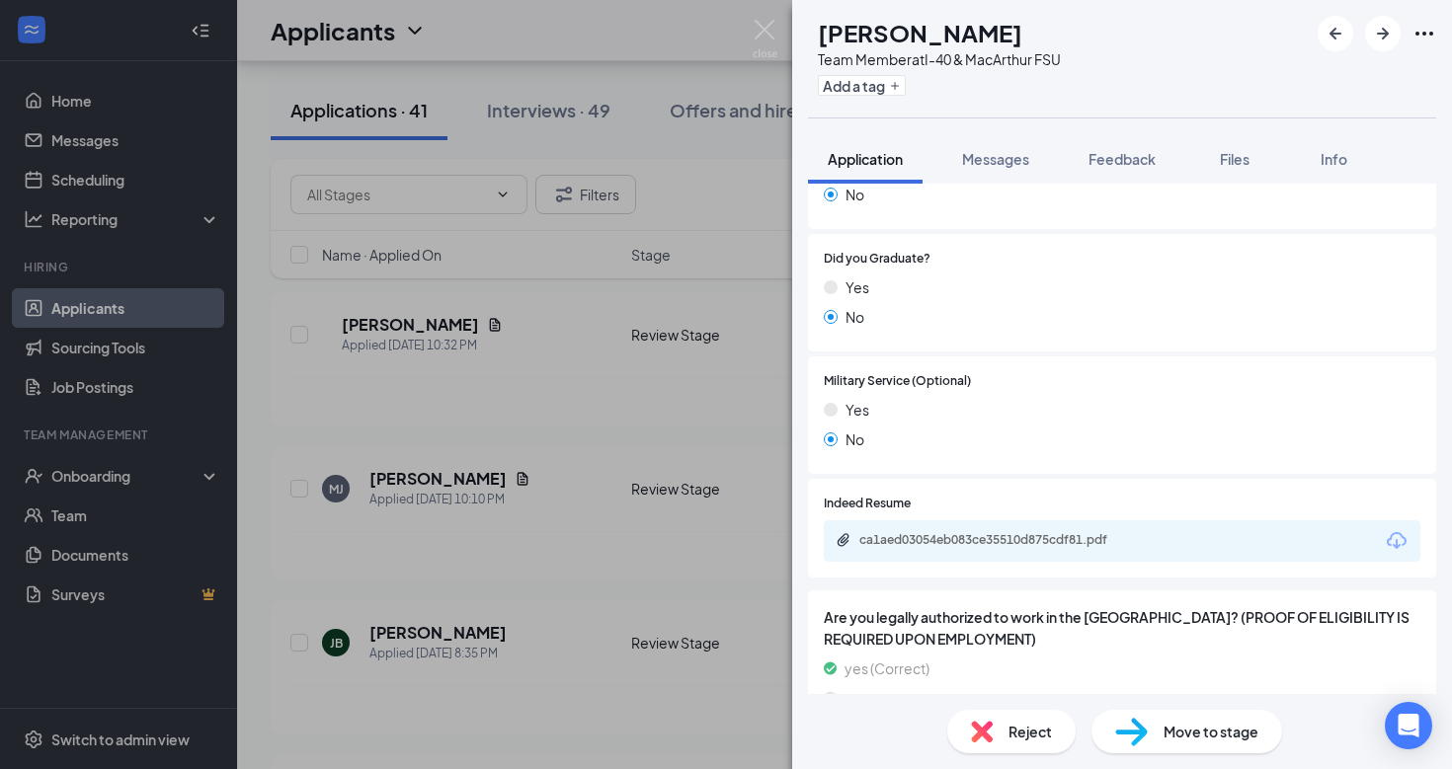
click at [1187, 717] on div "Move to stage" at bounding box center [1186, 731] width 191 height 43
type input "Interview (next stage)"
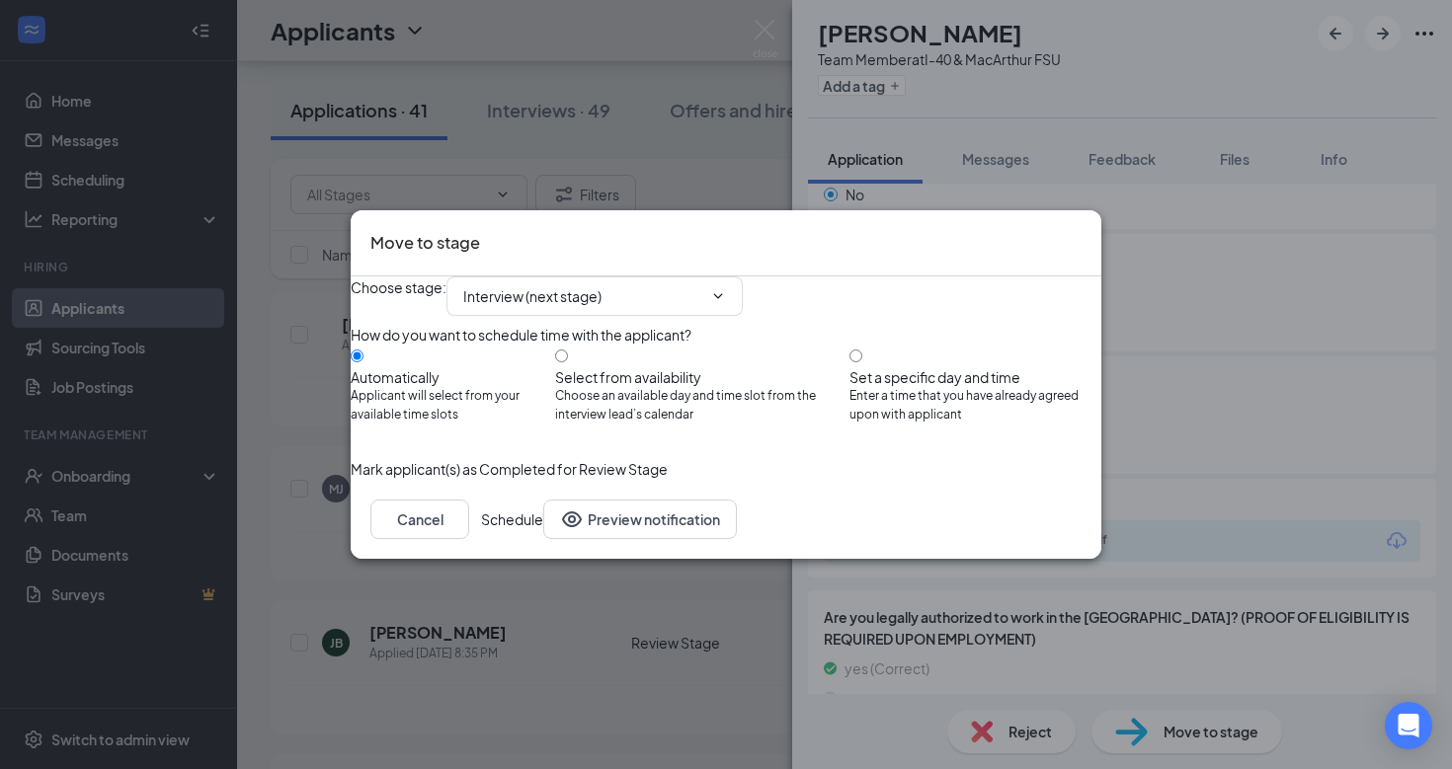
click at [543, 539] on button "Schedule" at bounding box center [512, 520] width 62 height 40
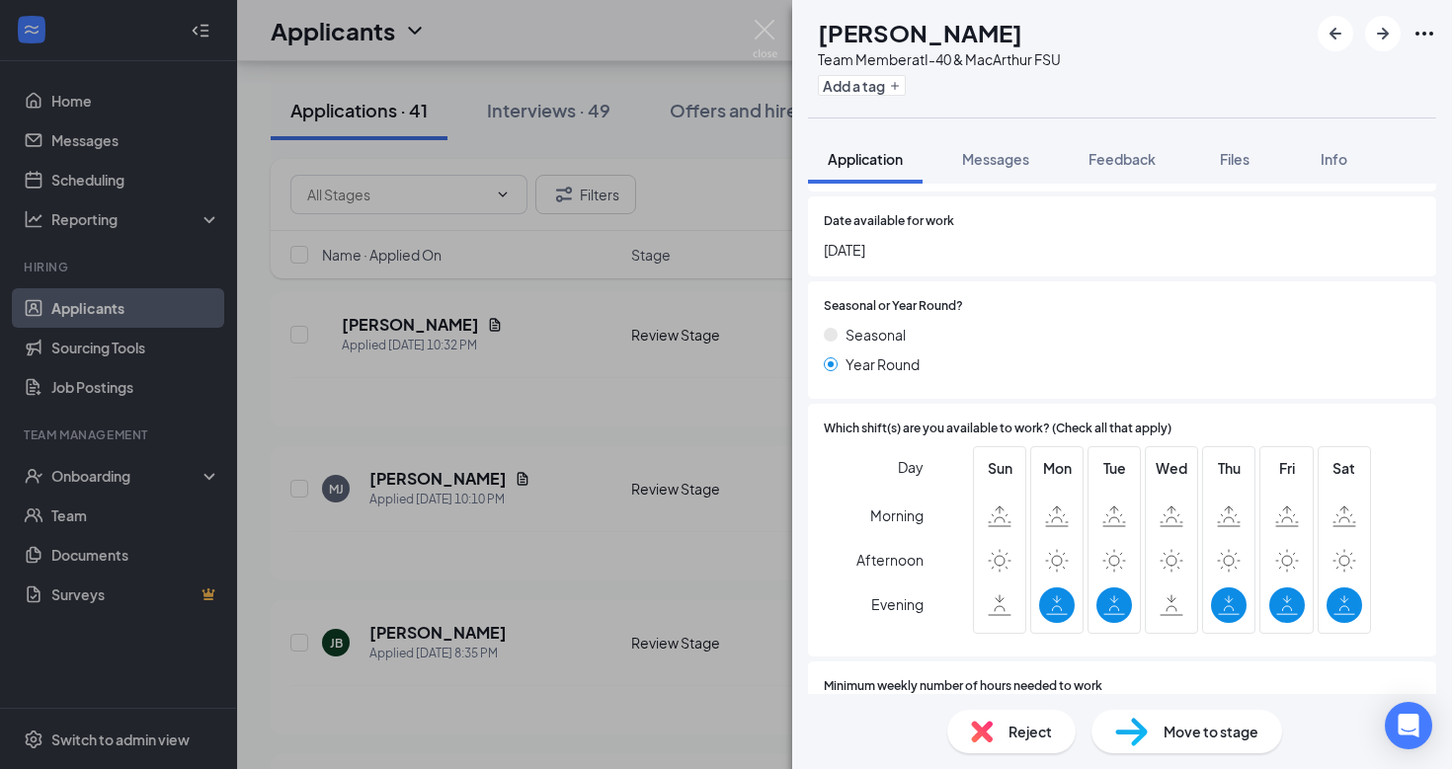
scroll to position [698, 0]
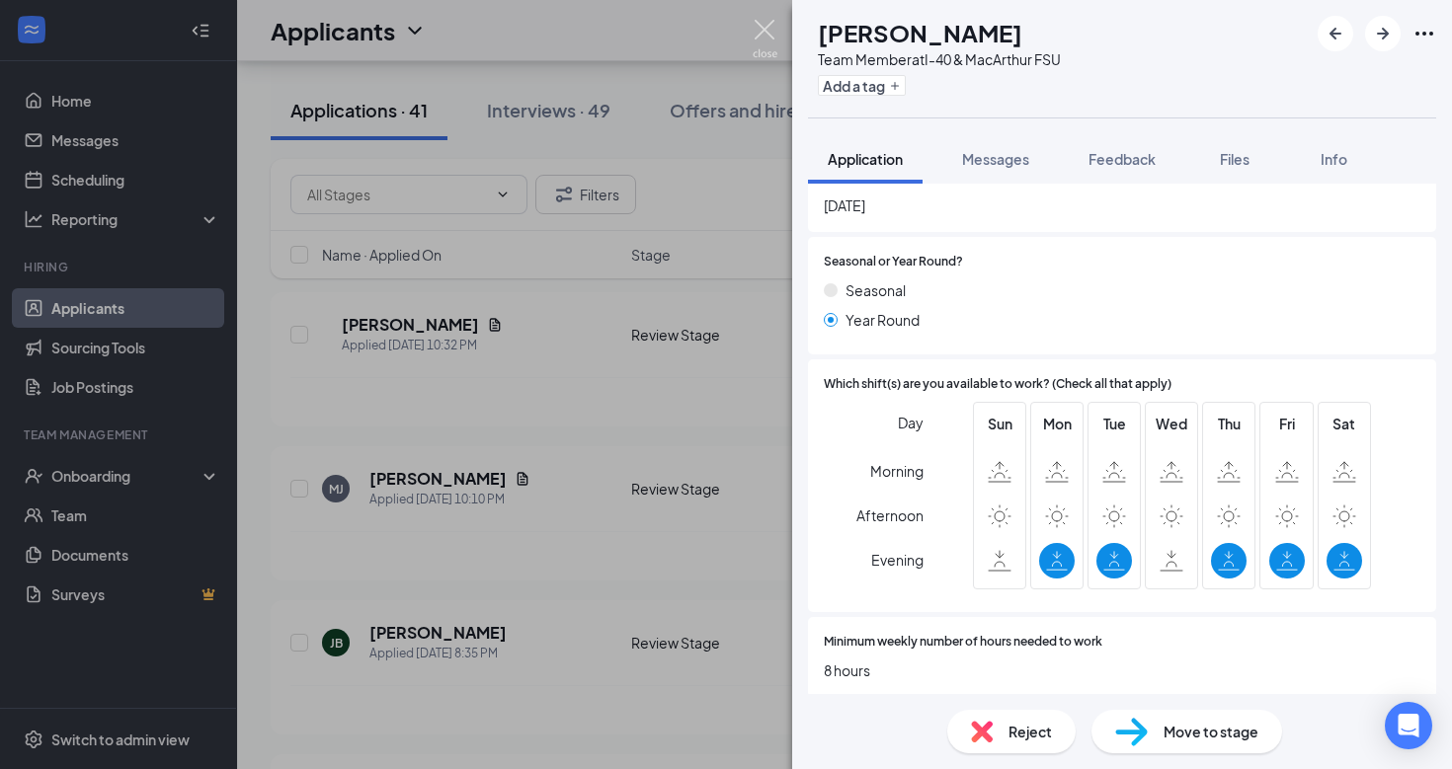
click at [768, 39] on img at bounding box center [765, 39] width 25 height 39
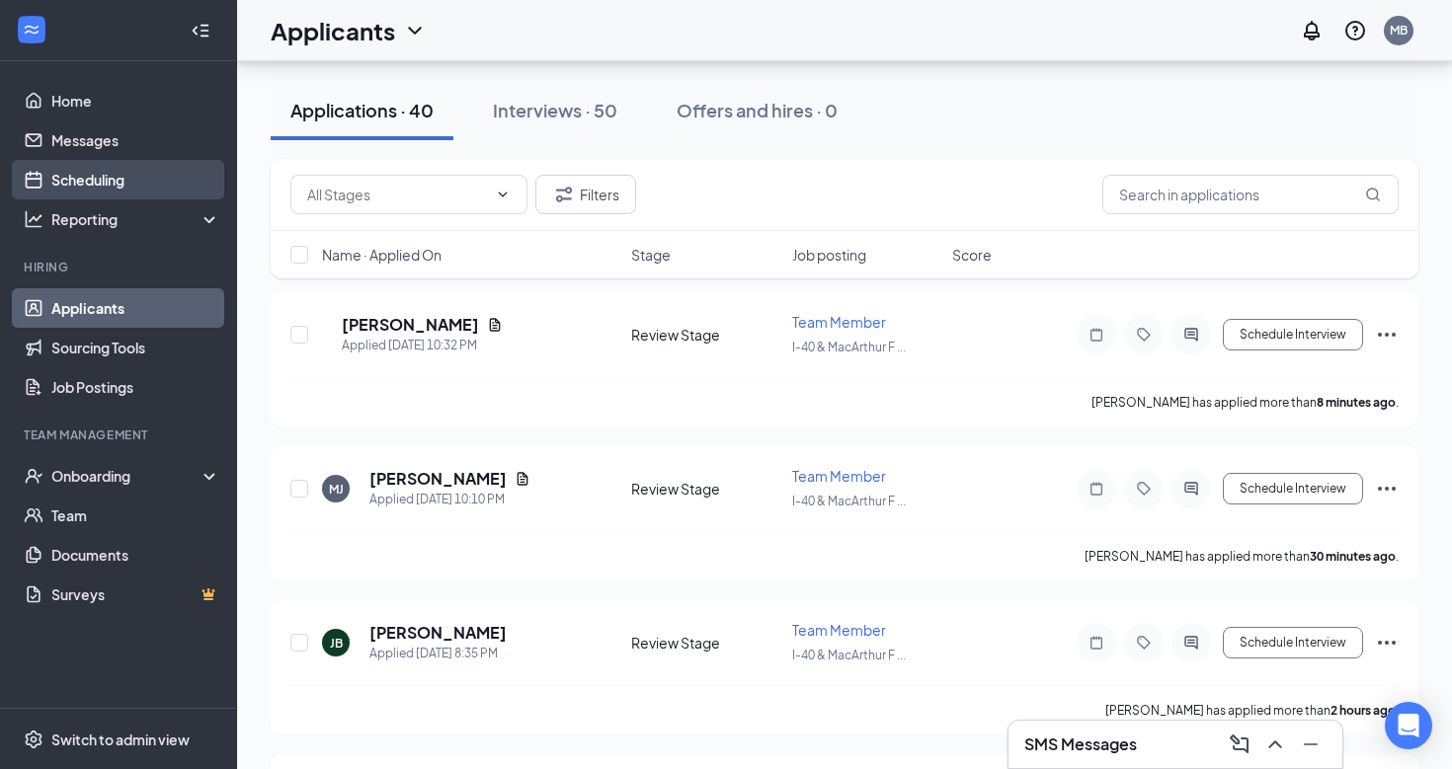
click at [104, 182] on link "Scheduling" at bounding box center [135, 180] width 169 height 40
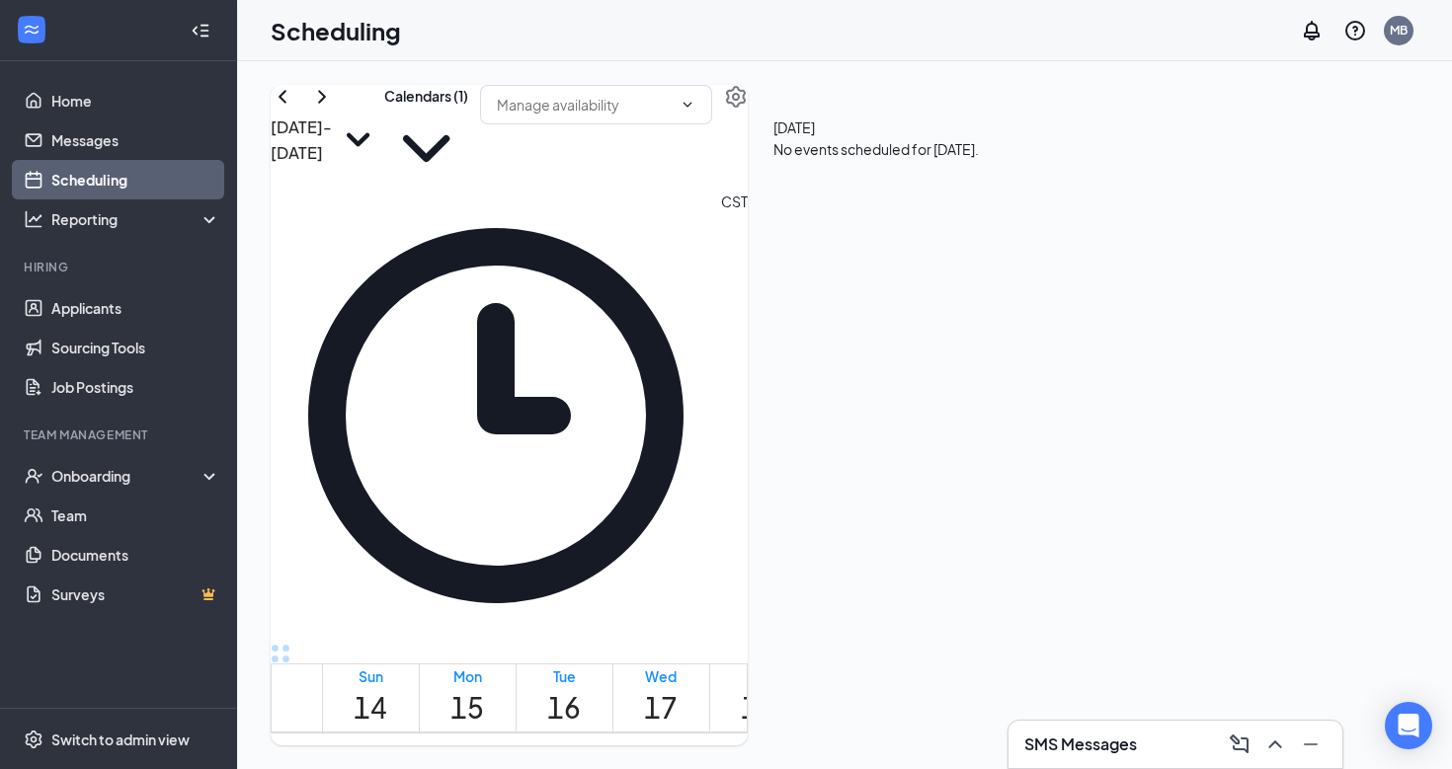
scroll to position [1510, 0]
